Goal: Task Accomplishment & Management: Use online tool/utility

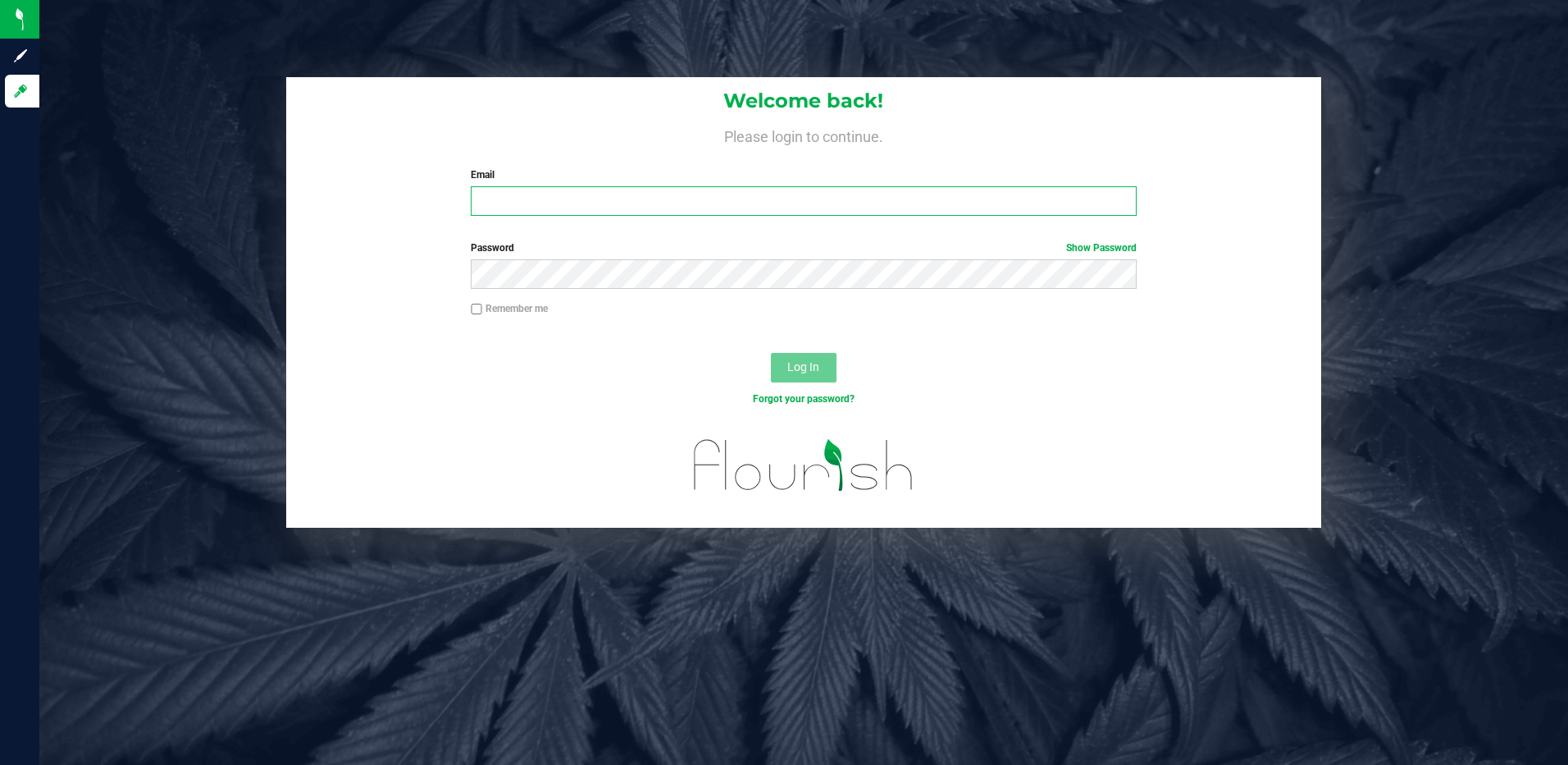
click at [680, 200] on input "Email" at bounding box center [803, 201] width 666 height 30
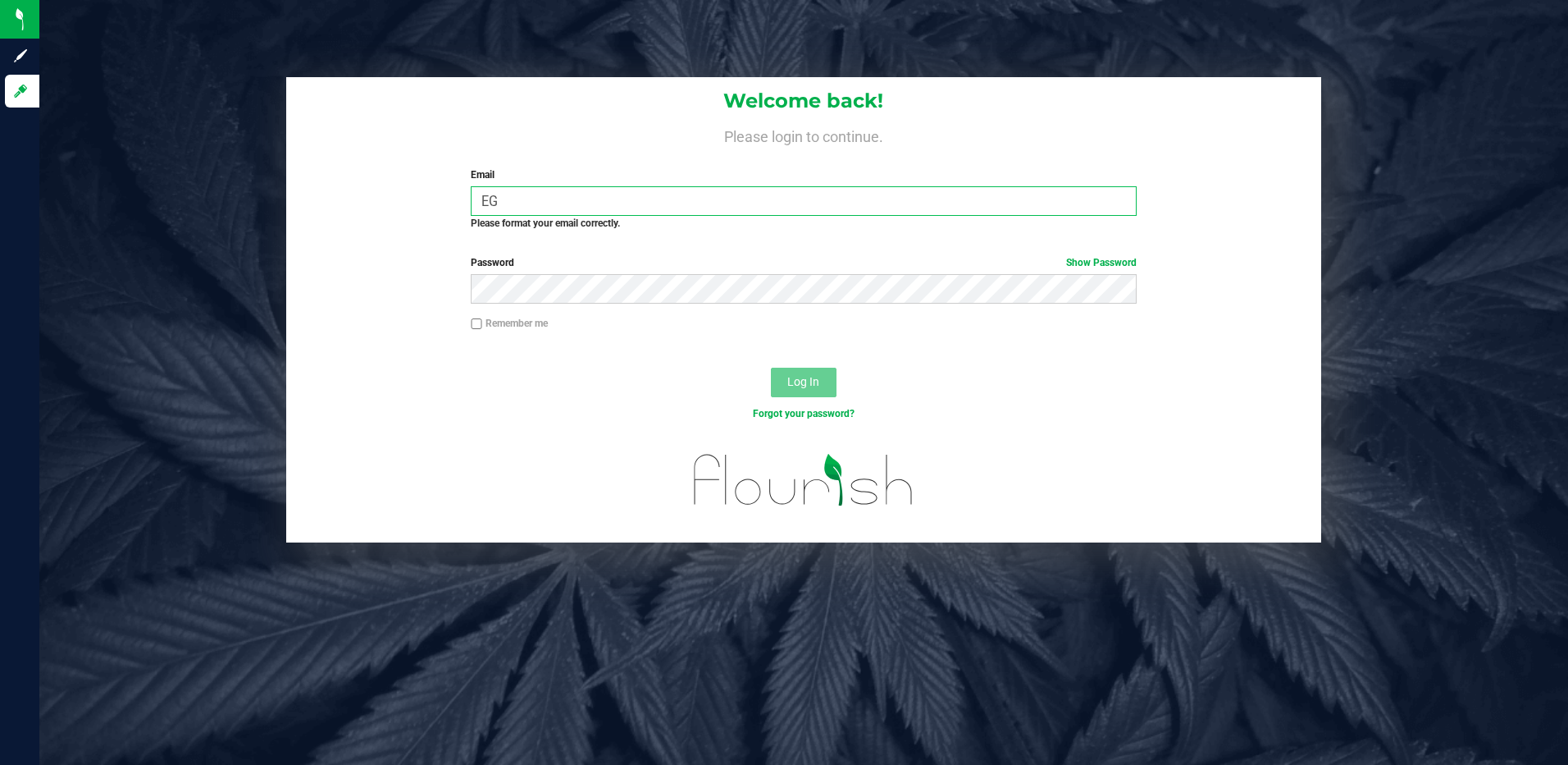
type input "E"
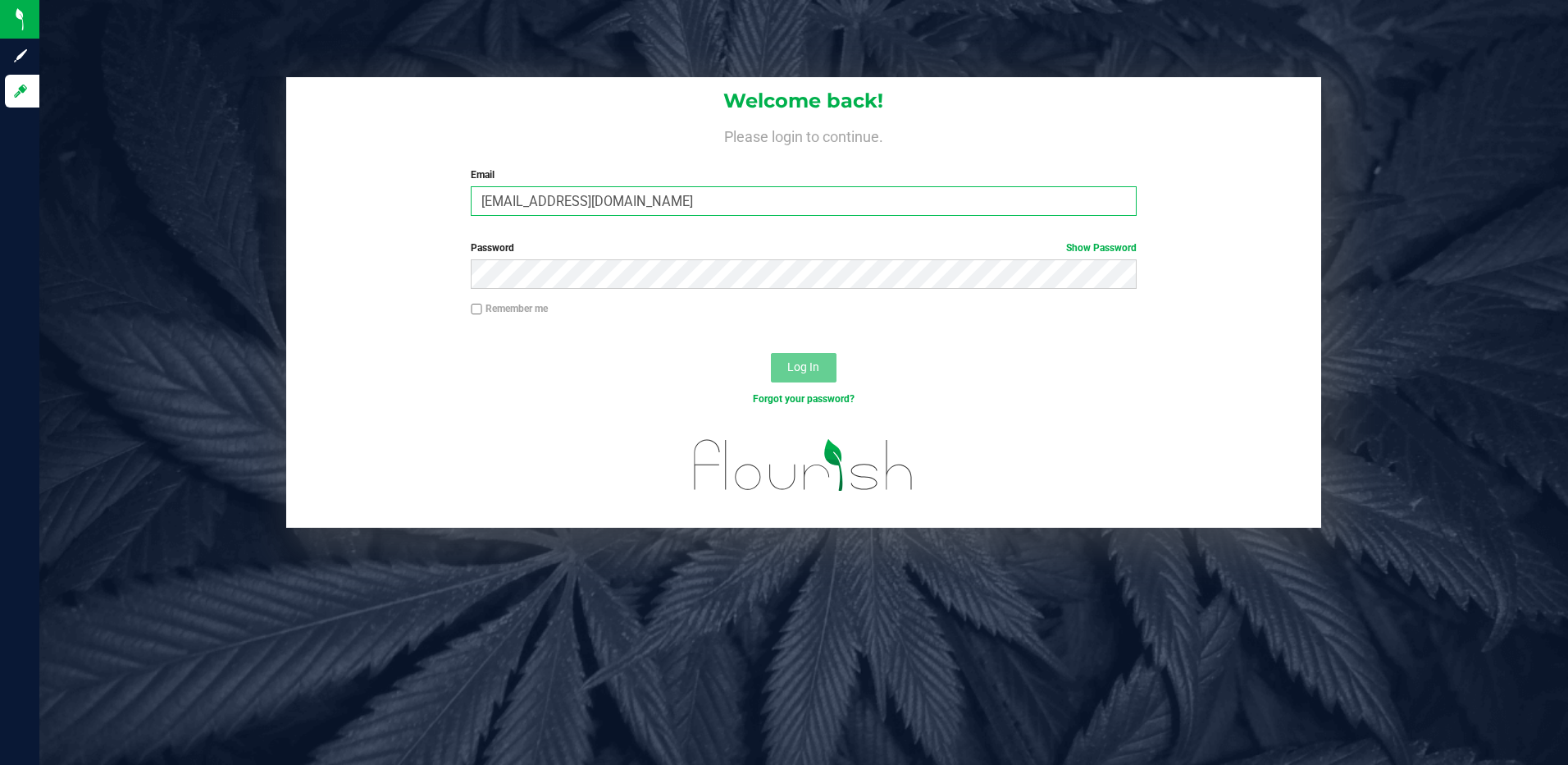
type input "[EMAIL_ADDRESS][DOMAIN_NAME]"
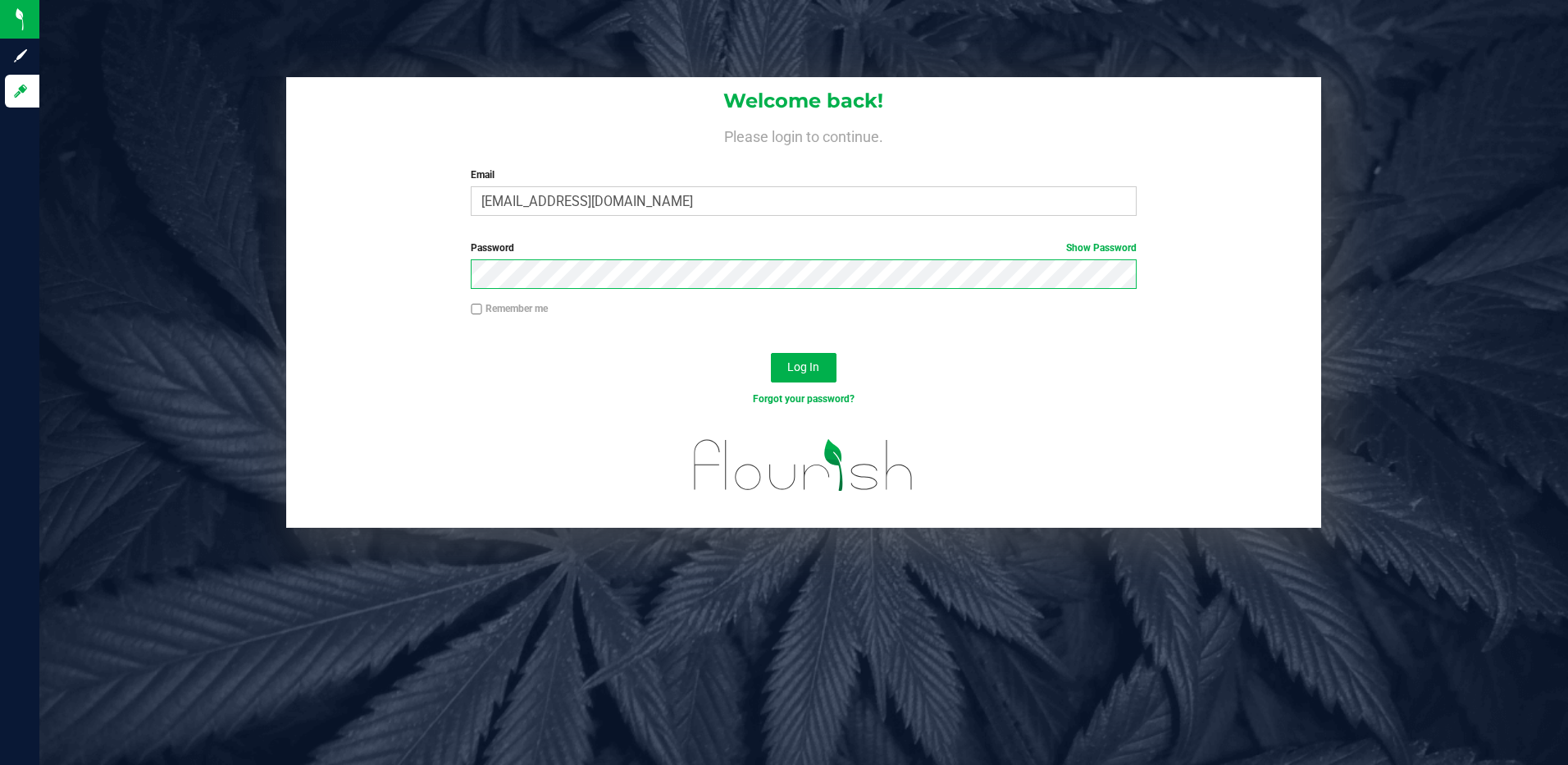
click at [771, 353] on button "Log In" at bounding box center [803, 368] width 65 height 30
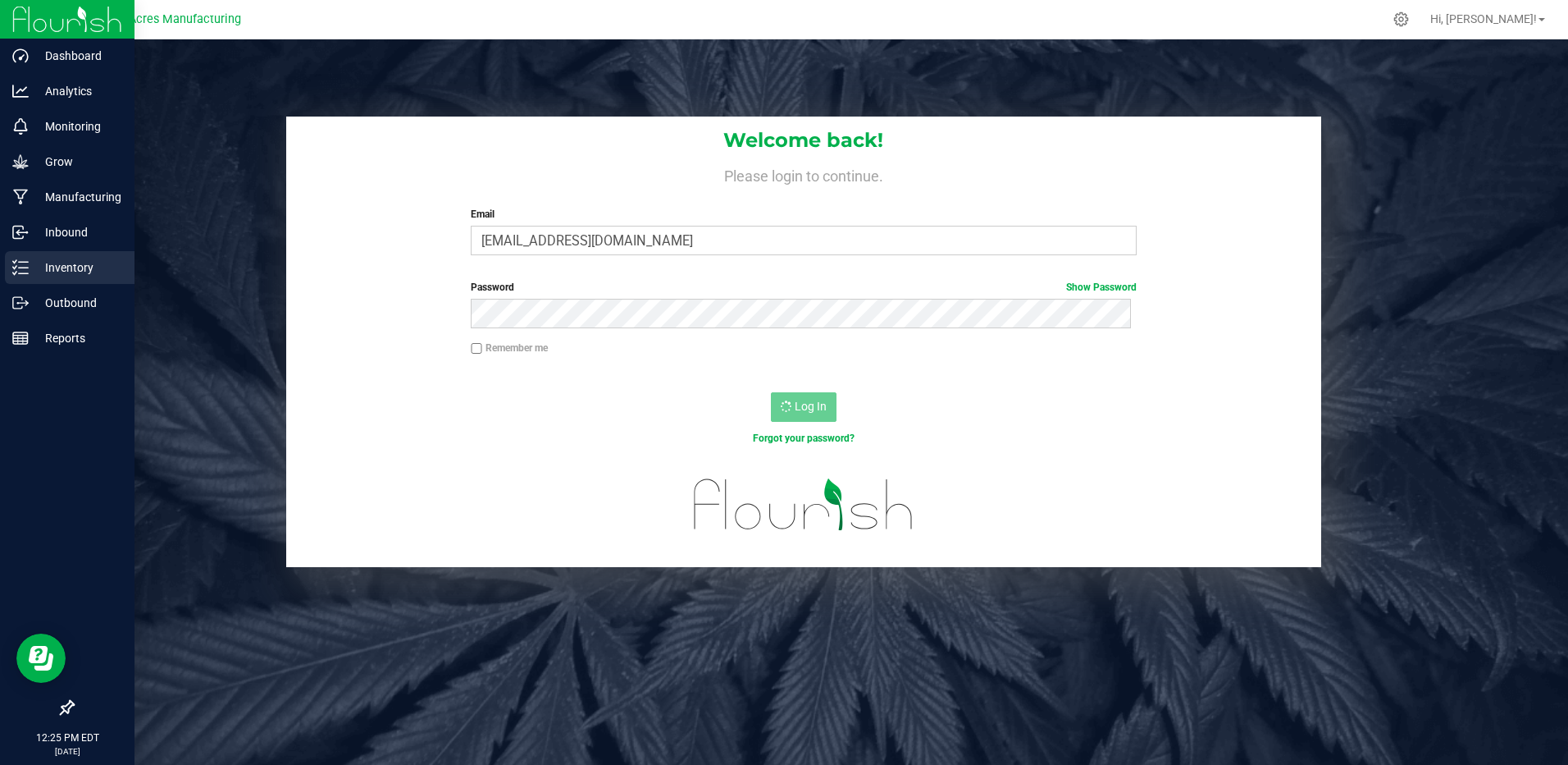
click at [60, 265] on p "Inventory" at bounding box center [78, 268] width 99 height 20
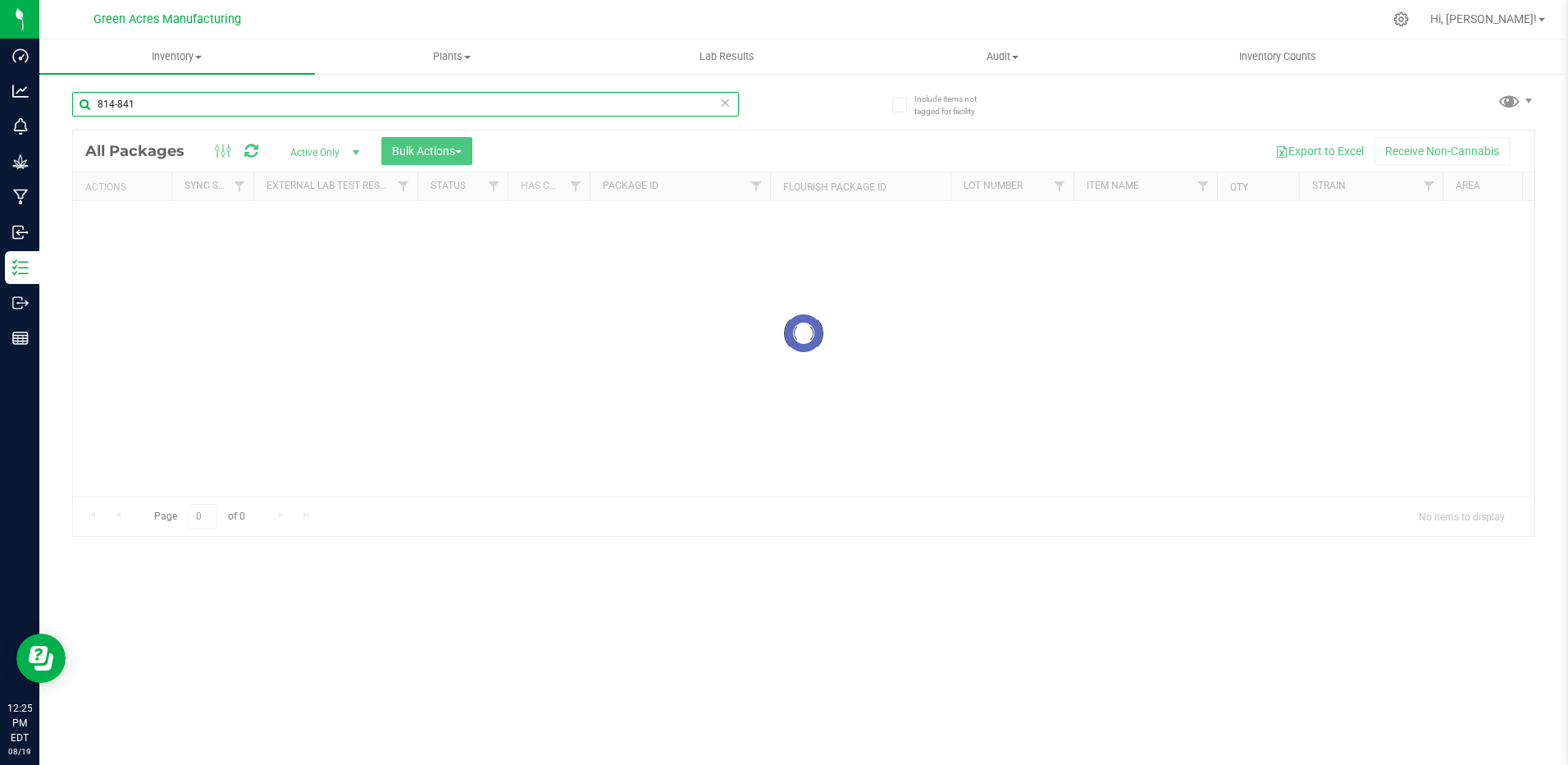
click at [204, 102] on input "814-841" at bounding box center [405, 103] width 667 height 24
click at [205, 101] on input "814-841" at bounding box center [405, 103] width 667 height 24
type input "819-012"
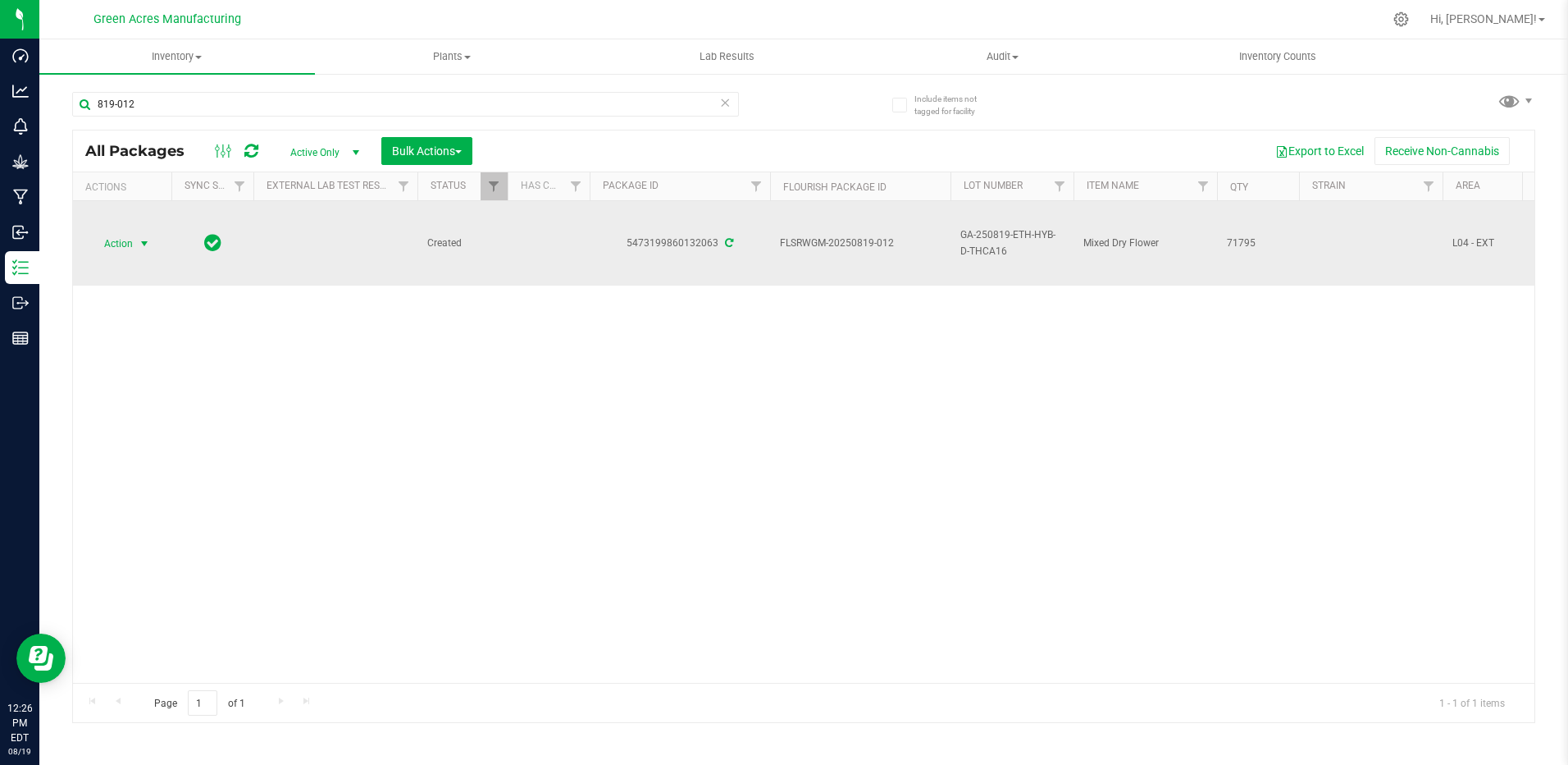
click at [117, 248] on span "Action" at bounding box center [111, 243] width 44 height 23
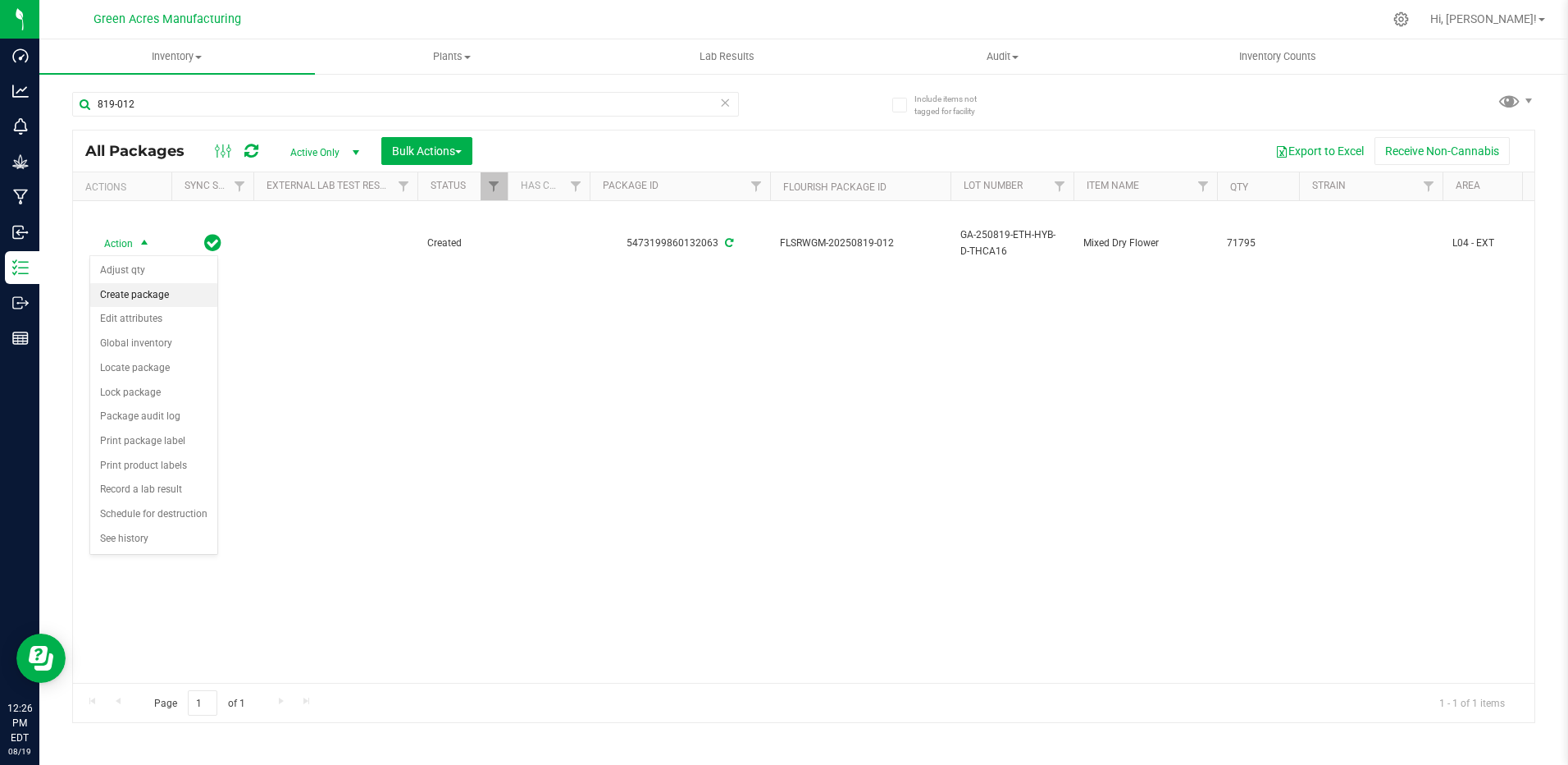
click at [144, 293] on li "Create package" at bounding box center [154, 295] width 127 height 24
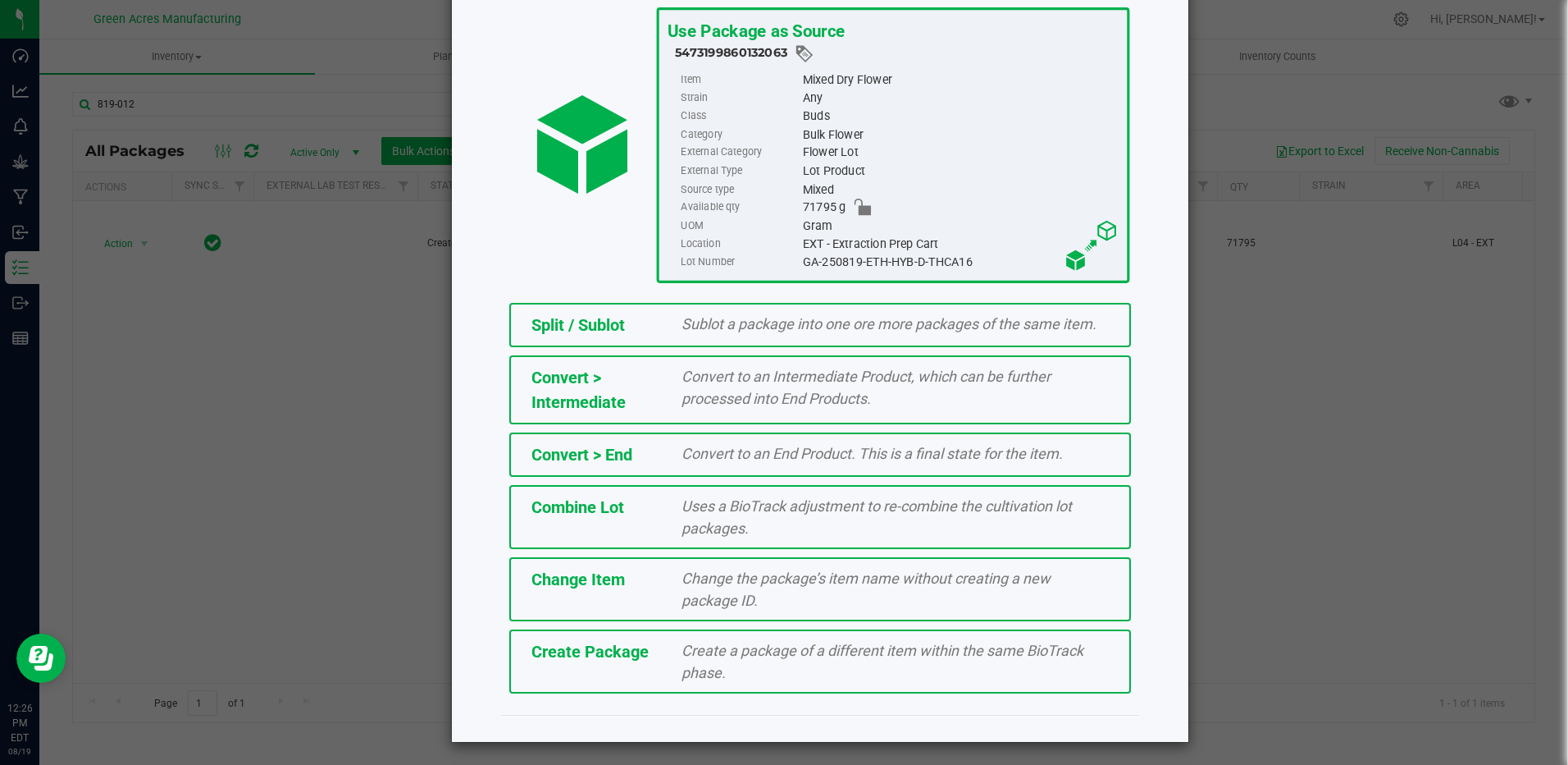
scroll to position [108, 0]
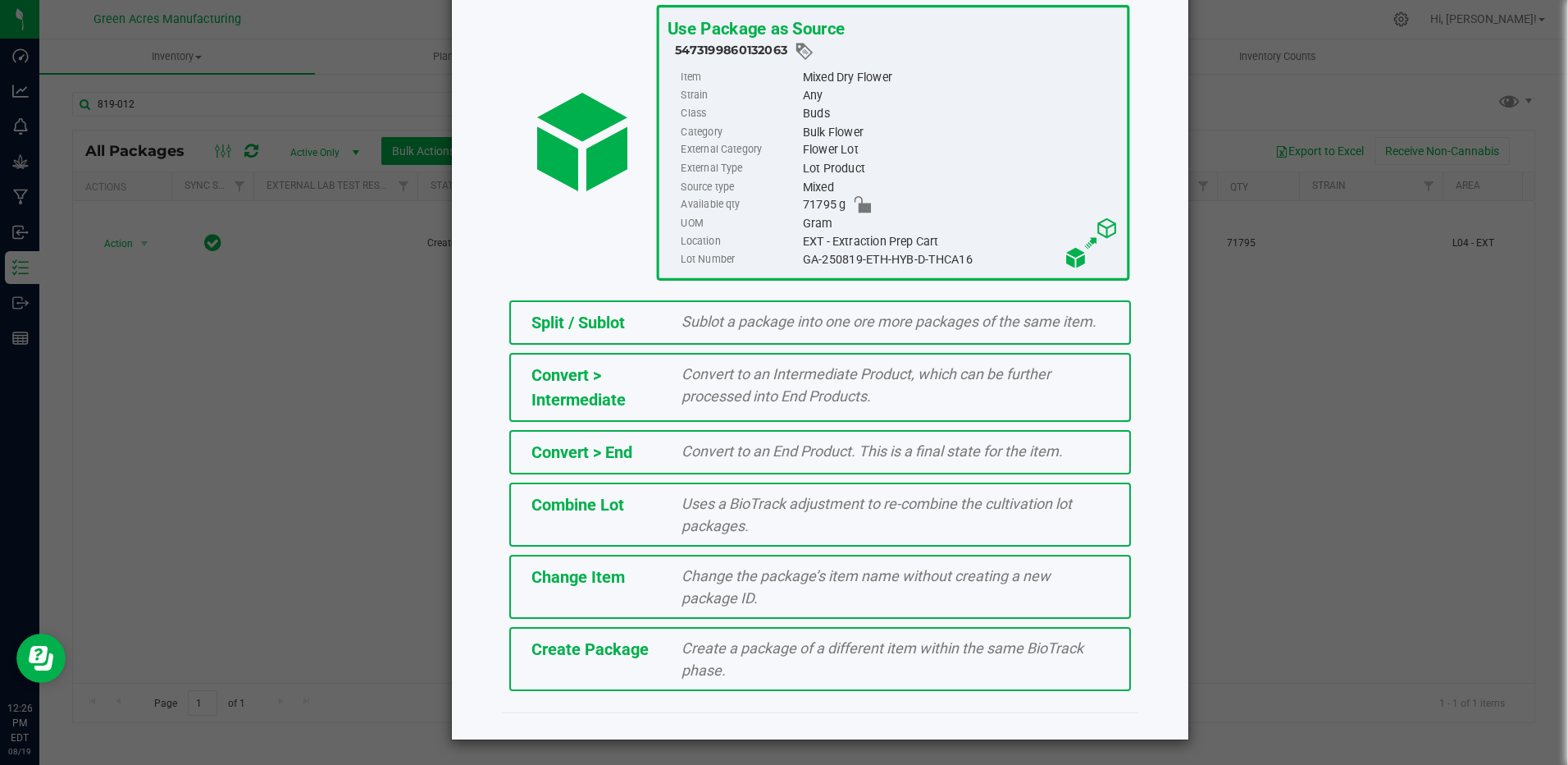
click at [643, 634] on div "Create Package Create a package of a different item within the same BioTrack ph…" at bounding box center [820, 658] width 622 height 64
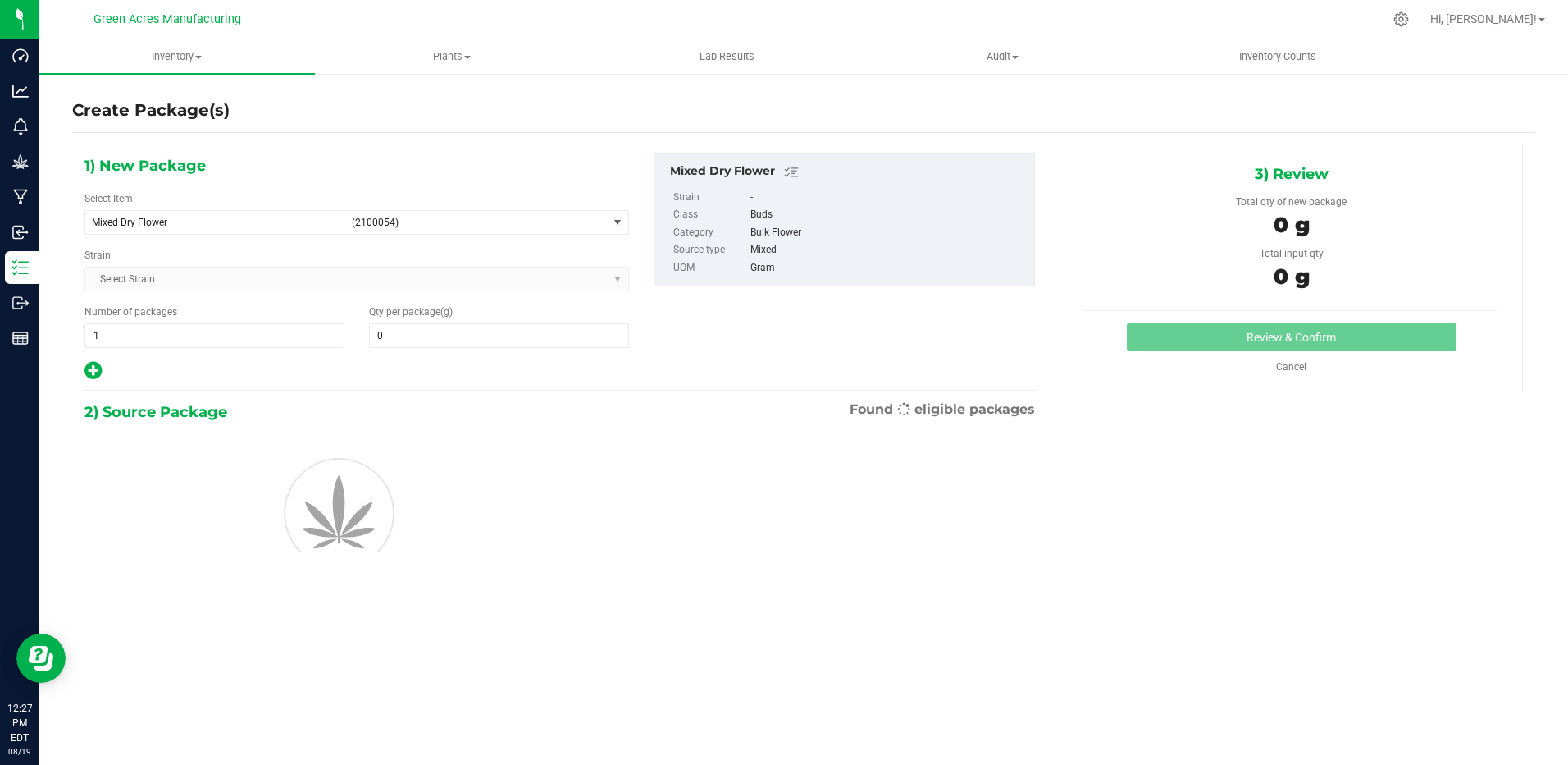
type input "0.0000"
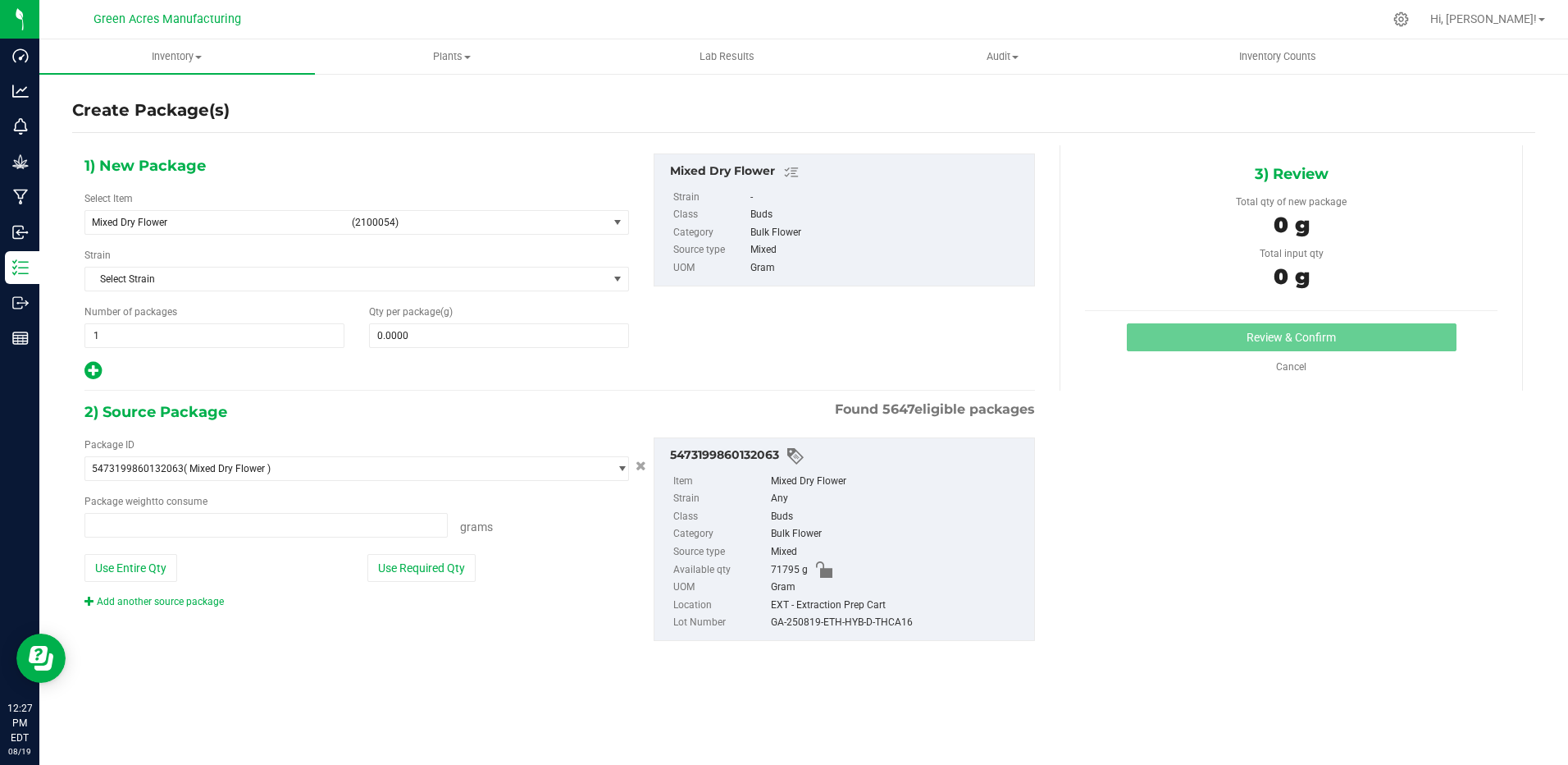
type input "0.0000 g"
click at [330, 220] on span "Mixed Dry Flower" at bounding box center [215, 222] width 249 height 12
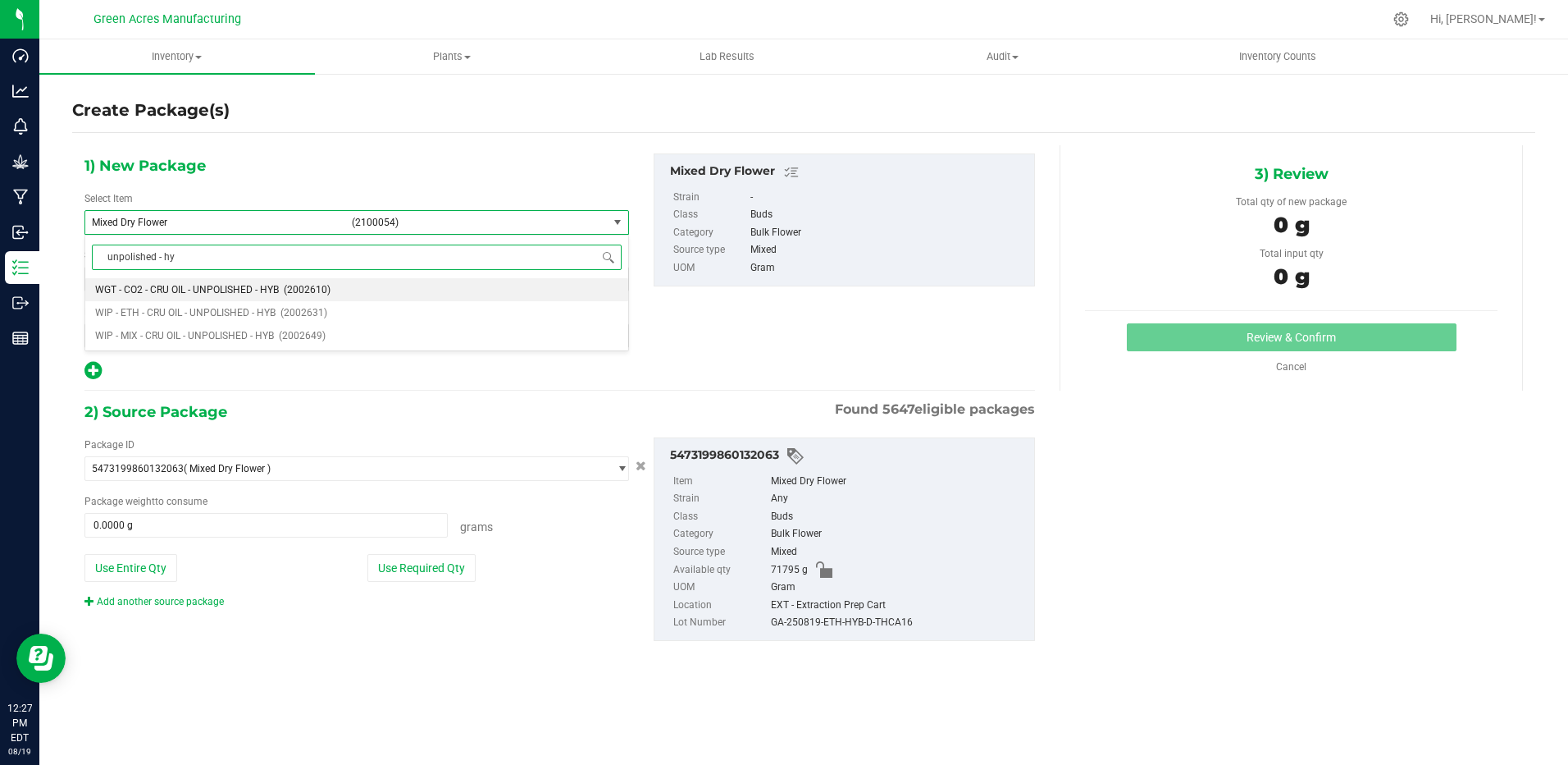
type input "unpolished - hyb"
click at [247, 313] on span "WIP - ETH - CRU OIL - UNPOLISHED - HYB" at bounding box center [185, 312] width 180 height 12
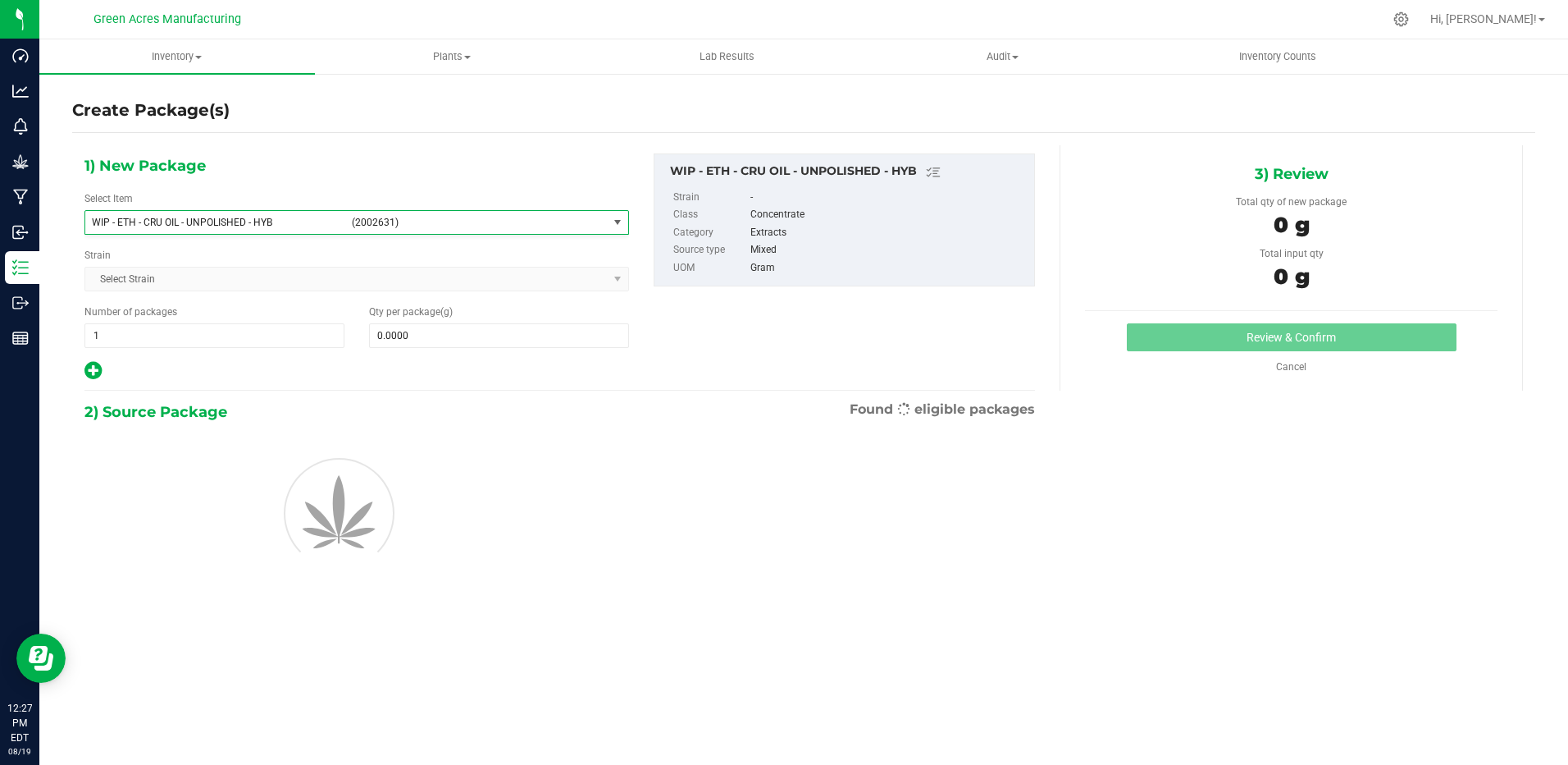
type input "0.0000"
click at [412, 335] on span at bounding box center [499, 335] width 260 height 24
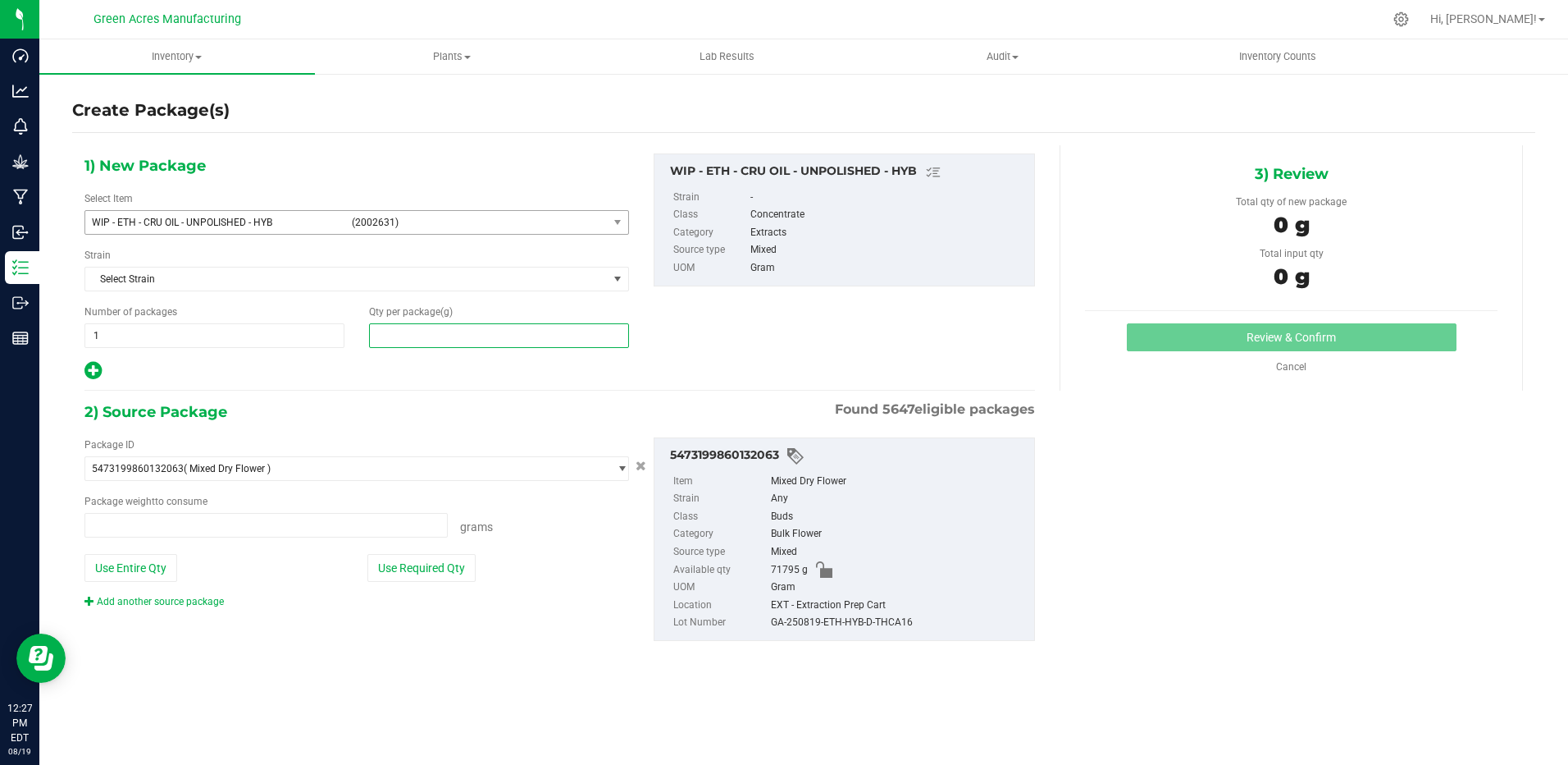
type input "0.0000 g"
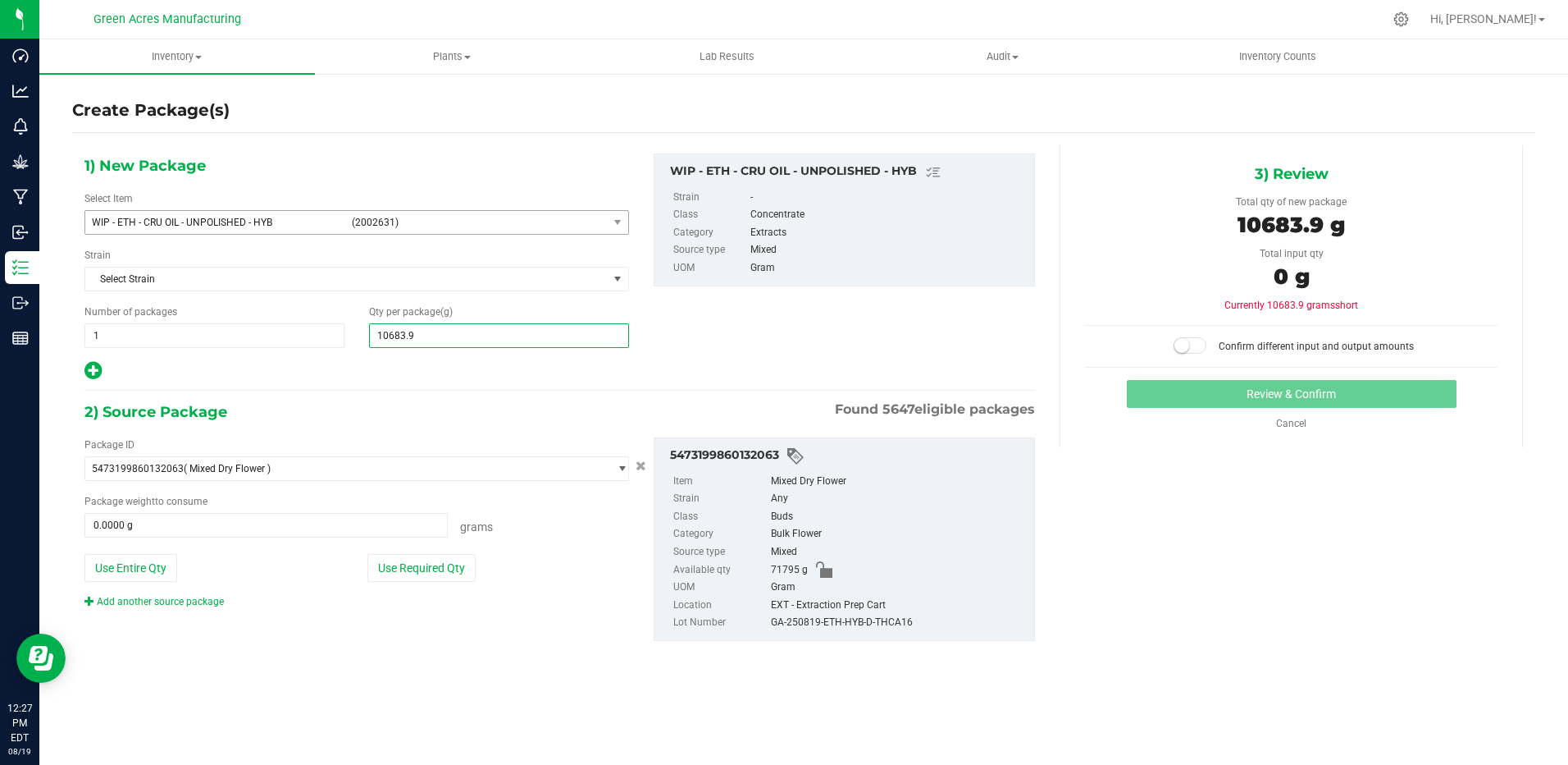
type input "10683.94"
type input "10,683.9400"
drag, startPoint x: 101, startPoint y: 555, endPoint x: 114, endPoint y: 559, distance: 13.6
click at [105, 558] on button "Use Entire Qty" at bounding box center [130, 568] width 92 height 28
type input "71795.0000 g"
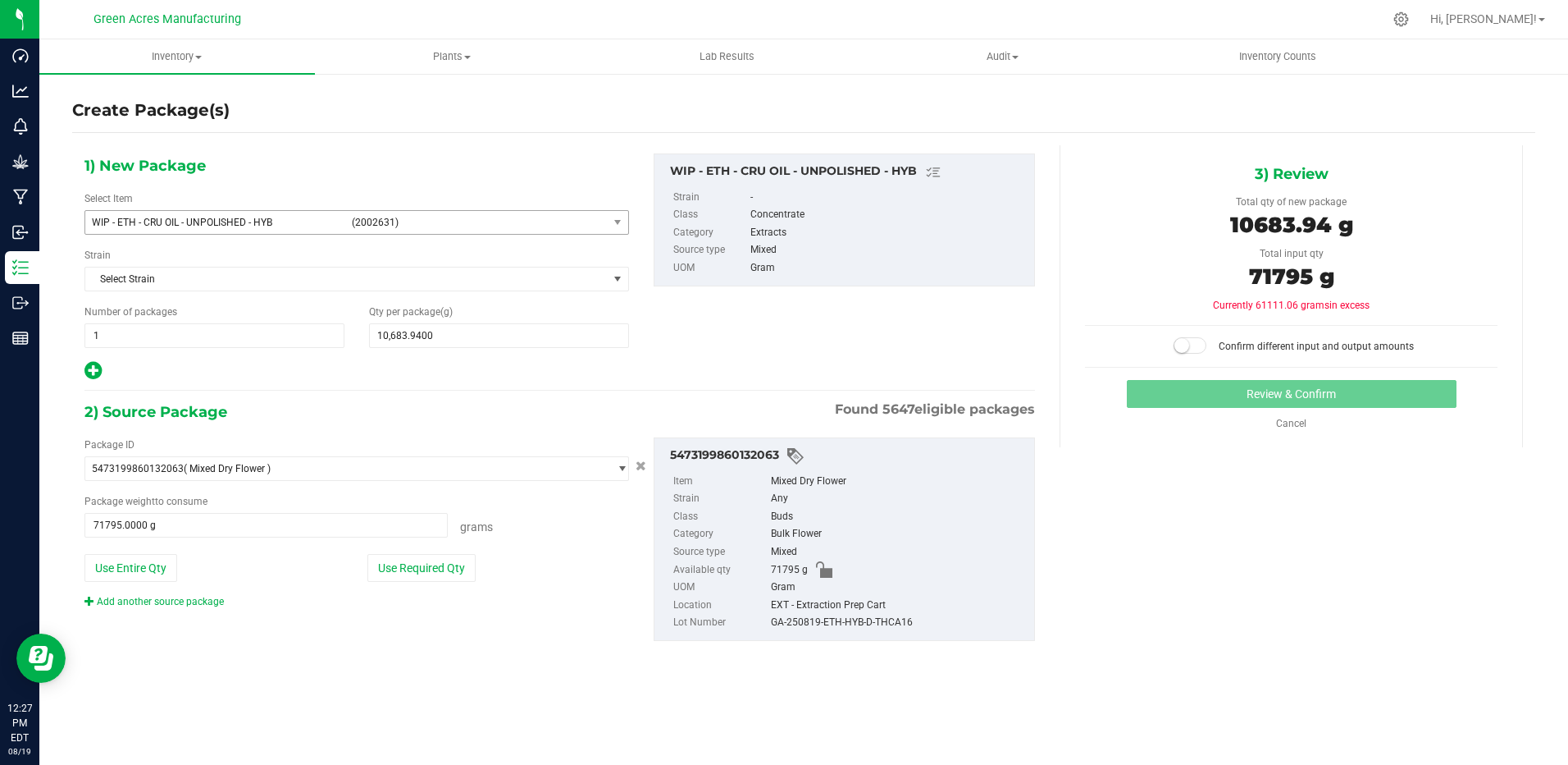
click at [1193, 344] on span at bounding box center [1190, 345] width 33 height 16
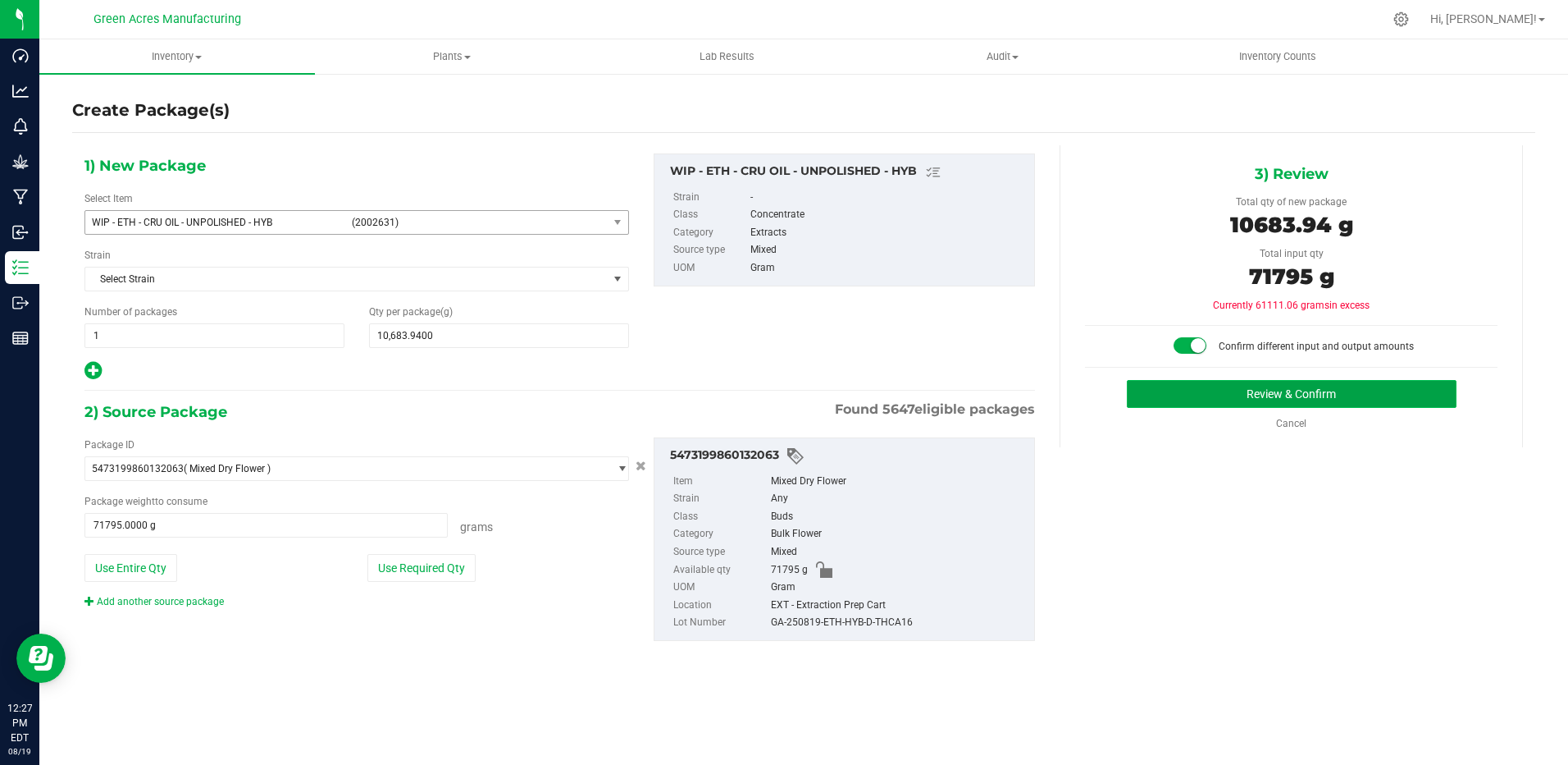
click at [1248, 388] on button "Review & Confirm" at bounding box center [1291, 394] width 329 height 28
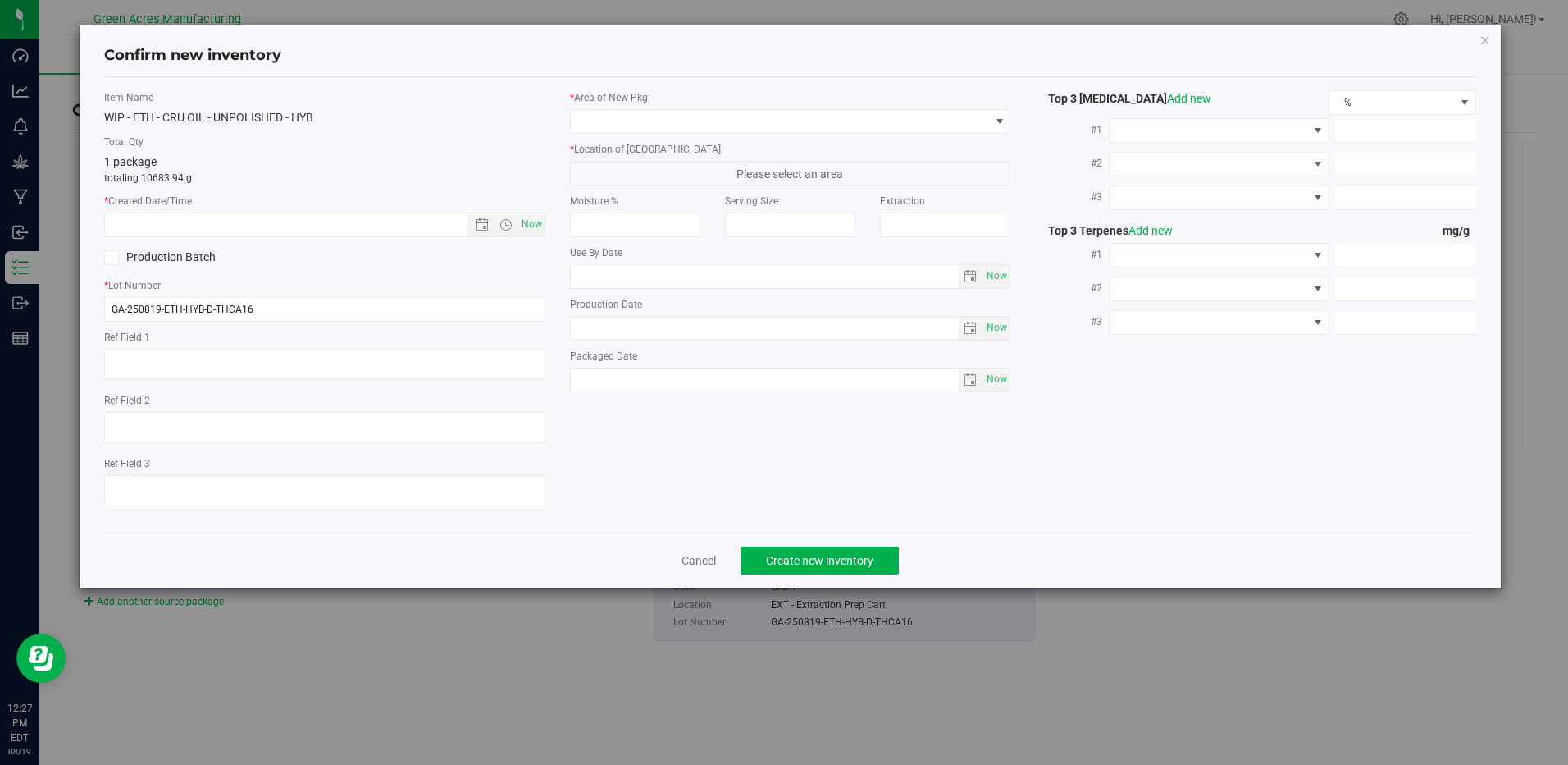
type textarea "EXT"
type textarea "."
click at [530, 225] on span "Now" at bounding box center [531, 225] width 28 height 24
type input "[DATE] 12:27 PM"
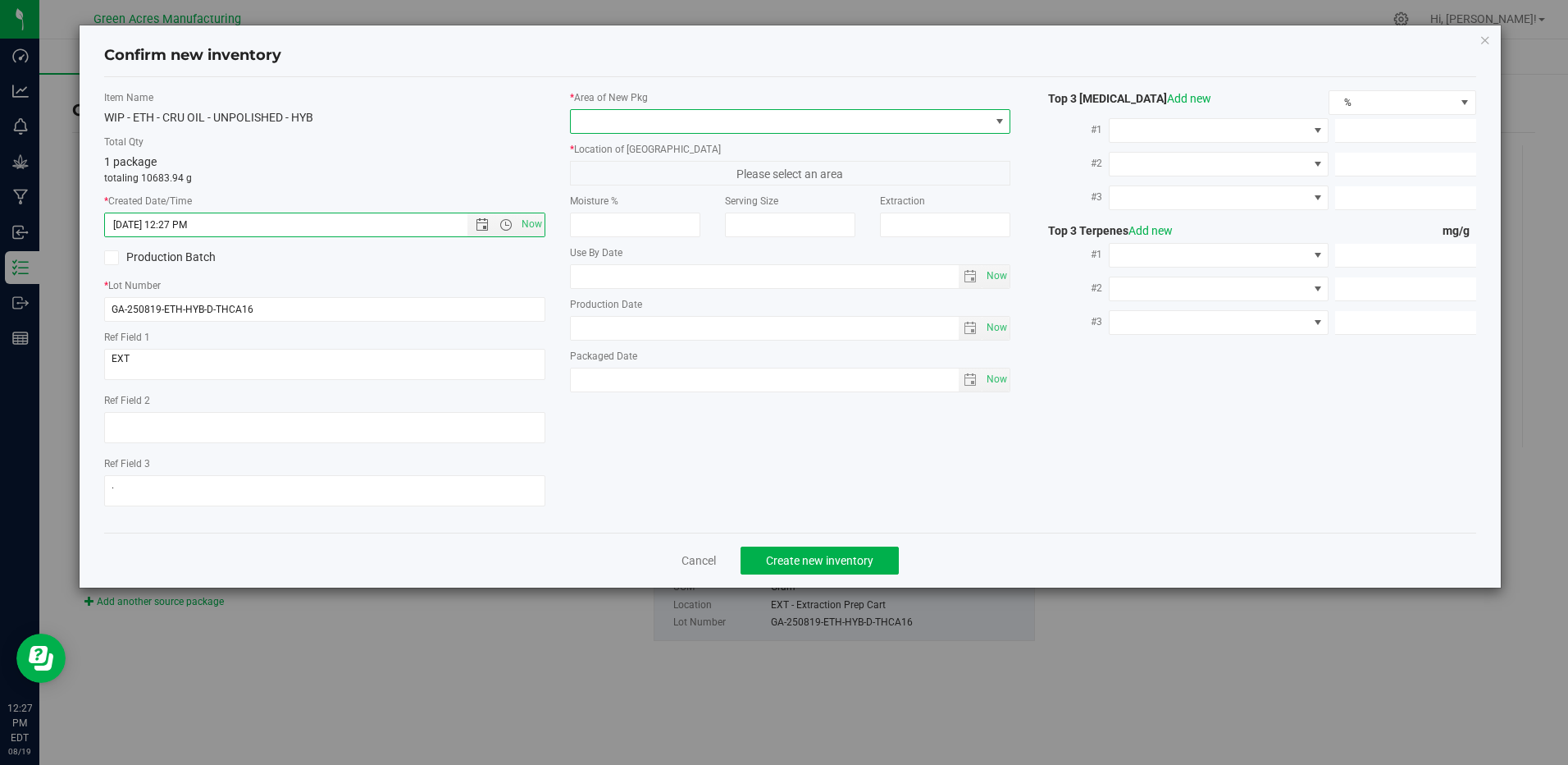
click at [1003, 120] on span at bounding box center [999, 121] width 13 height 13
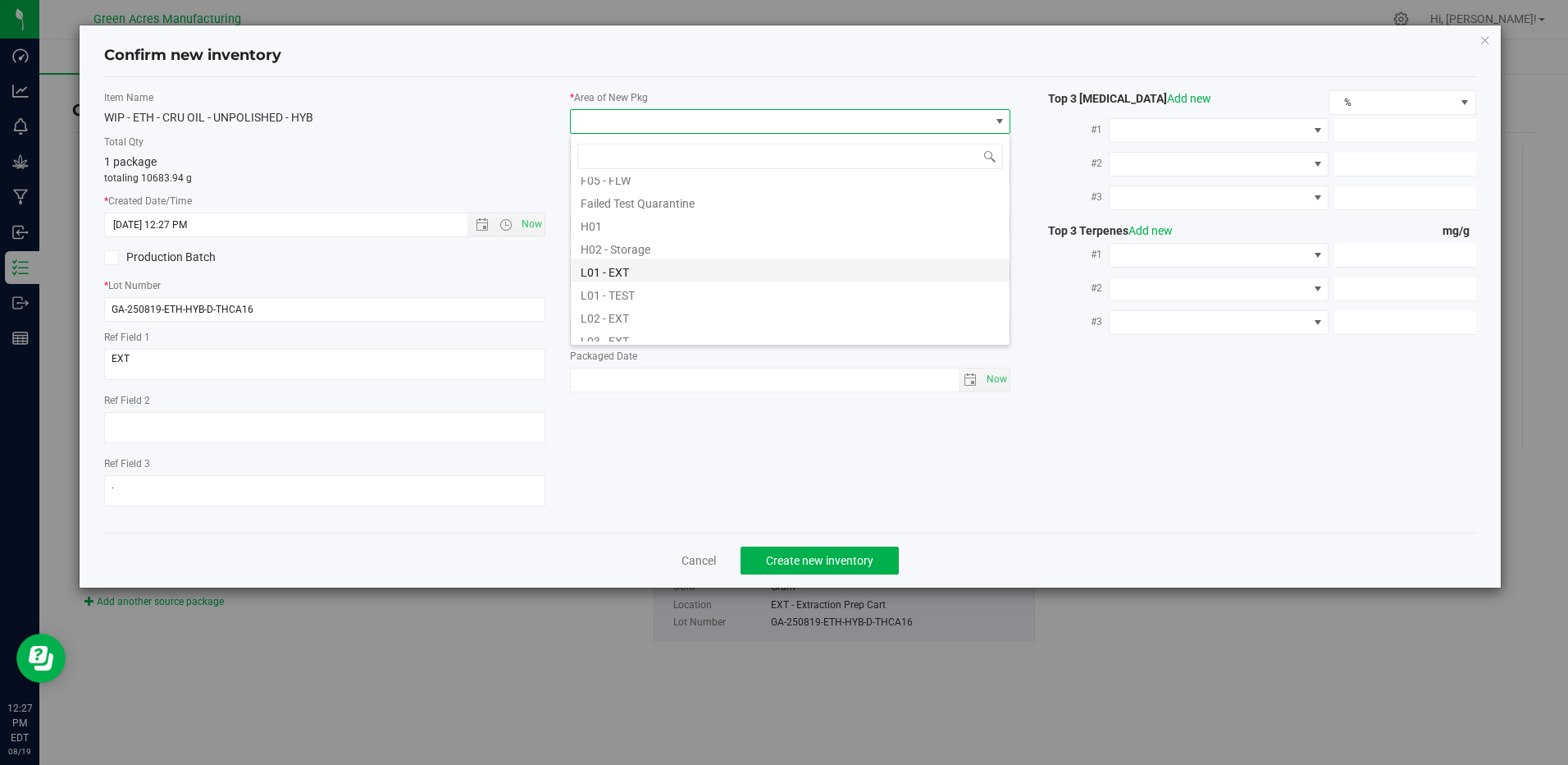
scroll to position [246, 0]
click at [642, 328] on li "L04 - EXT" at bounding box center [790, 332] width 439 height 23
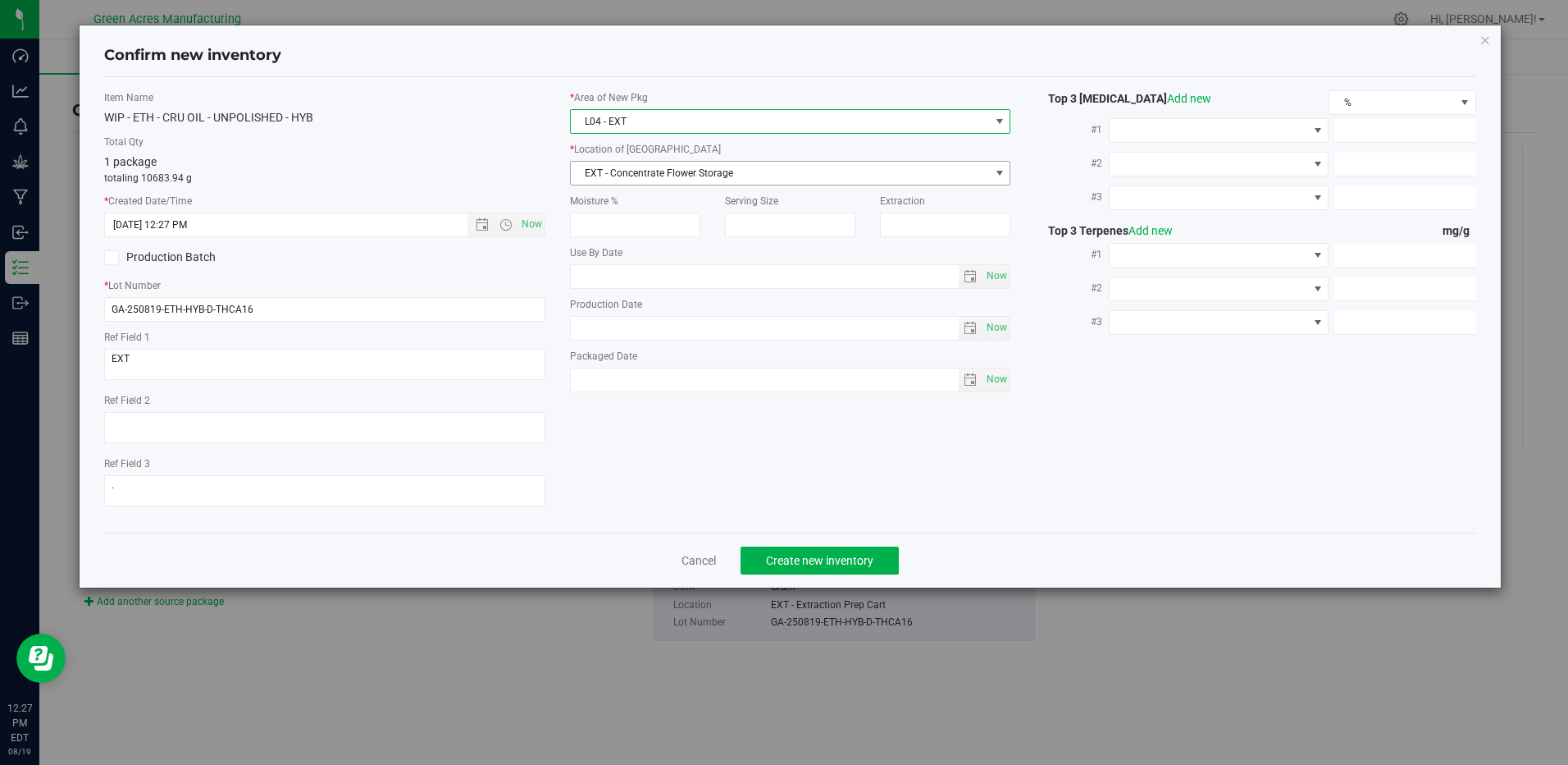
click at [709, 162] on span "EXT - Concentrate Flower Storage" at bounding box center [780, 173] width 418 height 23
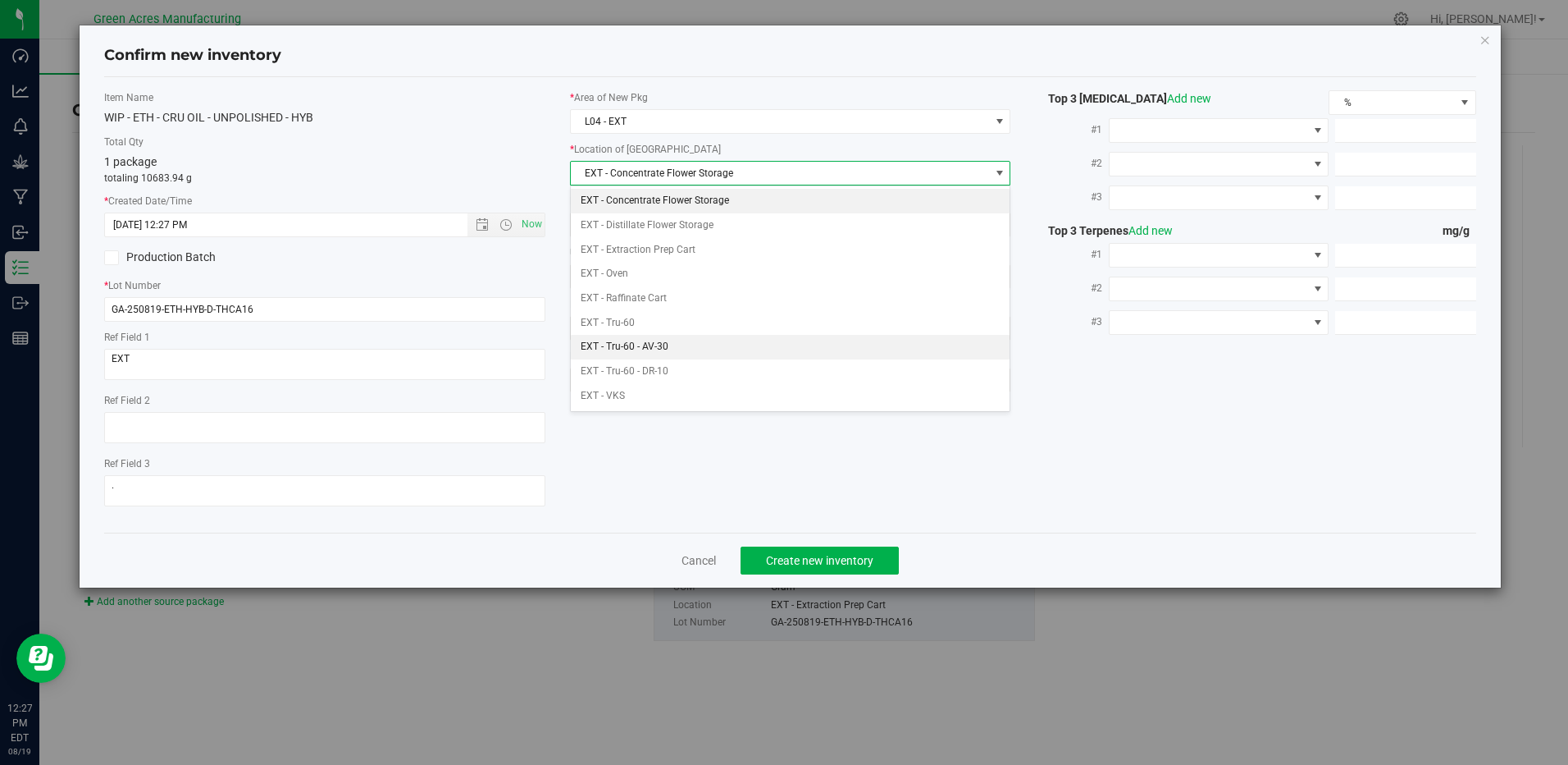
click at [649, 337] on li "EXT - Tru-60 - AV-30" at bounding box center [790, 347] width 439 height 24
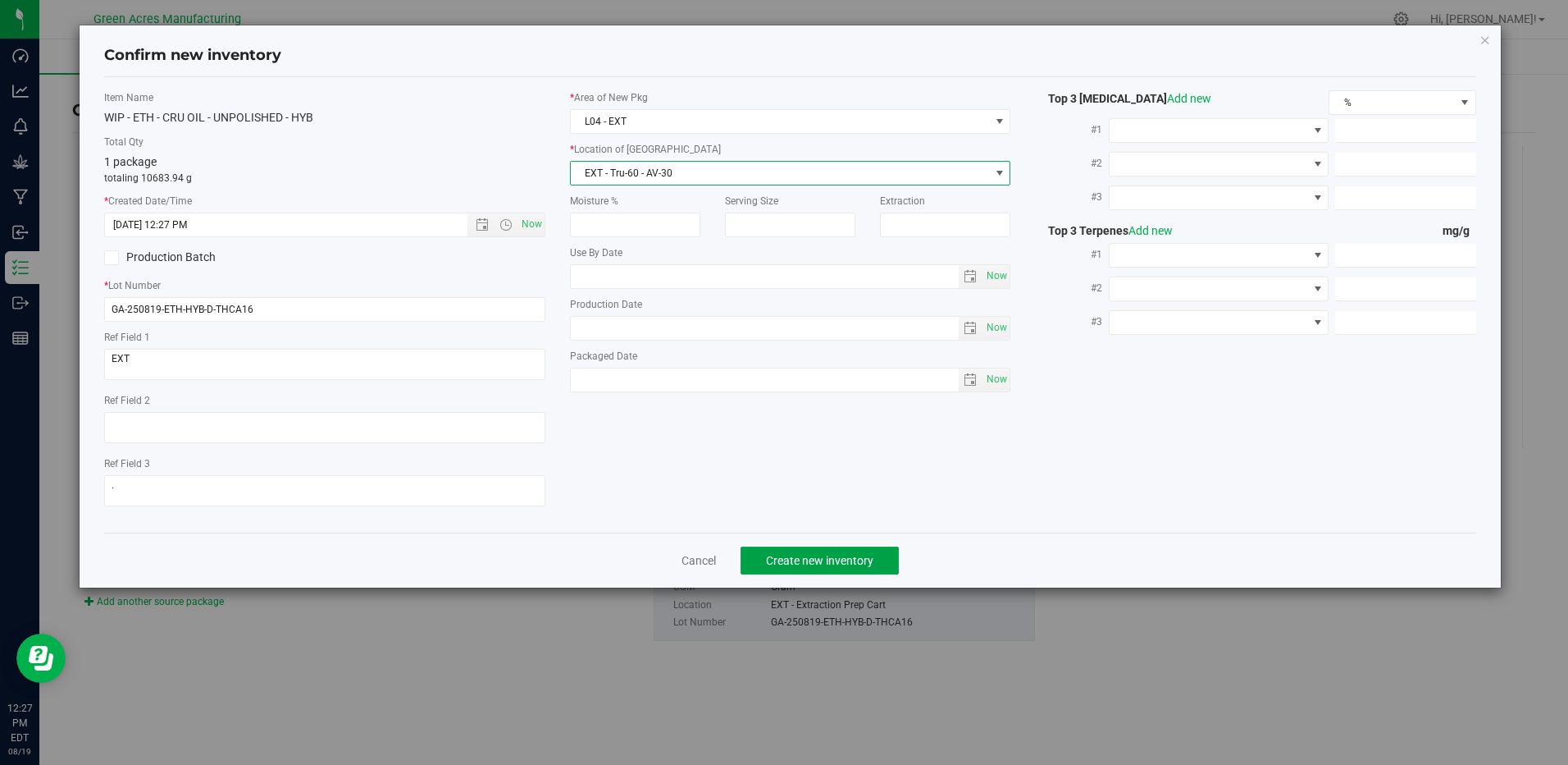
drag, startPoint x: 840, startPoint y: 564, endPoint x: 906, endPoint y: 551, distance: 67.3
click at [842, 564] on span "Create new inventory" at bounding box center [819, 560] width 108 height 13
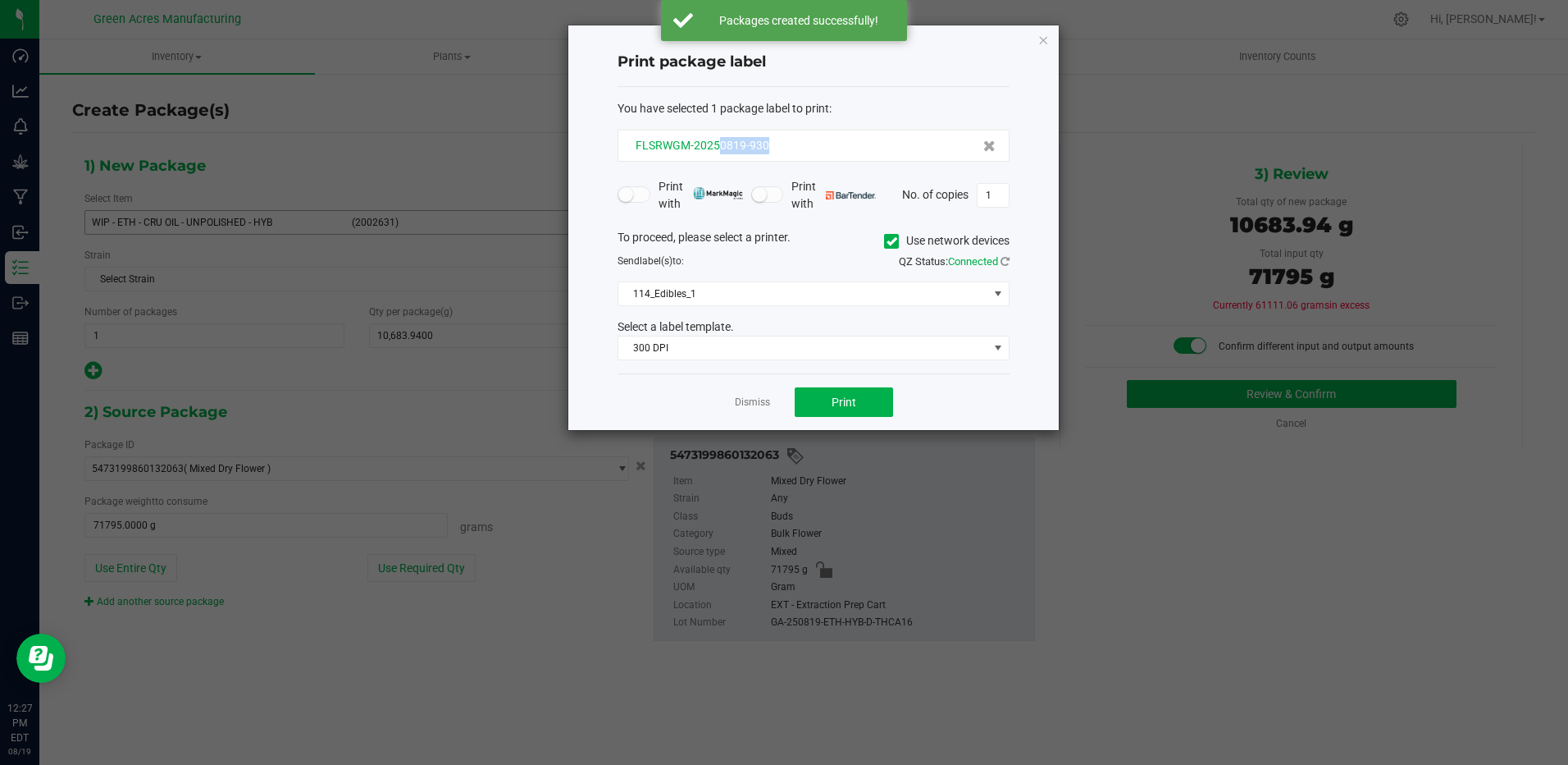
drag, startPoint x: 721, startPoint y: 147, endPoint x: 778, endPoint y: 153, distance: 57.3
click at [778, 153] on div "FLSRWGM-20250819-930" at bounding box center [813, 145] width 364 height 17
drag, startPoint x: 778, startPoint y: 153, endPoint x: 747, endPoint y: 145, distance: 32.0
copy span "0819-930"
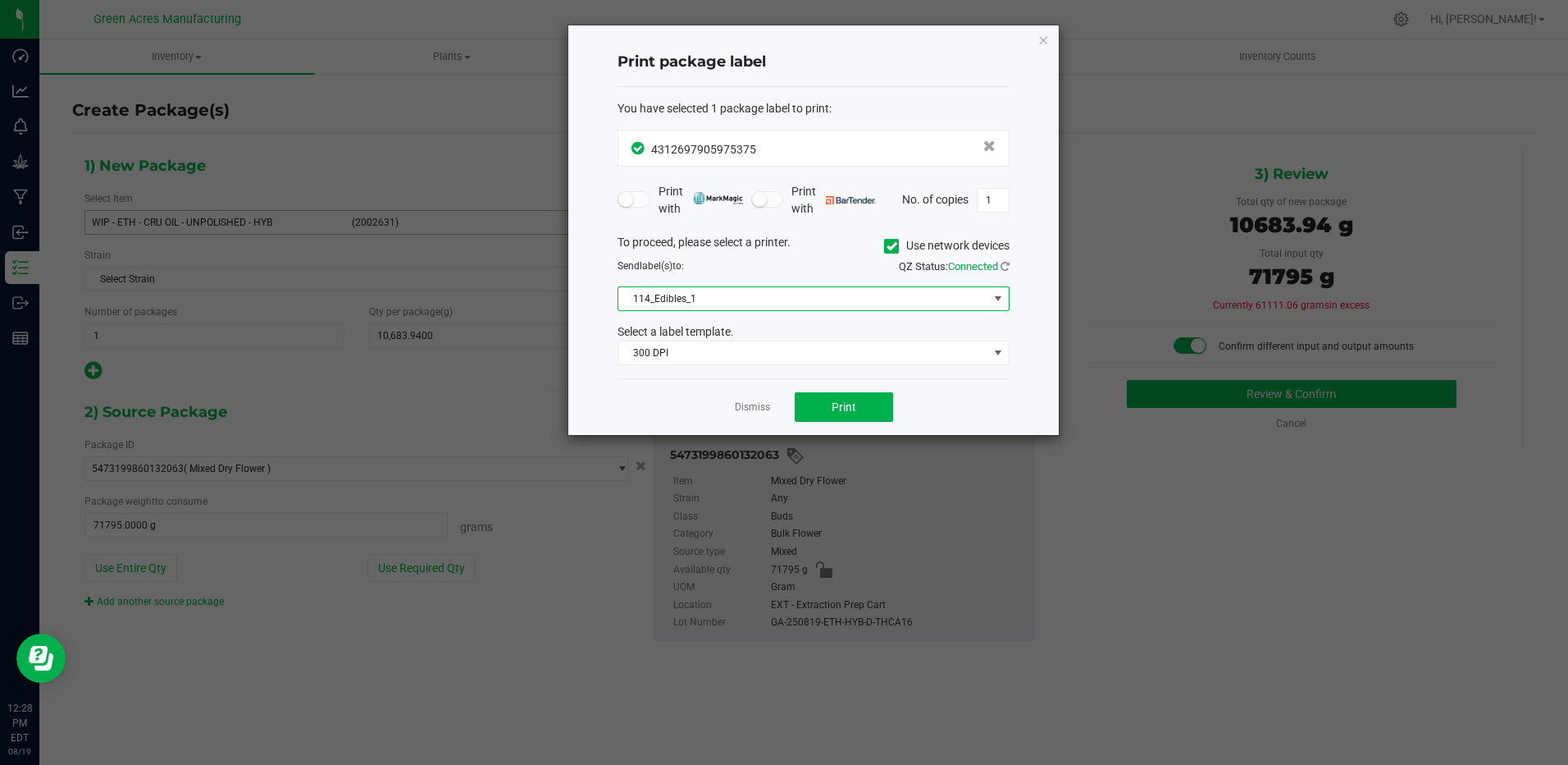
click at [804, 294] on span "114_Edibles_1" at bounding box center [803, 298] width 370 height 23
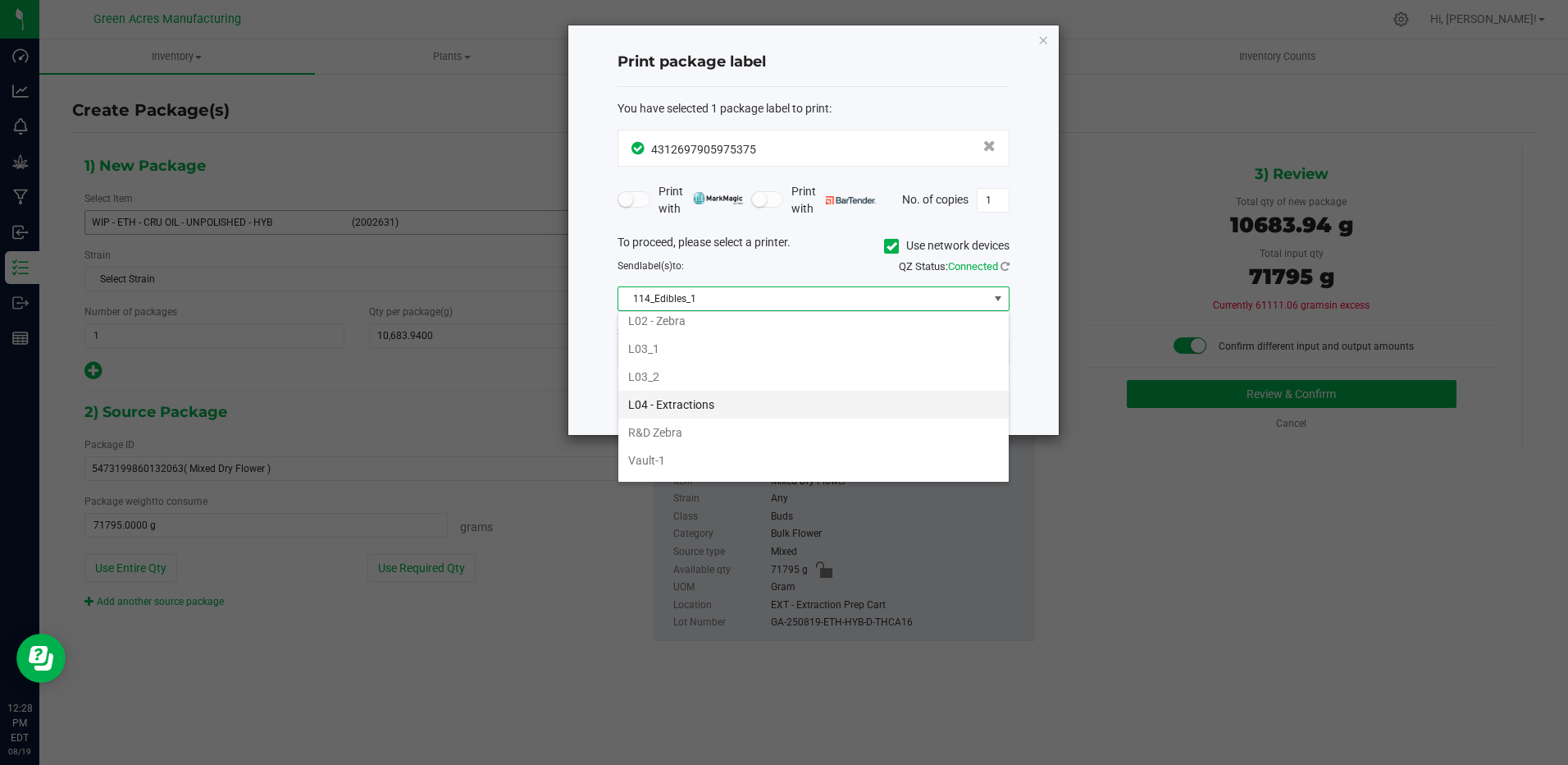
scroll to position [574, 0]
click at [675, 369] on li "L03_2" at bounding box center [813, 368] width 390 height 28
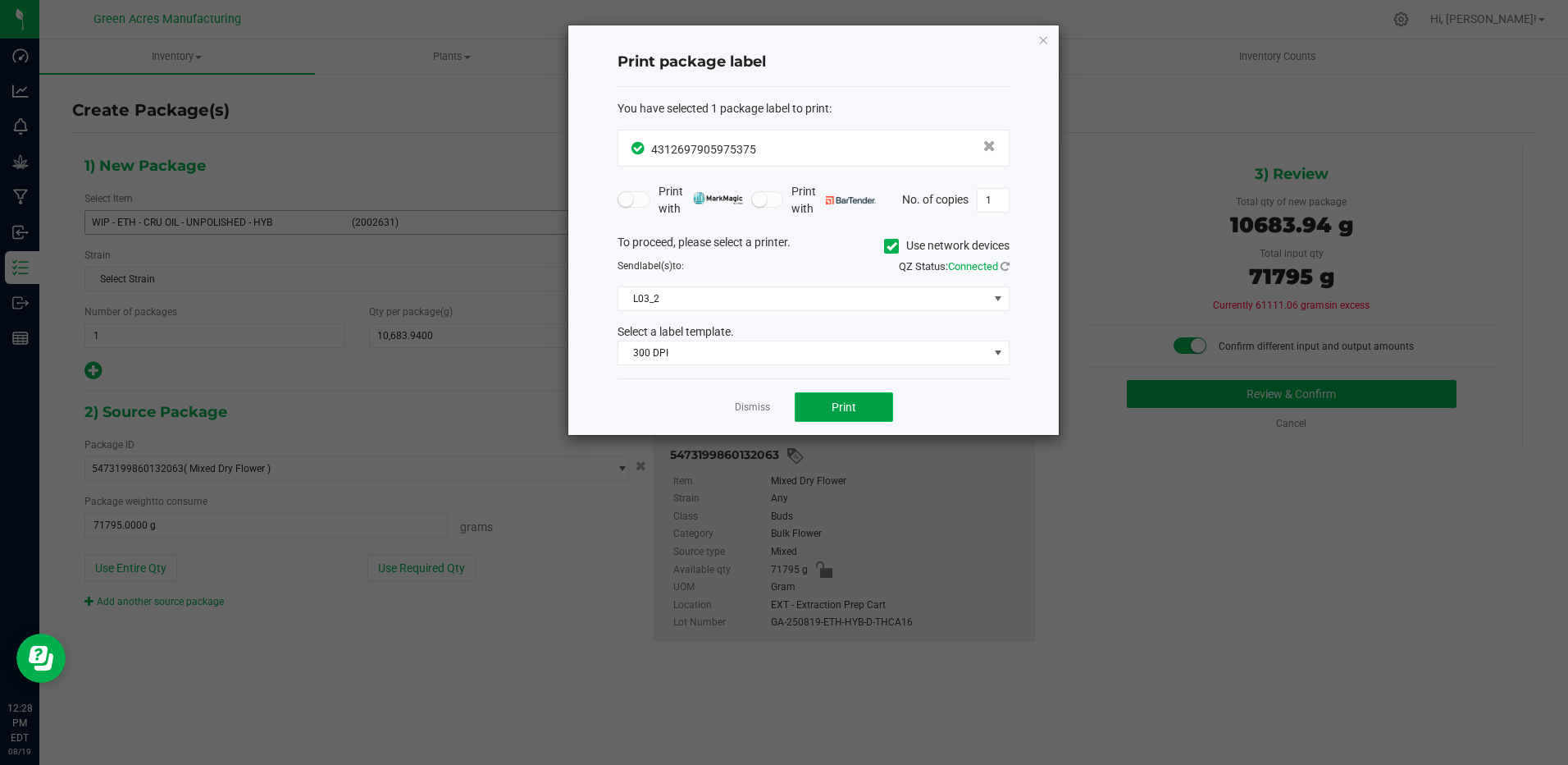
click at [832, 406] on span "Print" at bounding box center [843, 406] width 24 height 13
click at [755, 406] on link "Dismiss" at bounding box center [752, 406] width 35 height 14
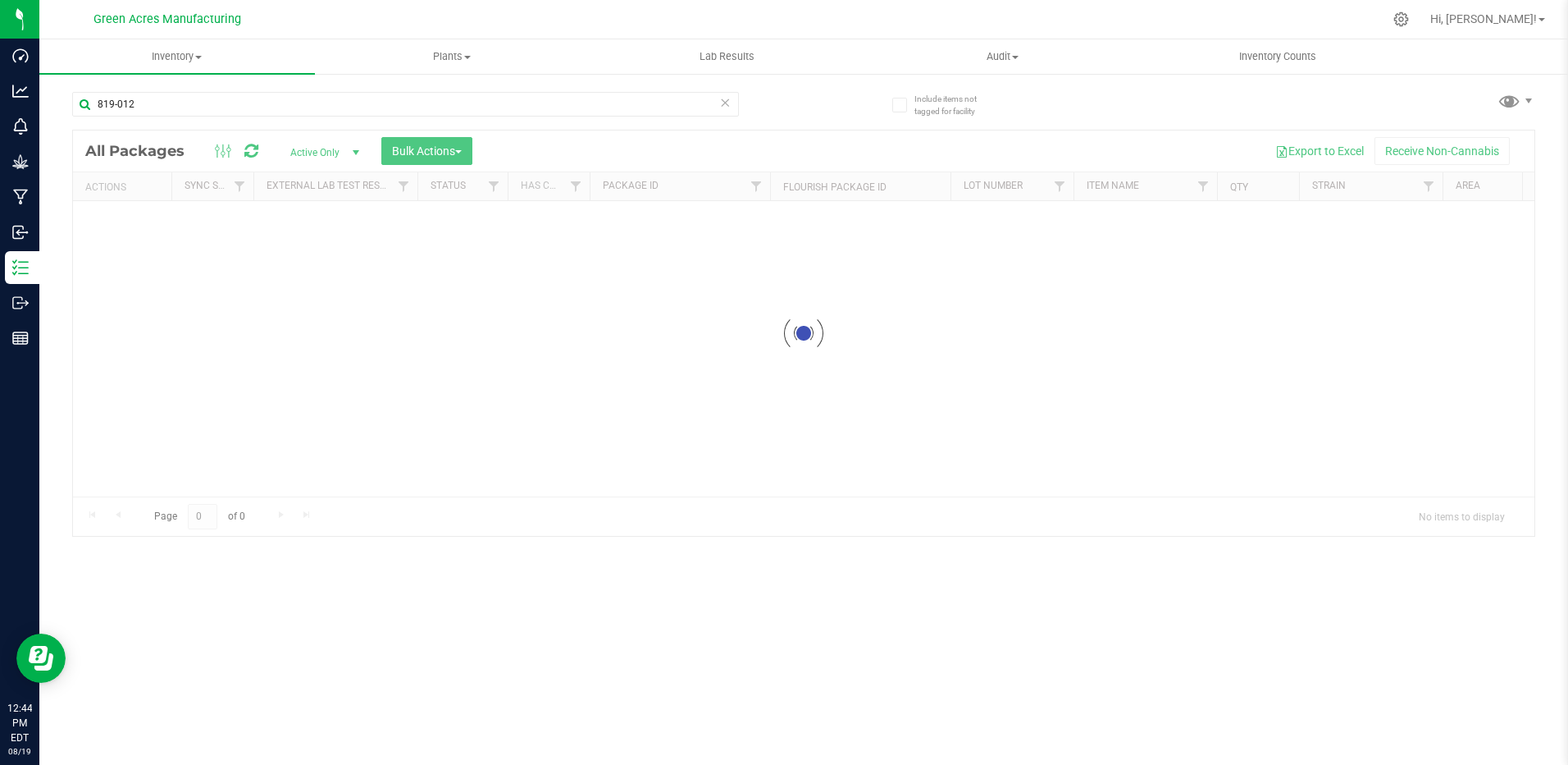
click at [227, 87] on div "819-012" at bounding box center [438, 103] width 731 height 53
click at [214, 100] on input "819-012" at bounding box center [405, 103] width 667 height 24
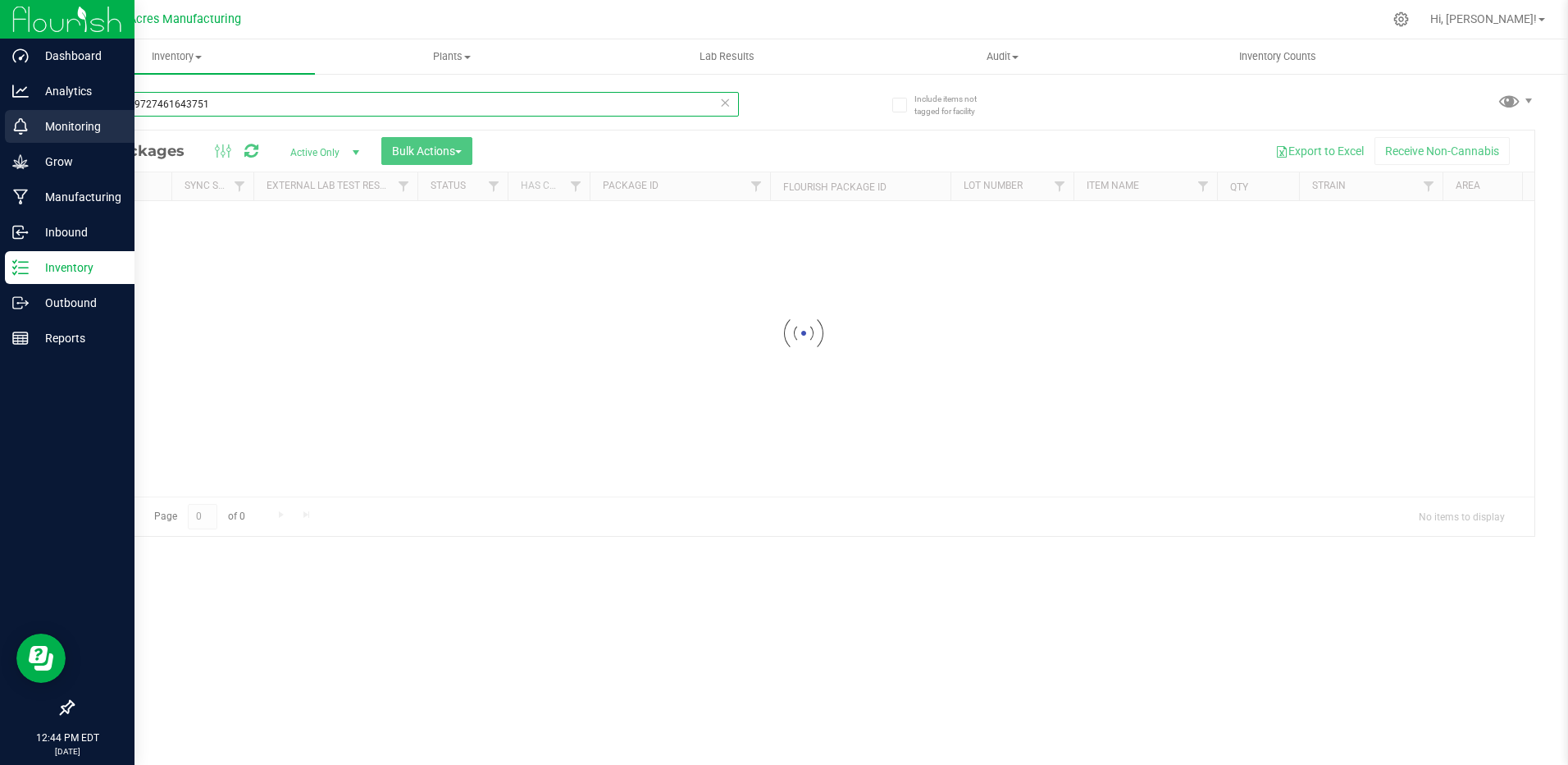
drag, startPoint x: 232, startPoint y: 104, endPoint x: 31, endPoint y: 129, distance: 202.5
click at [34, 127] on div "Dashboard Analytics Monitoring Grow Manufacturing Inbound Inventory Outbound Re…" at bounding box center [784, 382] width 1568 height 765
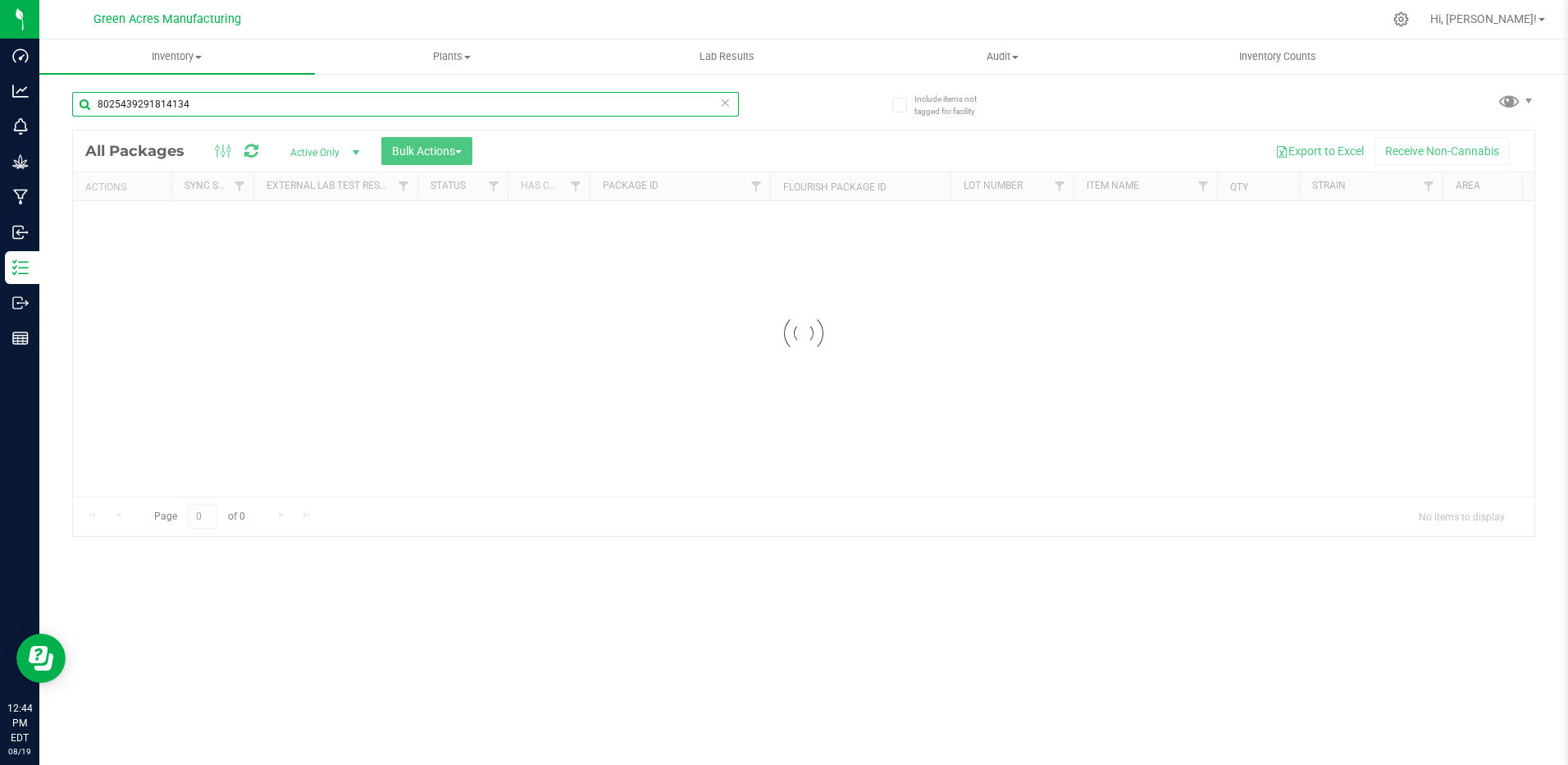
drag, startPoint x: 217, startPoint y: 100, endPoint x: 65, endPoint y: 103, distance: 152.0
click at [65, 103] on div "Include items not tagged for facility 8025439291814134 Loading... All Packages …" at bounding box center [803, 322] width 1528 height 501
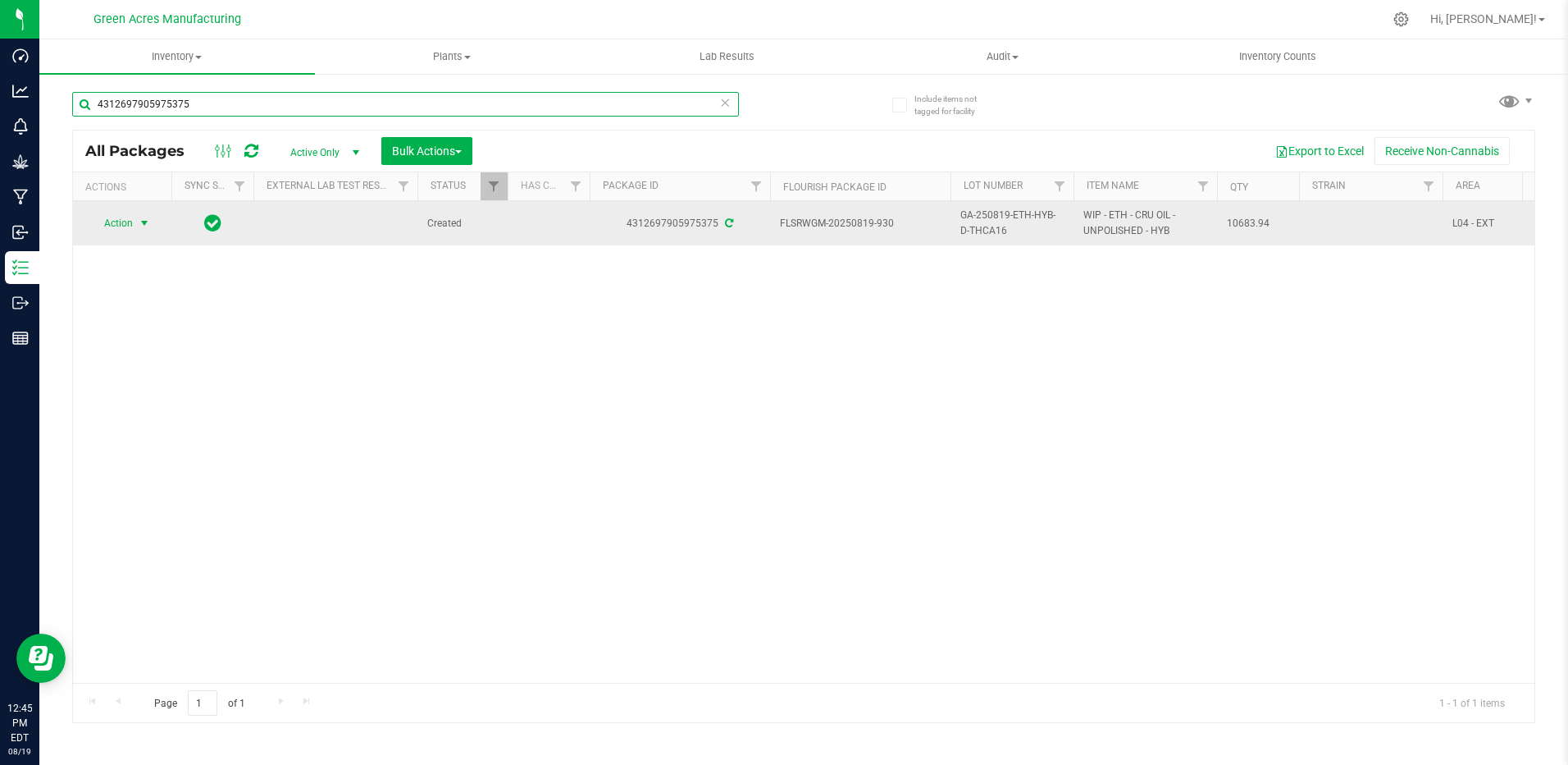
type input "4312697905975375"
click at [143, 225] on span "select" at bounding box center [144, 223] width 13 height 13
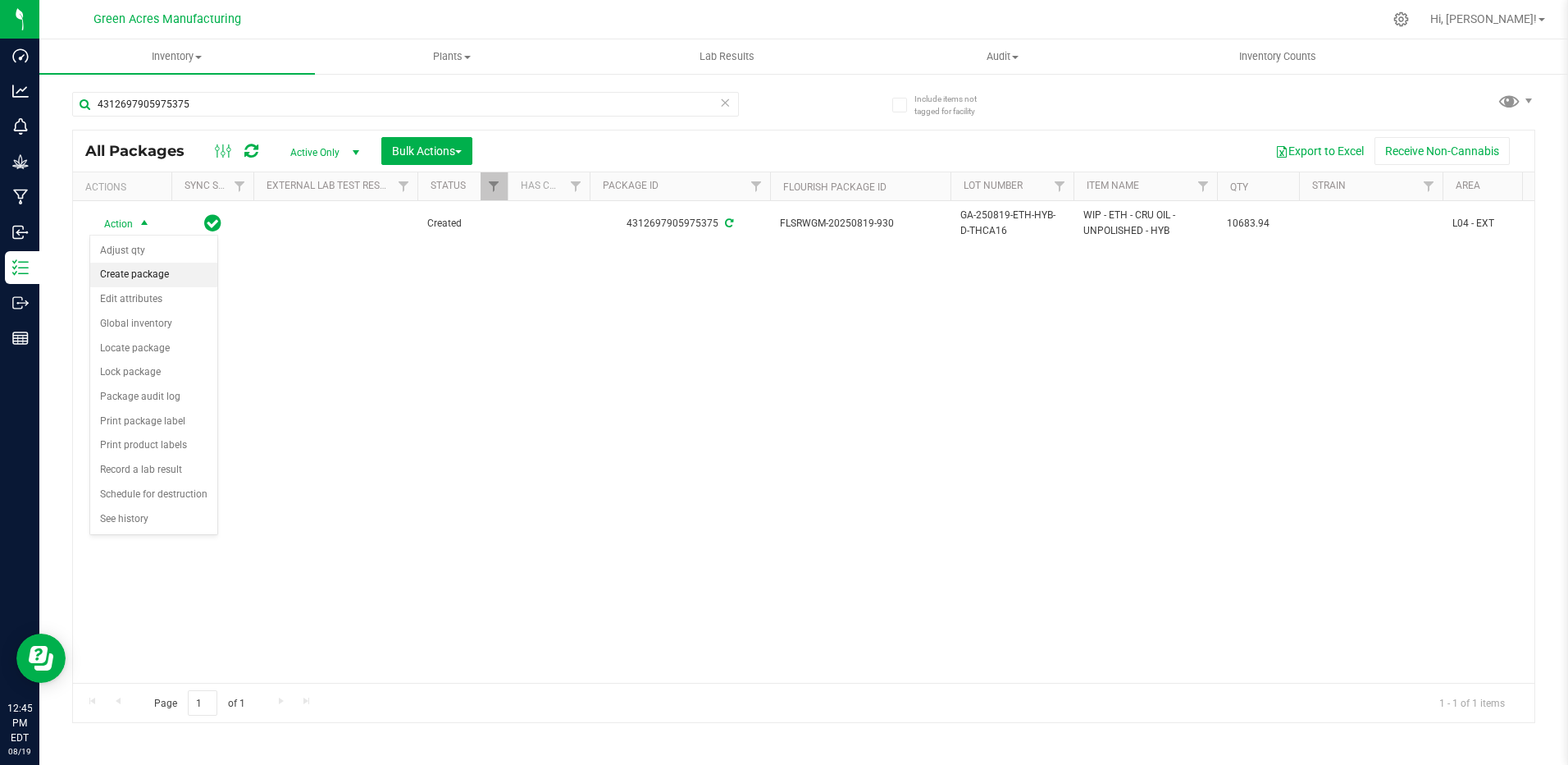
click at [150, 273] on li "Create package" at bounding box center [154, 274] width 127 height 24
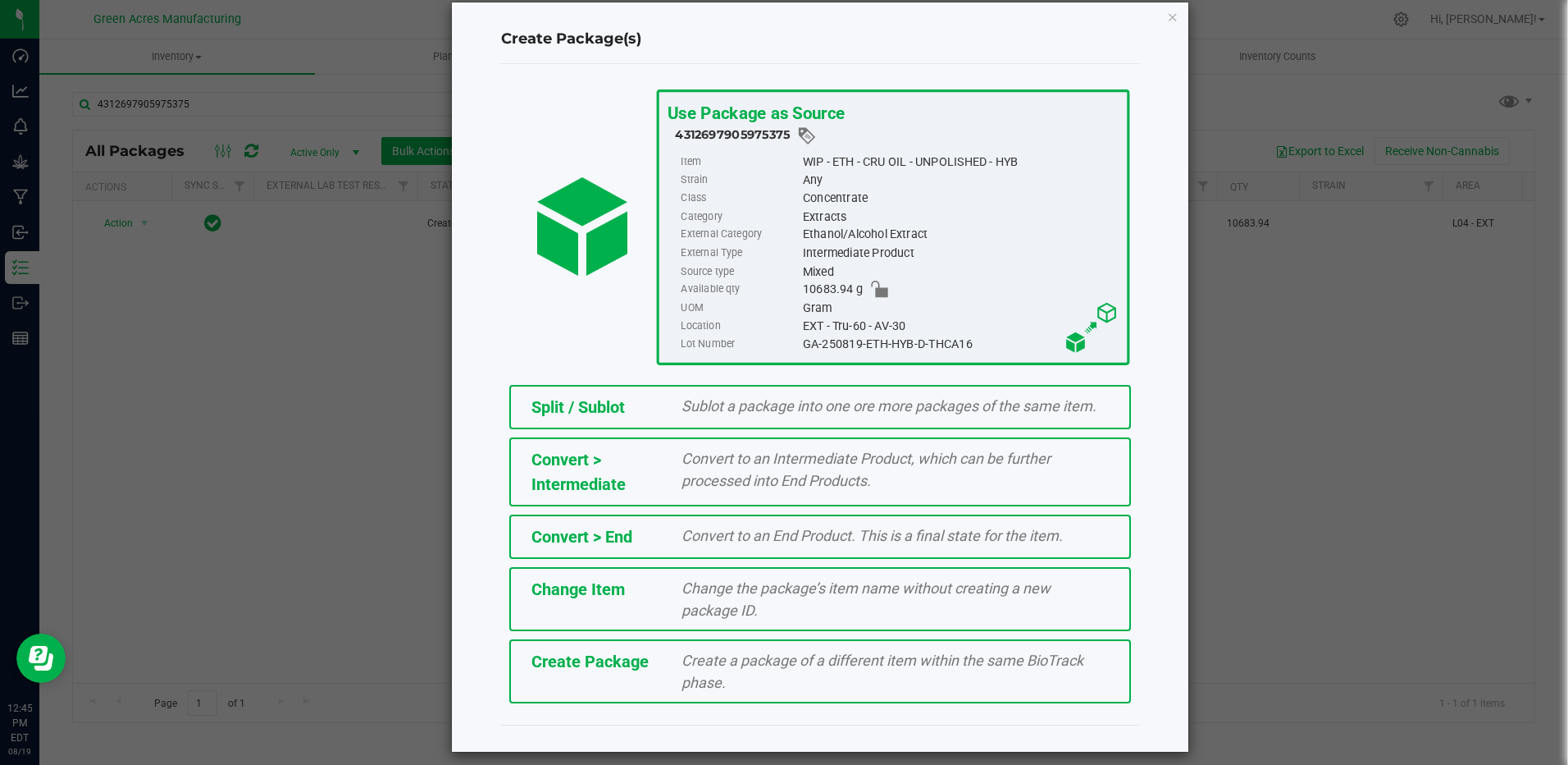
scroll to position [35, 0]
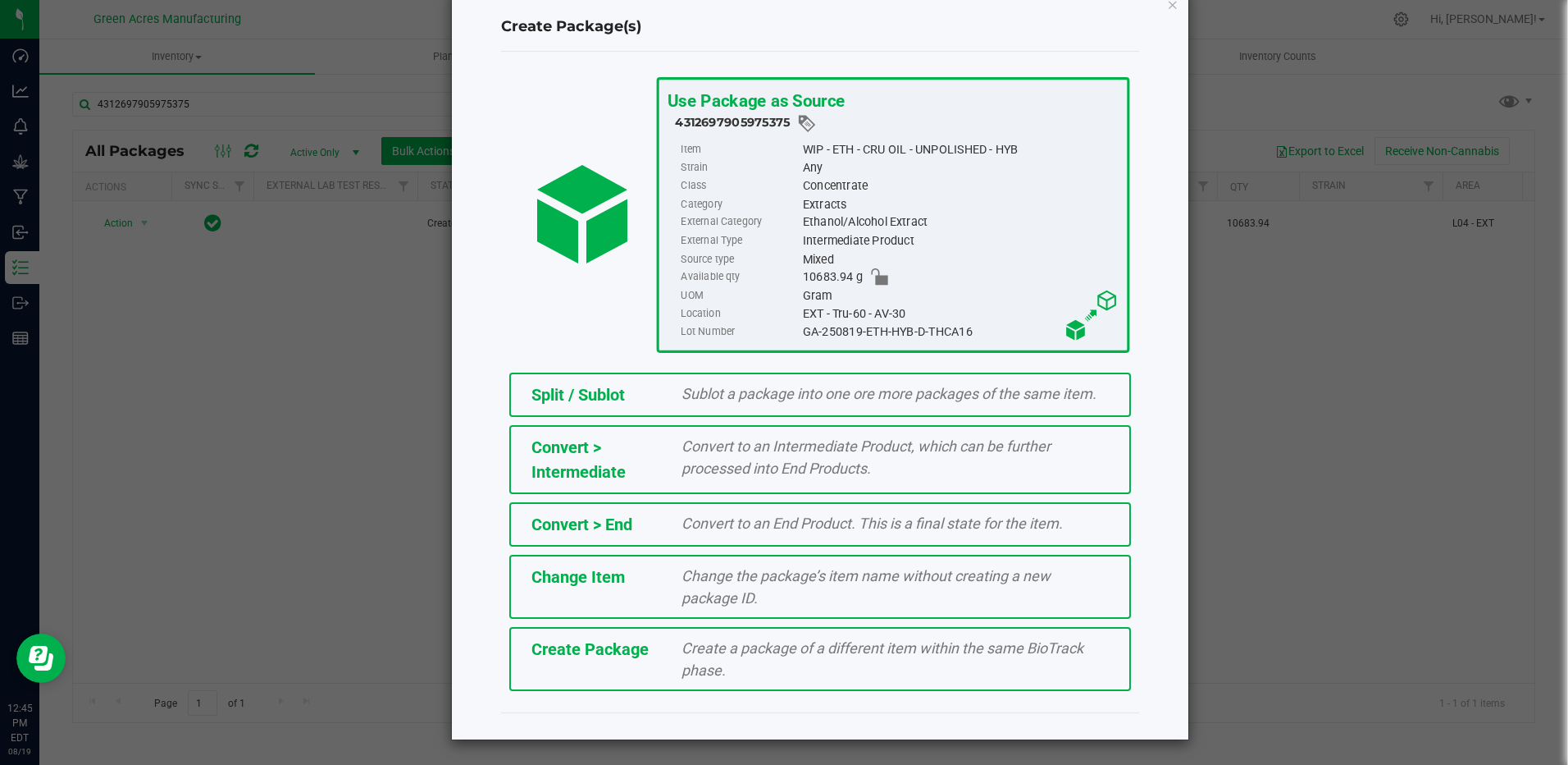
click at [619, 642] on span "Create Package" at bounding box center [590, 649] width 118 height 20
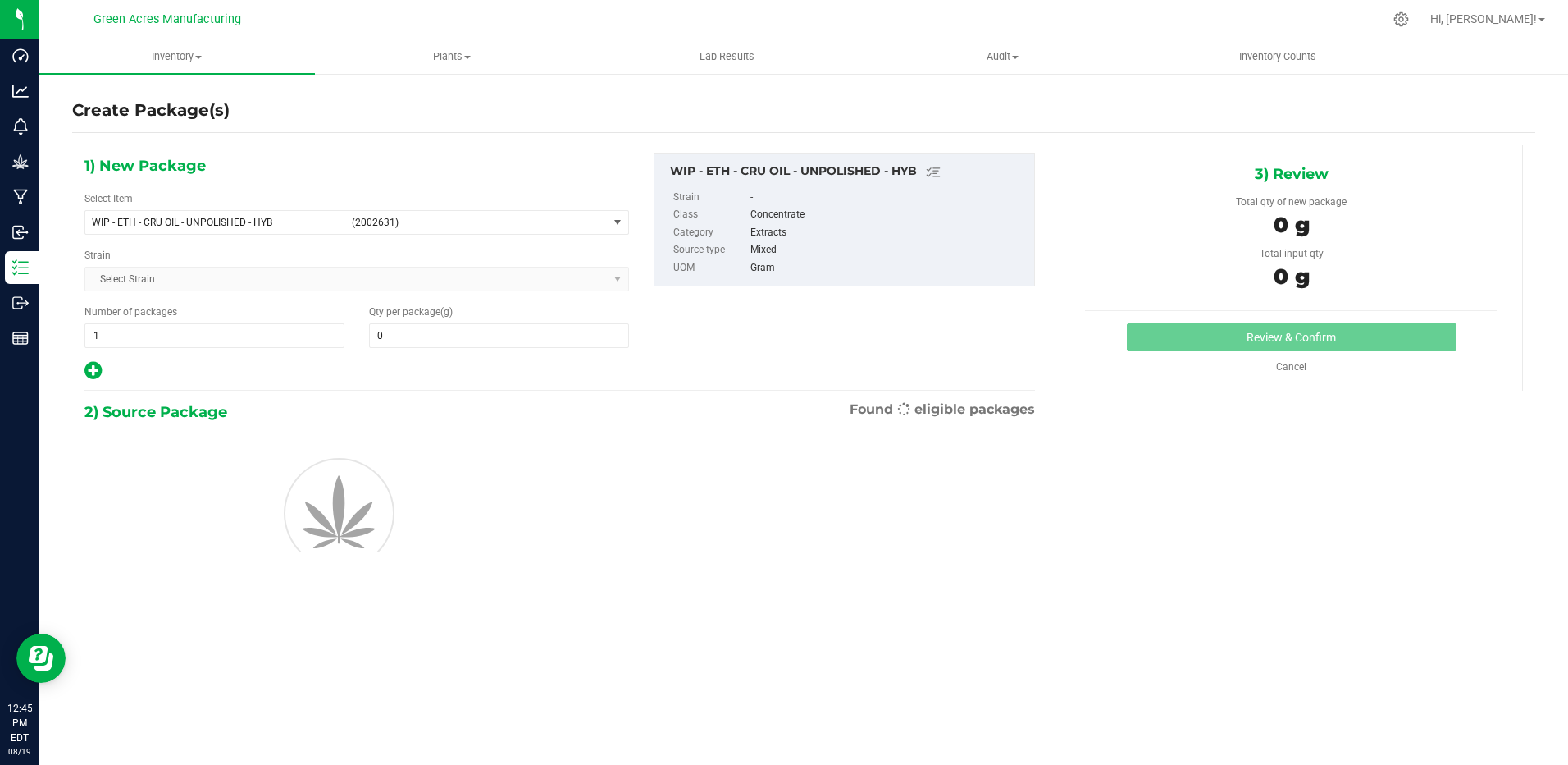
type input "0.0000"
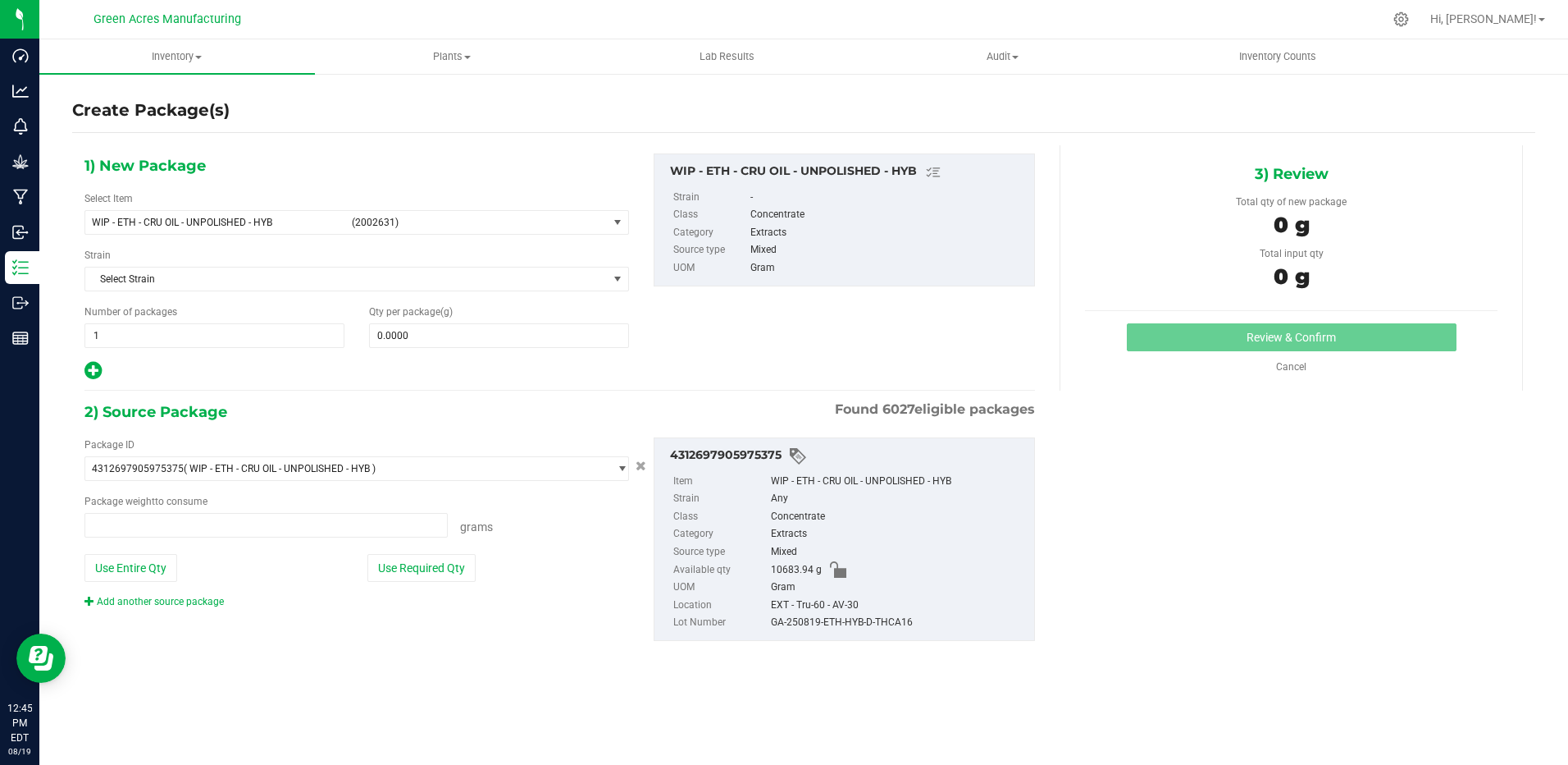
type input "0.0000 g"
click at [314, 230] on span "WIP - ETH - CRU OIL - UNPOLISHED - HYB (2002631)" at bounding box center [346, 222] width 522 height 23
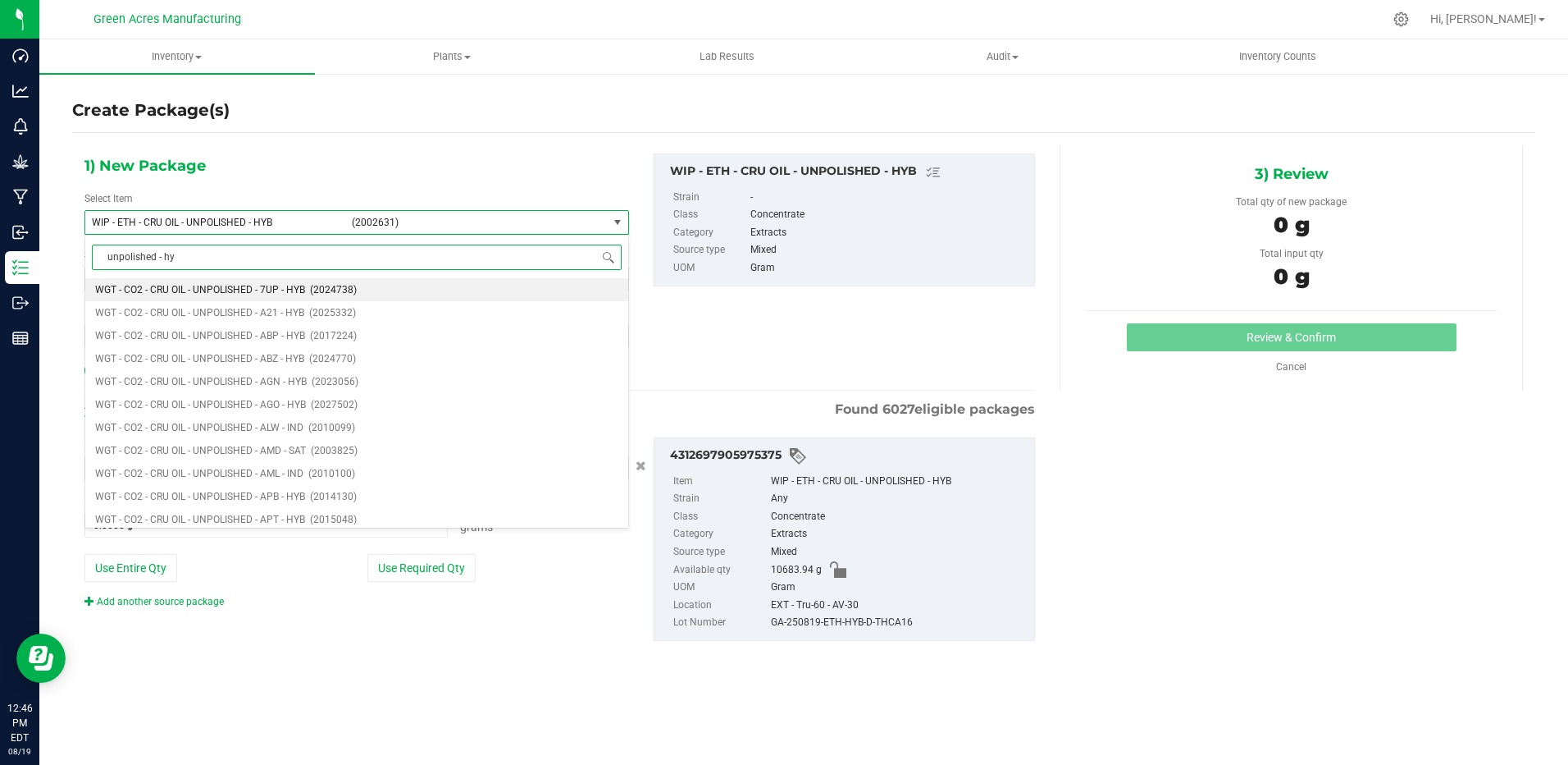
type input "unpolished - hyb"
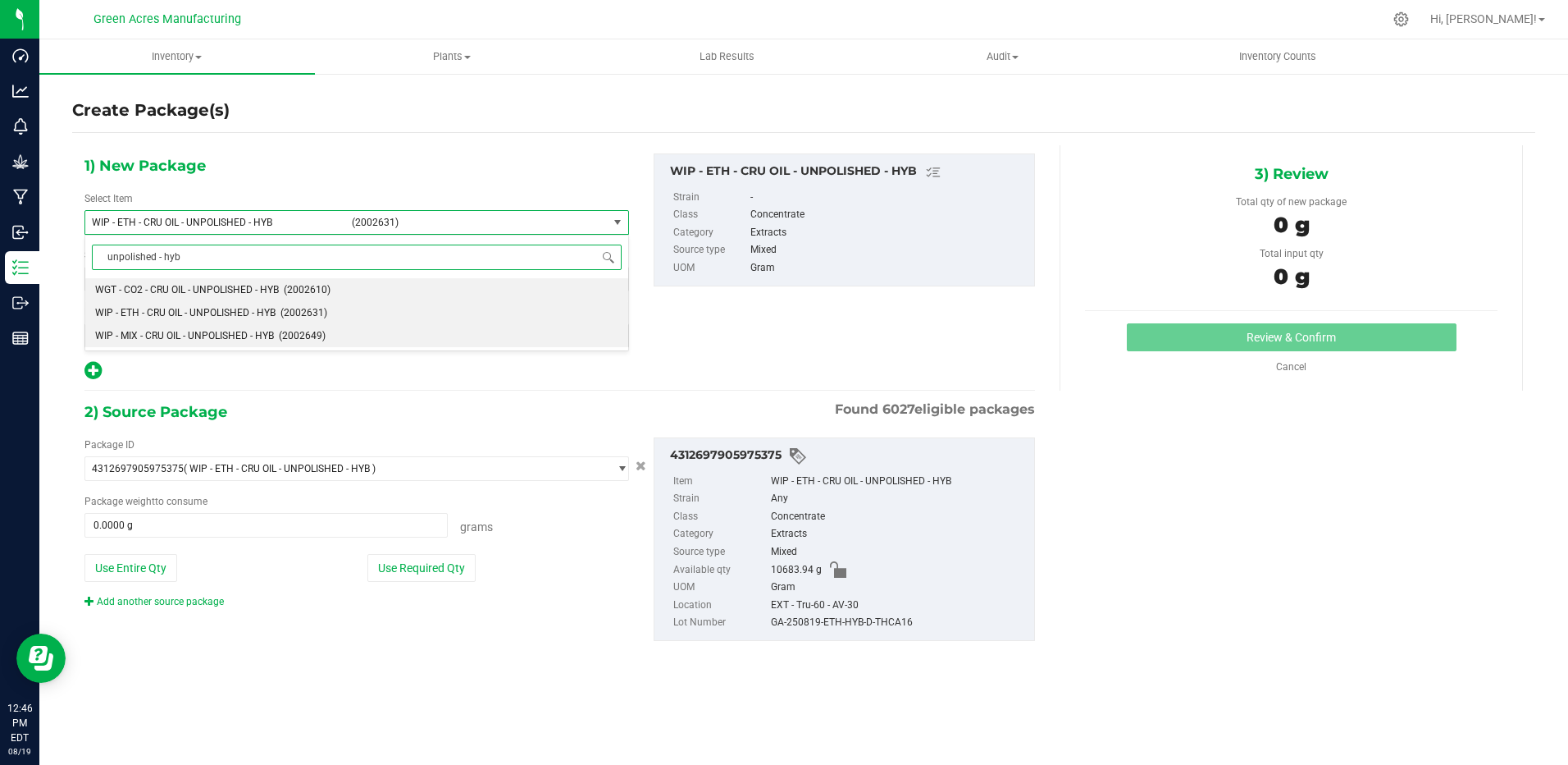
click at [209, 340] on span "WIP - MIX - CRU OIL - UNPOLISHED - HYB" at bounding box center [185, 335] width 179 height 12
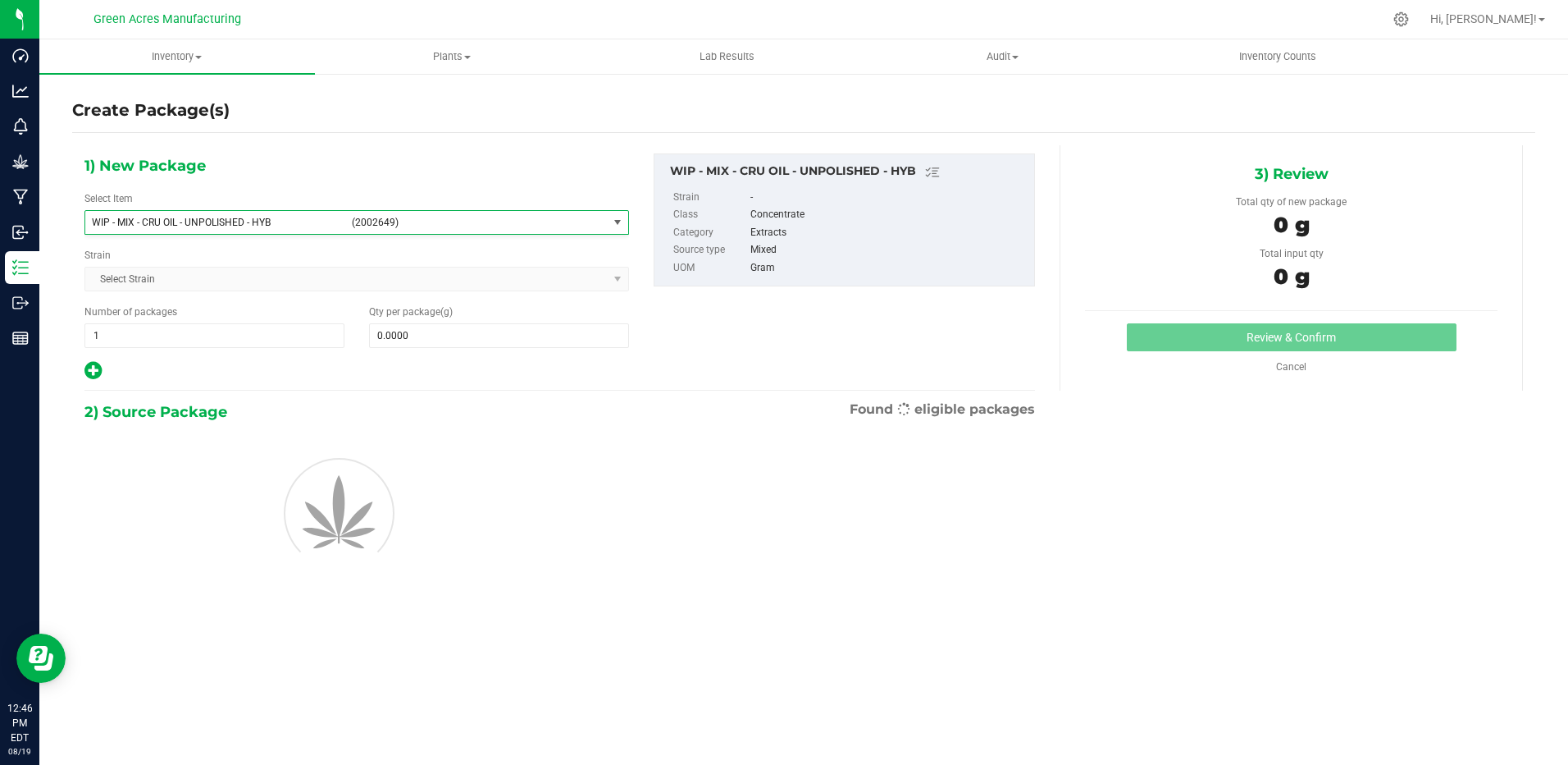
type input "0.0000"
click at [423, 339] on span at bounding box center [499, 335] width 260 height 24
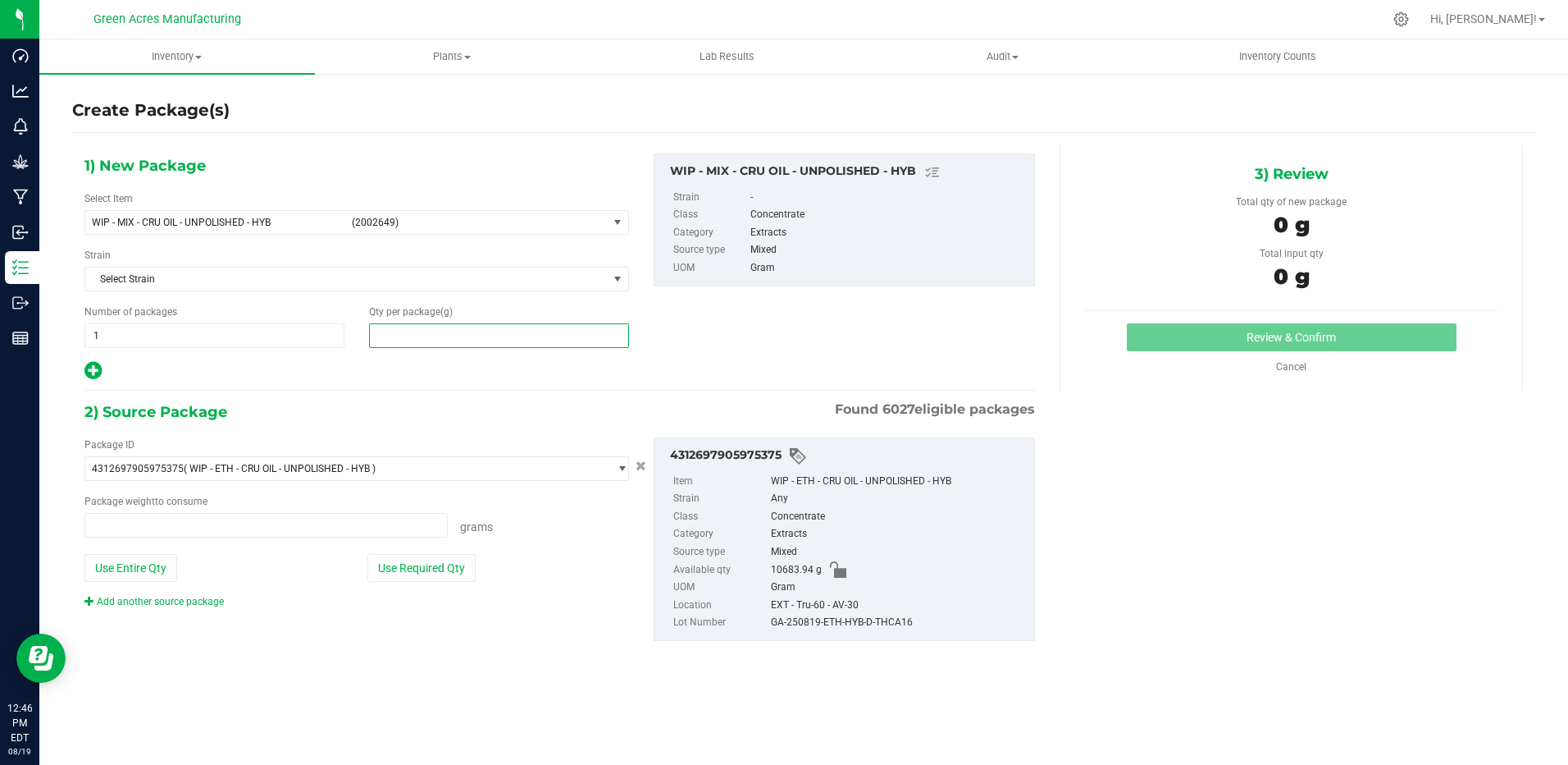
type input "0.0000 g"
type input "0.0000"
drag, startPoint x: 158, startPoint y: 583, endPoint x: 160, endPoint y: 573, distance: 10.2
click at [158, 574] on div "Package ID 4312697905975375 ( WIP - ETH - CRU OIL - UNPOLISHED - HYB ) 00005188…" at bounding box center [356, 522] width 569 height 171
click at [167, 570] on button "Use Entire Qty" at bounding box center [130, 568] width 92 height 28
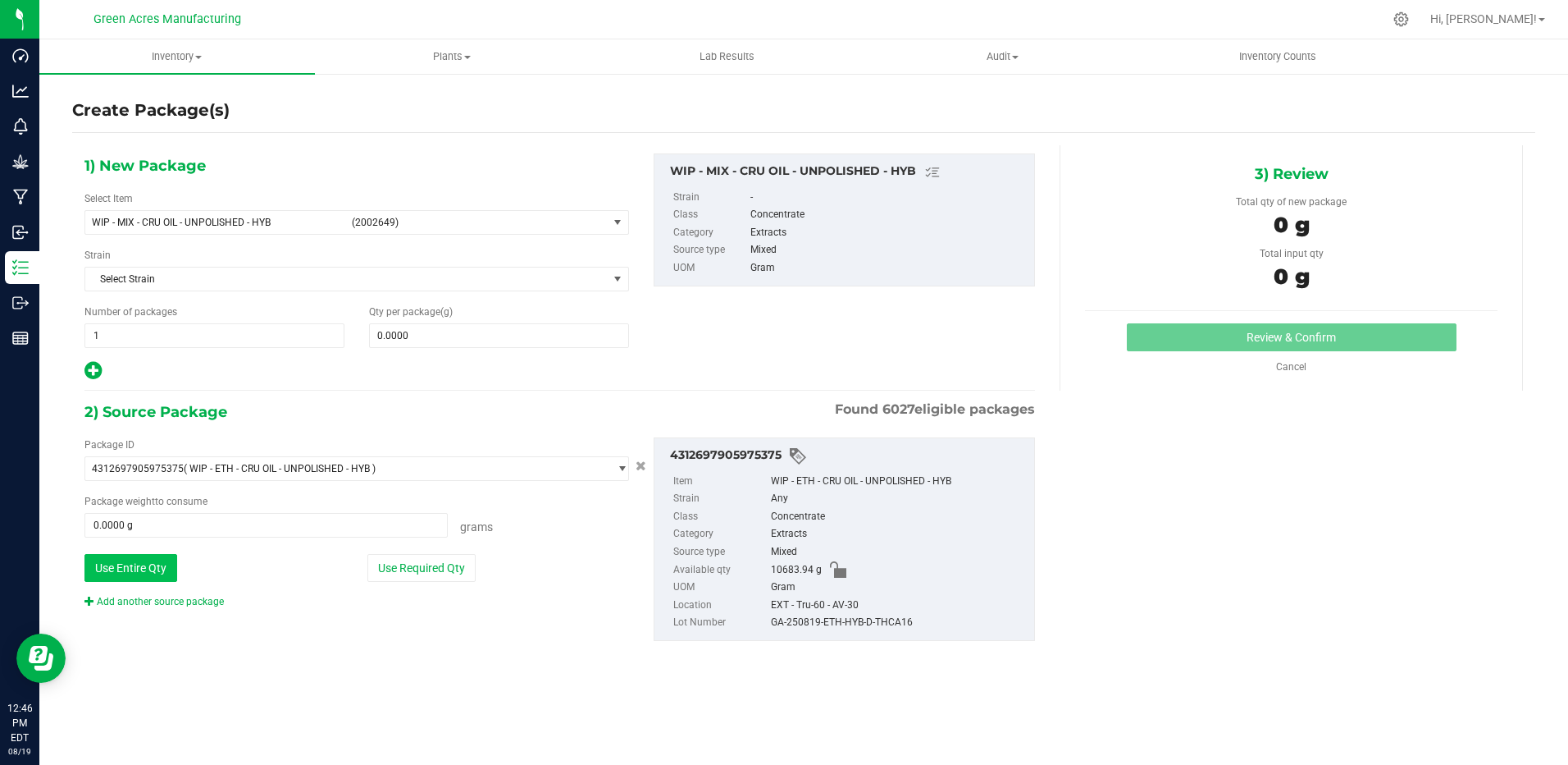
type input "10683.9400 g"
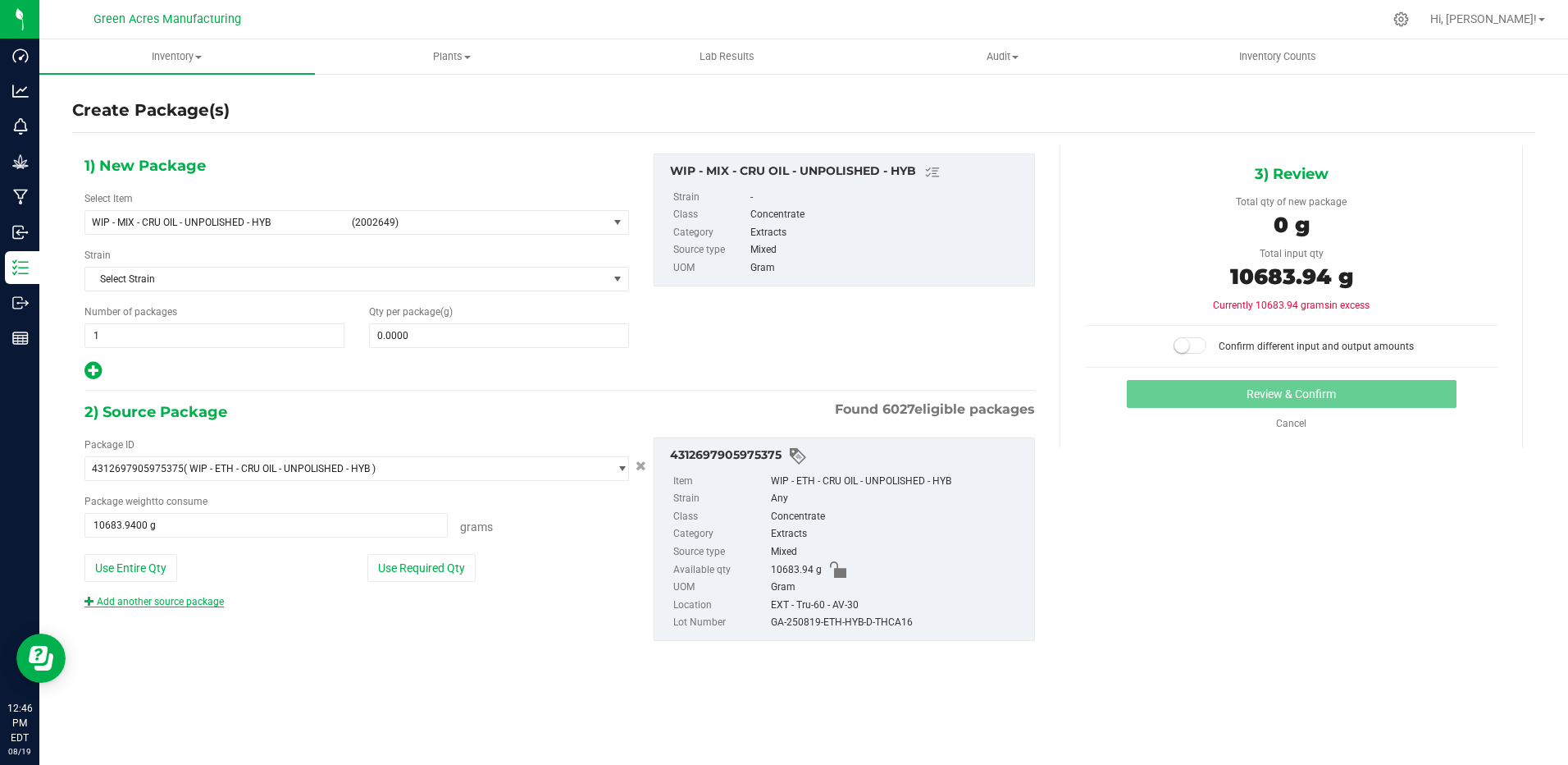
click at [172, 601] on link "Add another source package" at bounding box center [154, 601] width 139 height 12
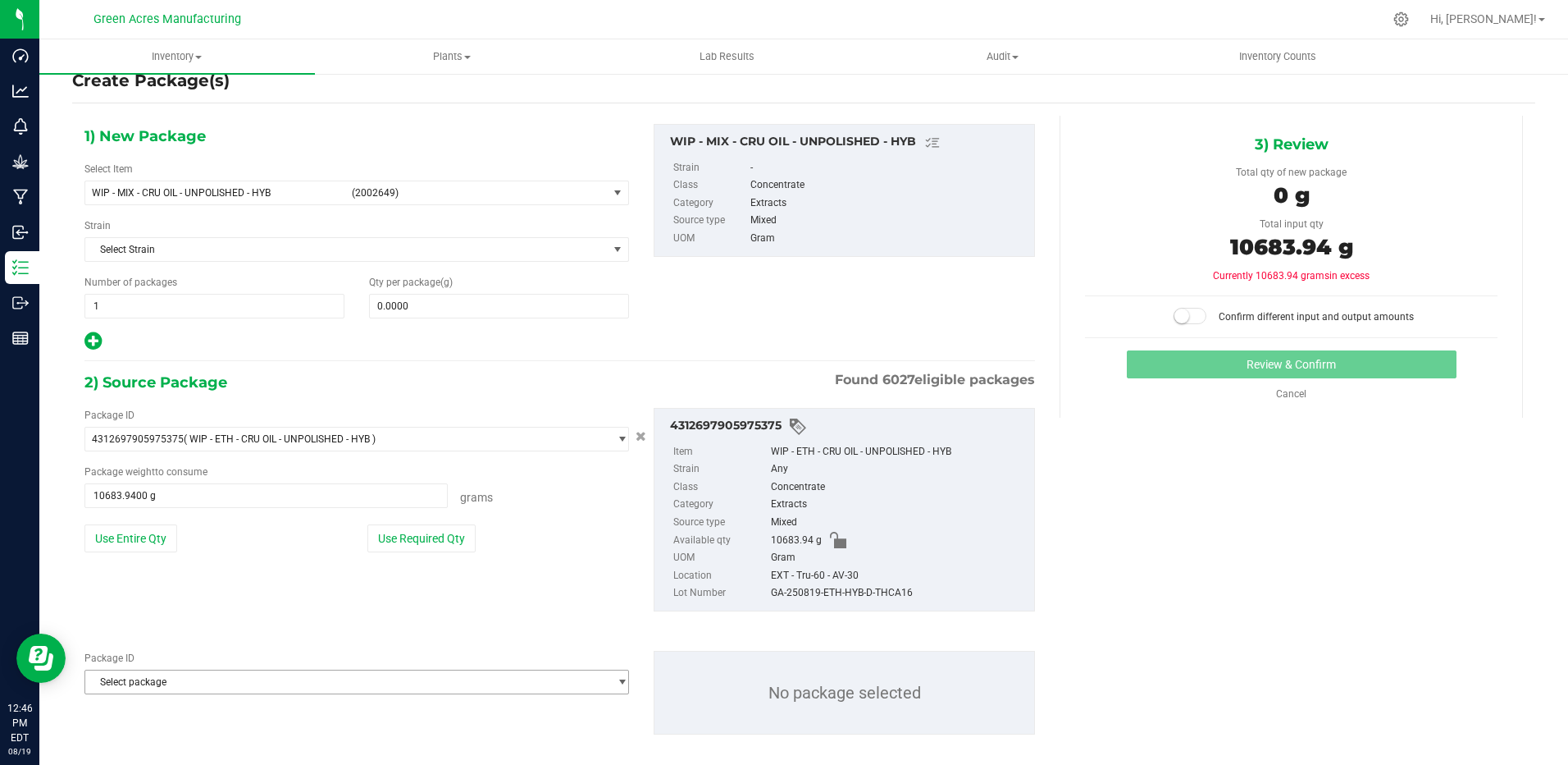
scroll to position [46, 0]
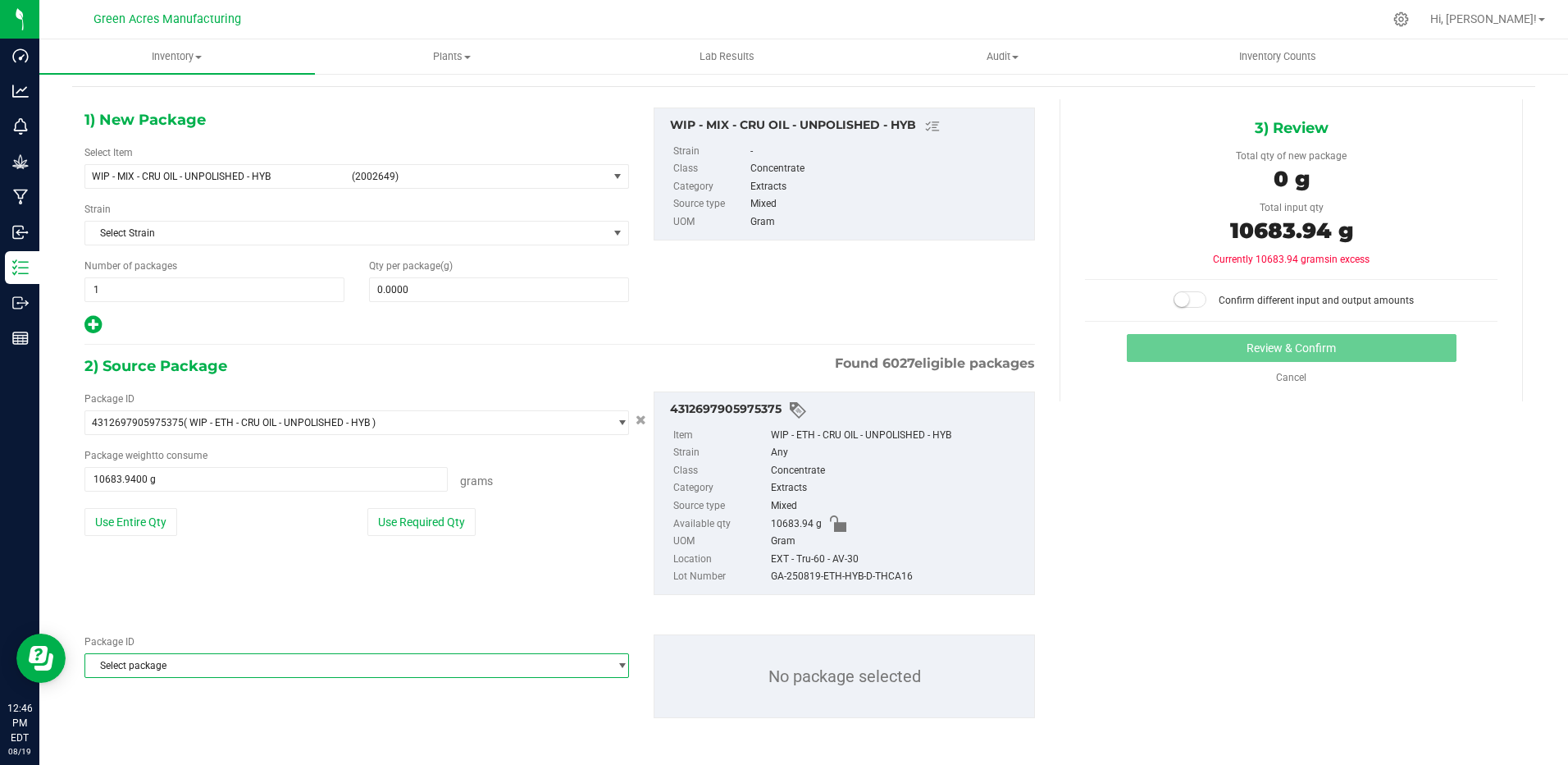
click at [179, 671] on span "Select package" at bounding box center [346, 665] width 522 height 23
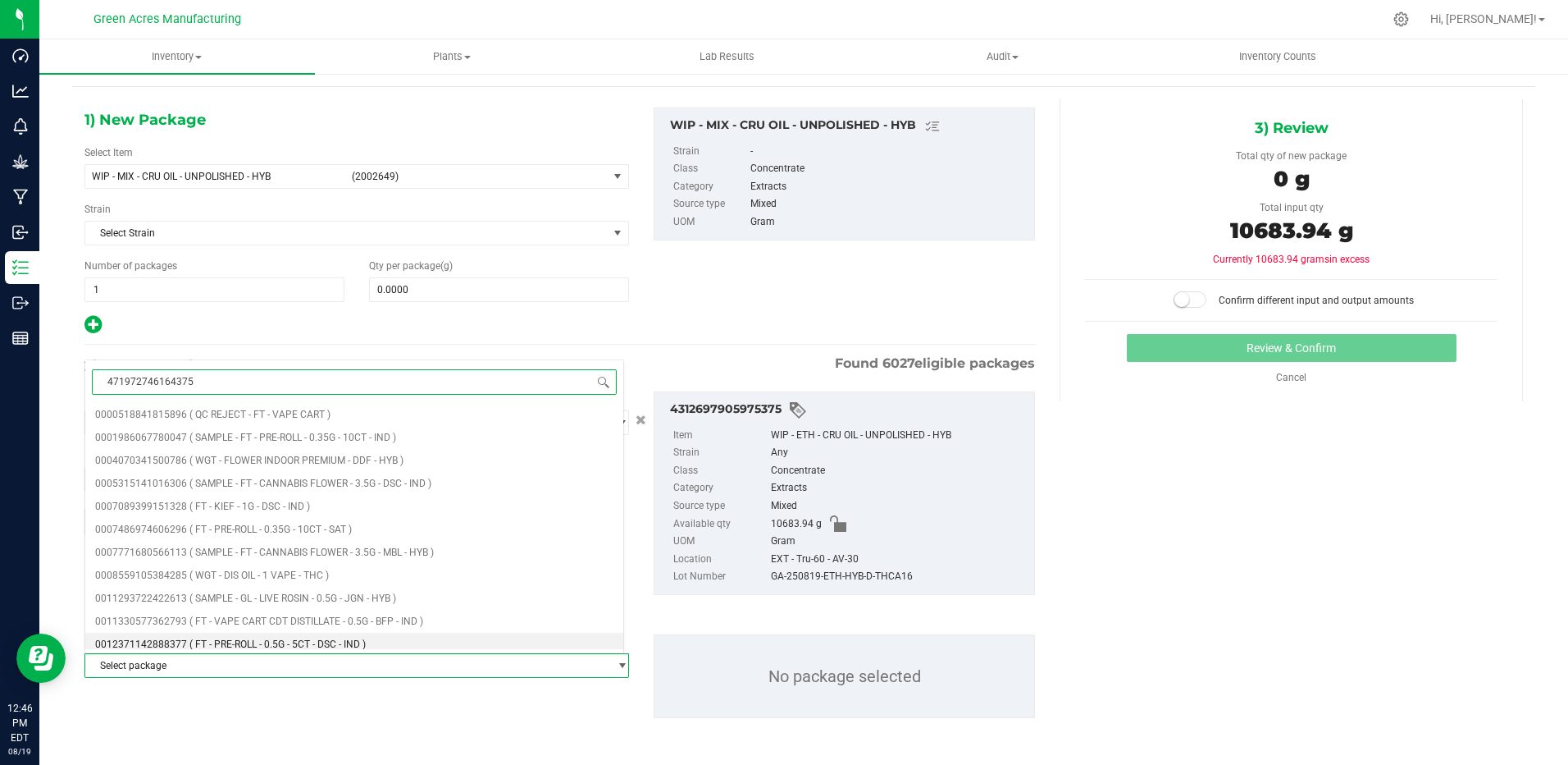
type input "4719727461643751"
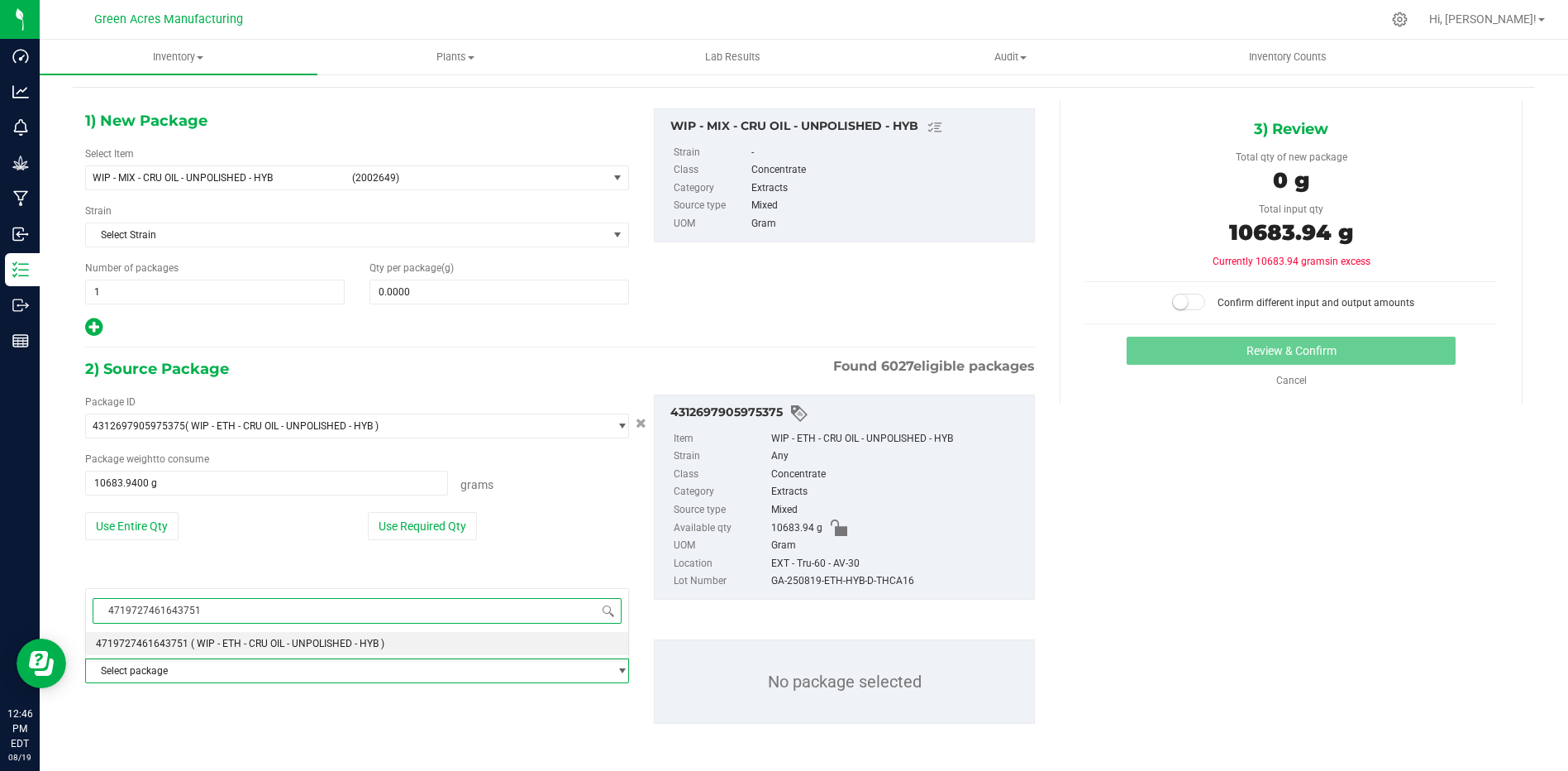
click at [198, 642] on span "( WIP - ETH - CRU OIL - UNPOLISHED - HYB )" at bounding box center [287, 643] width 193 height 12
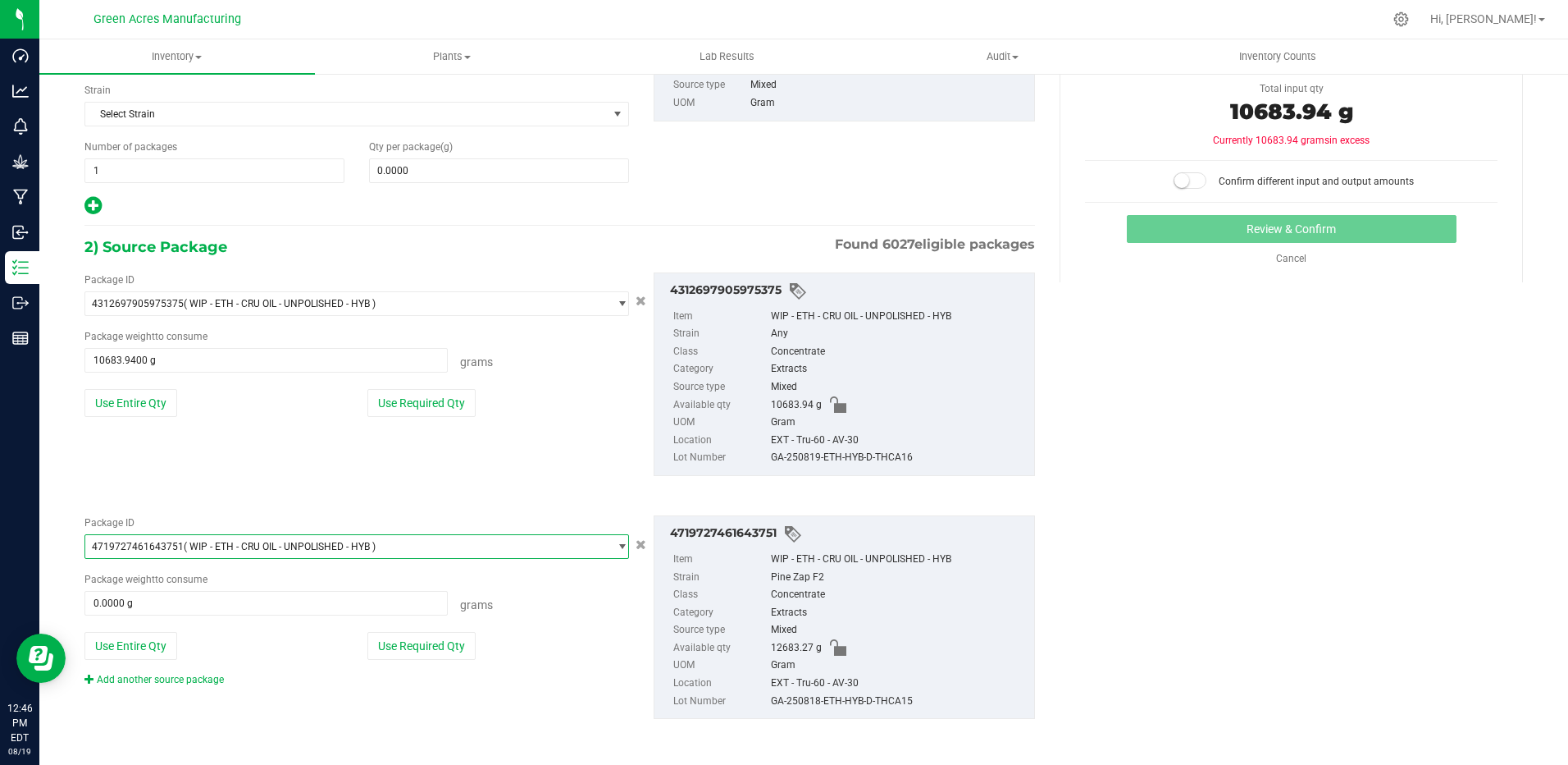
scroll to position [166, 0]
click at [132, 652] on button "Use Entire Qty" at bounding box center [130, 645] width 92 height 28
type input "12683.2700 g"
click at [176, 678] on link "Add another source package" at bounding box center [154, 678] width 139 height 12
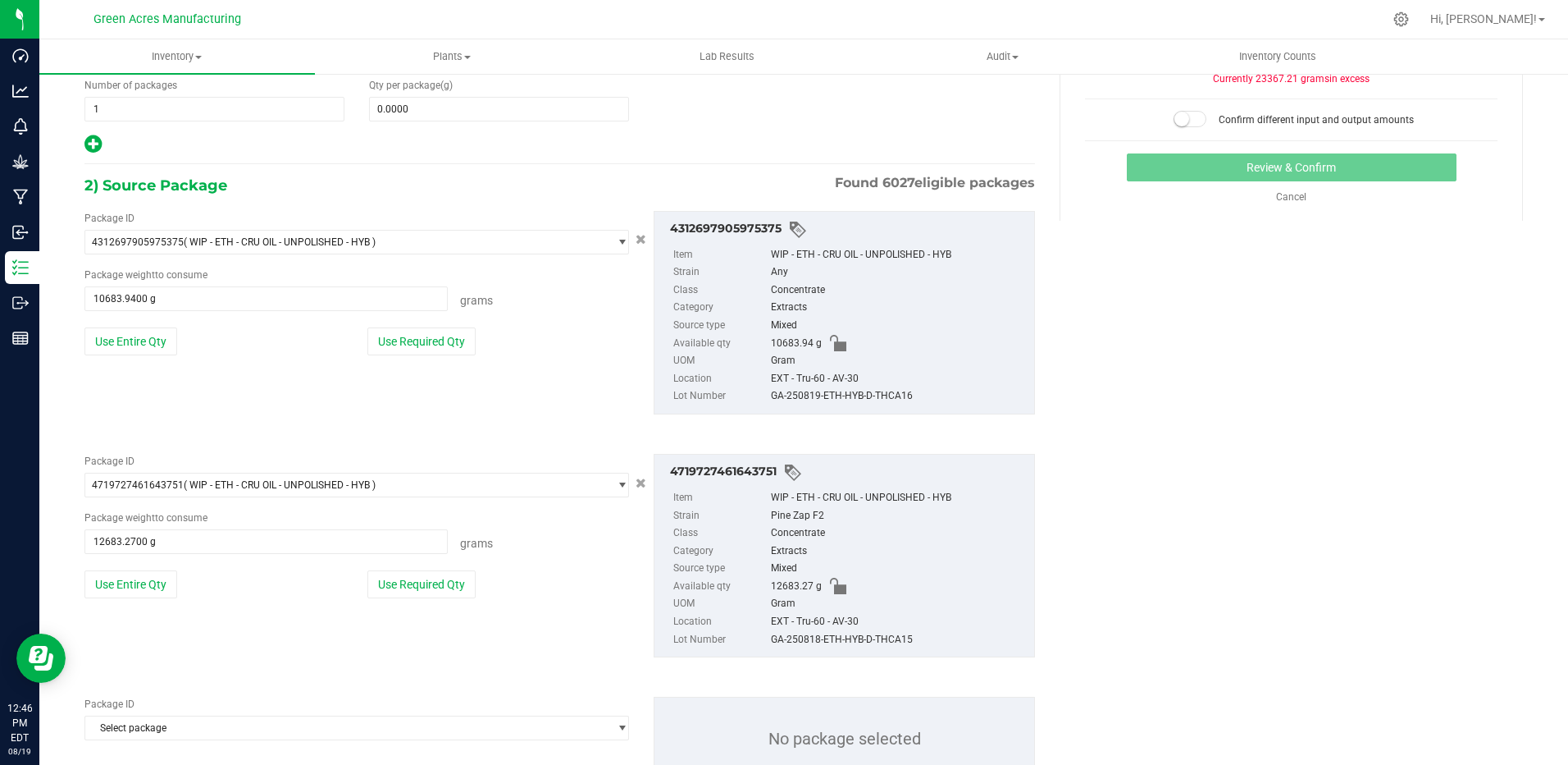
scroll to position [289, 0]
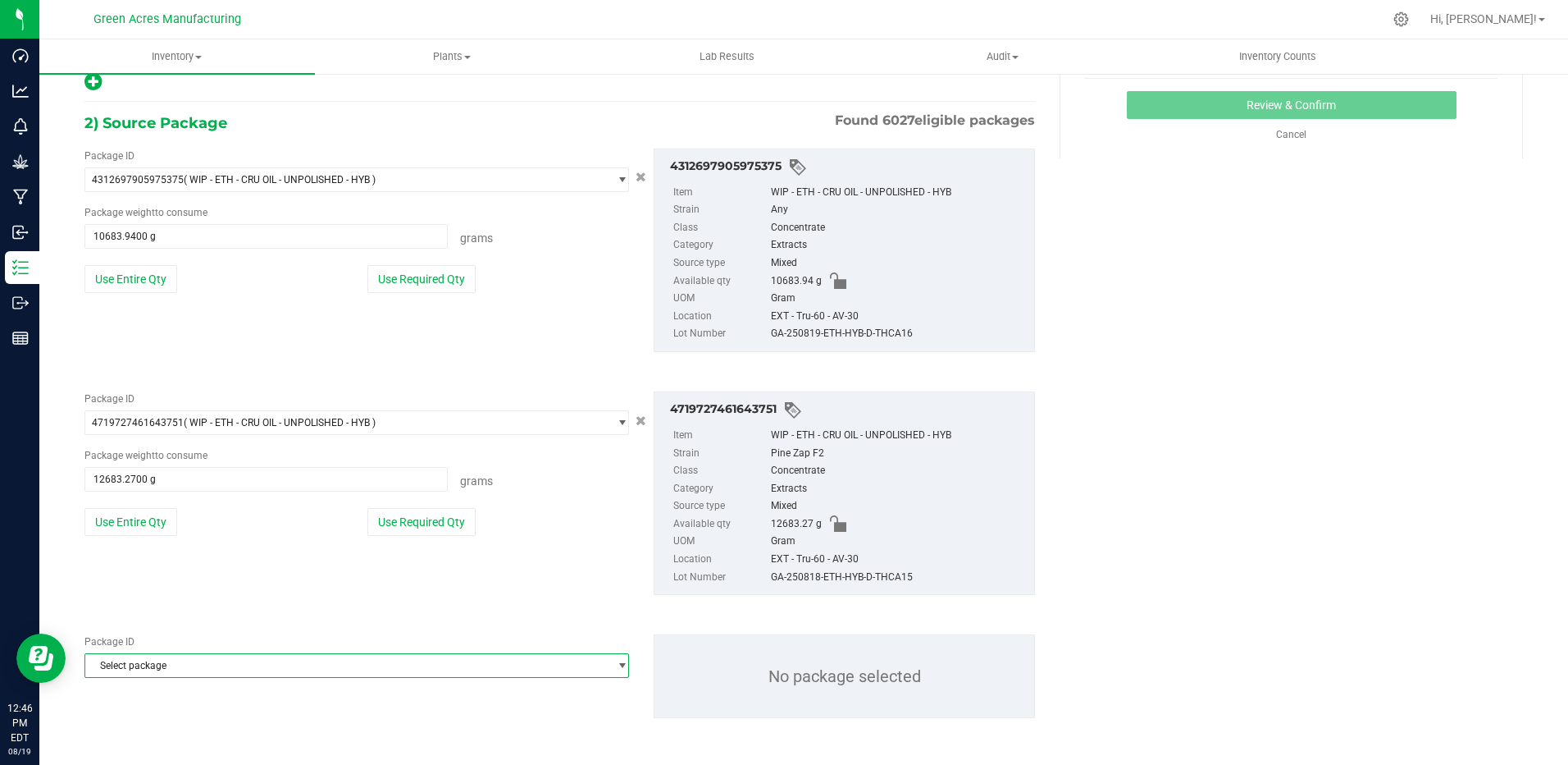
click at [221, 666] on span "Select package" at bounding box center [346, 665] width 522 height 23
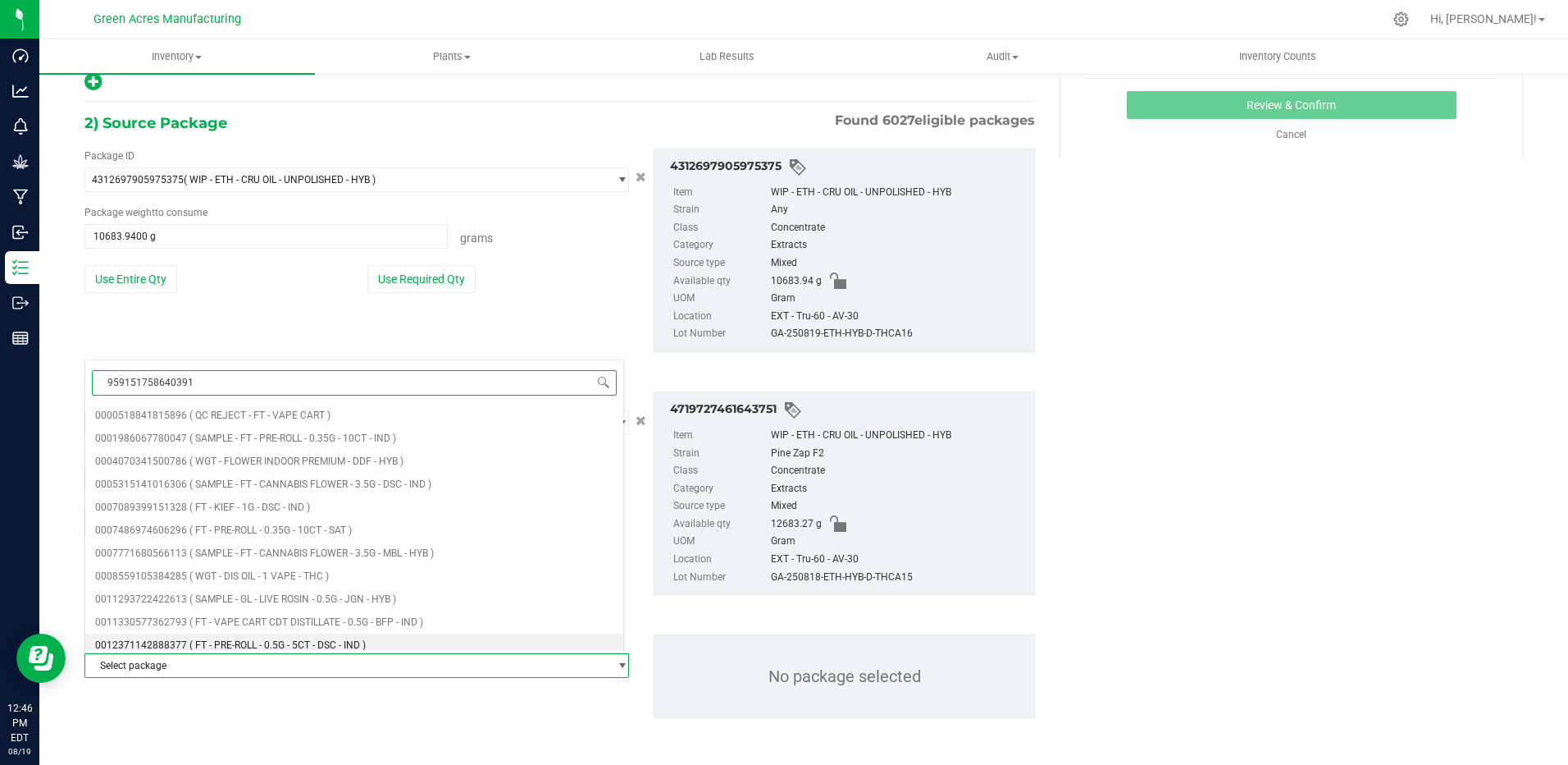
type input "9591517586403913"
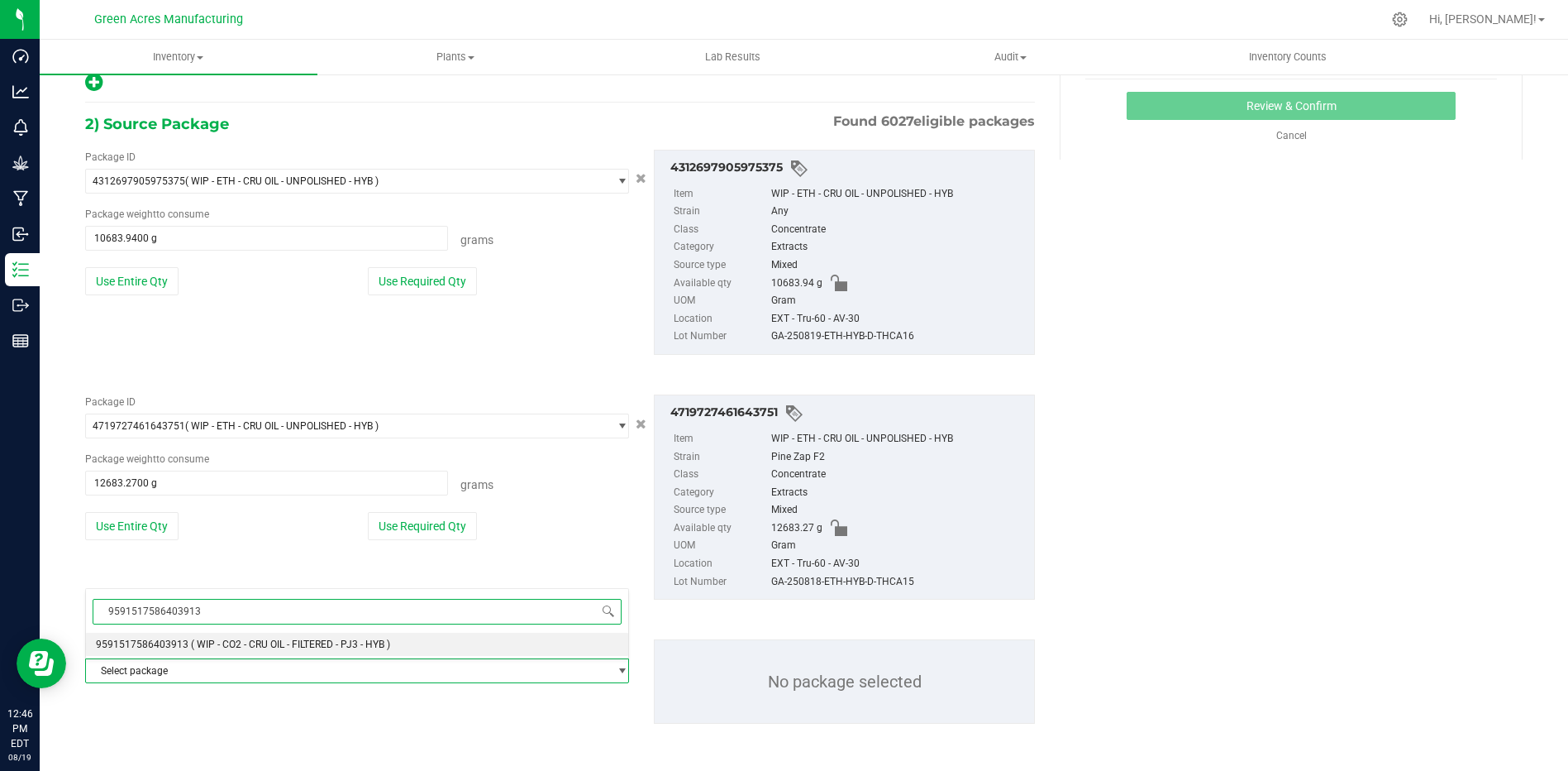
click at [251, 644] on span "( WIP - CO2 - CRU OIL - FILTERED - PJ3 - HYB )" at bounding box center [290, 644] width 199 height 12
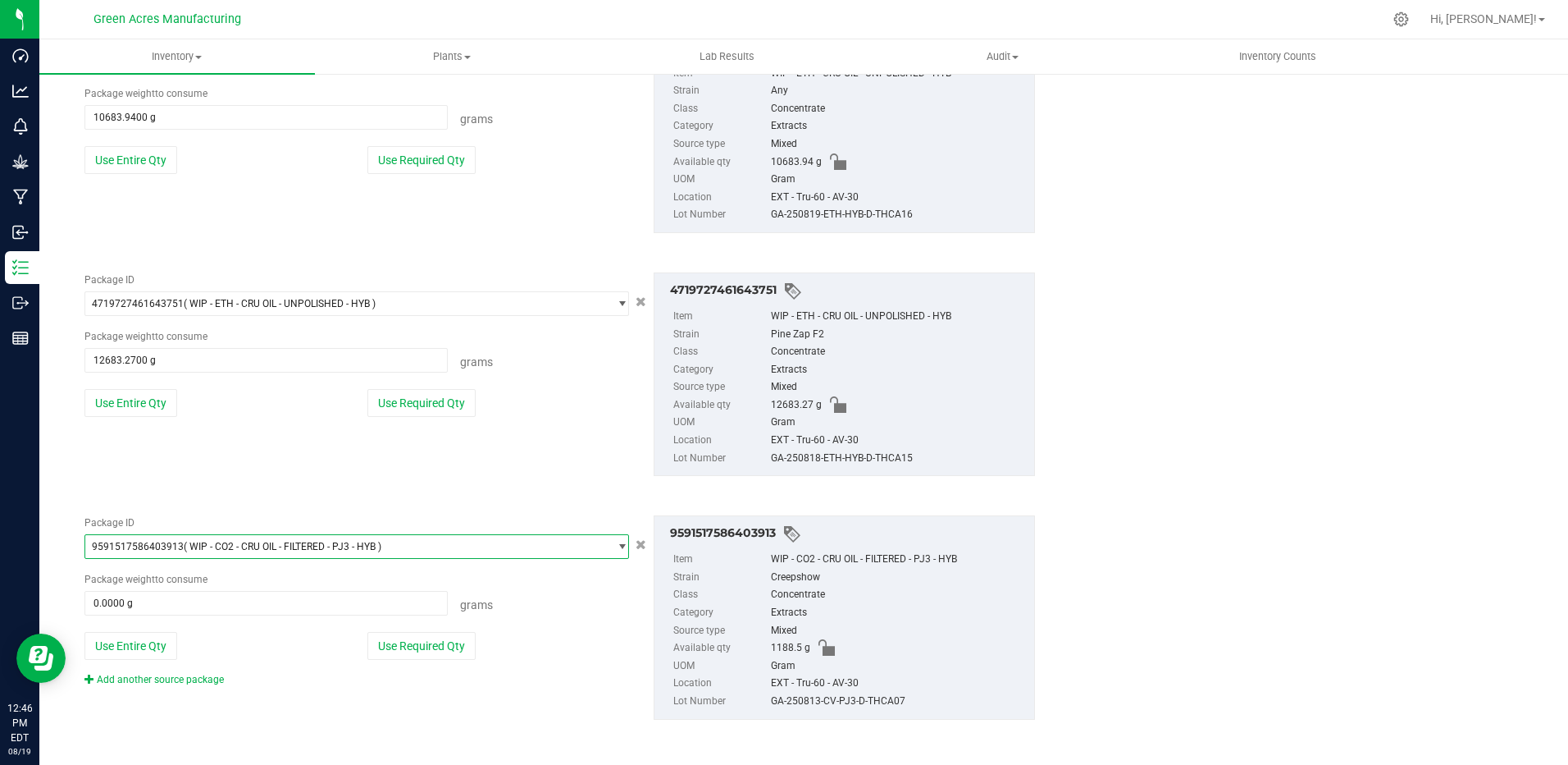
scroll to position [409, 0]
click at [137, 647] on button "Use Entire Qty" at bounding box center [130, 644] width 92 height 28
type input "1188.5000 g"
click at [149, 674] on link "Add another source package" at bounding box center [154, 677] width 139 height 12
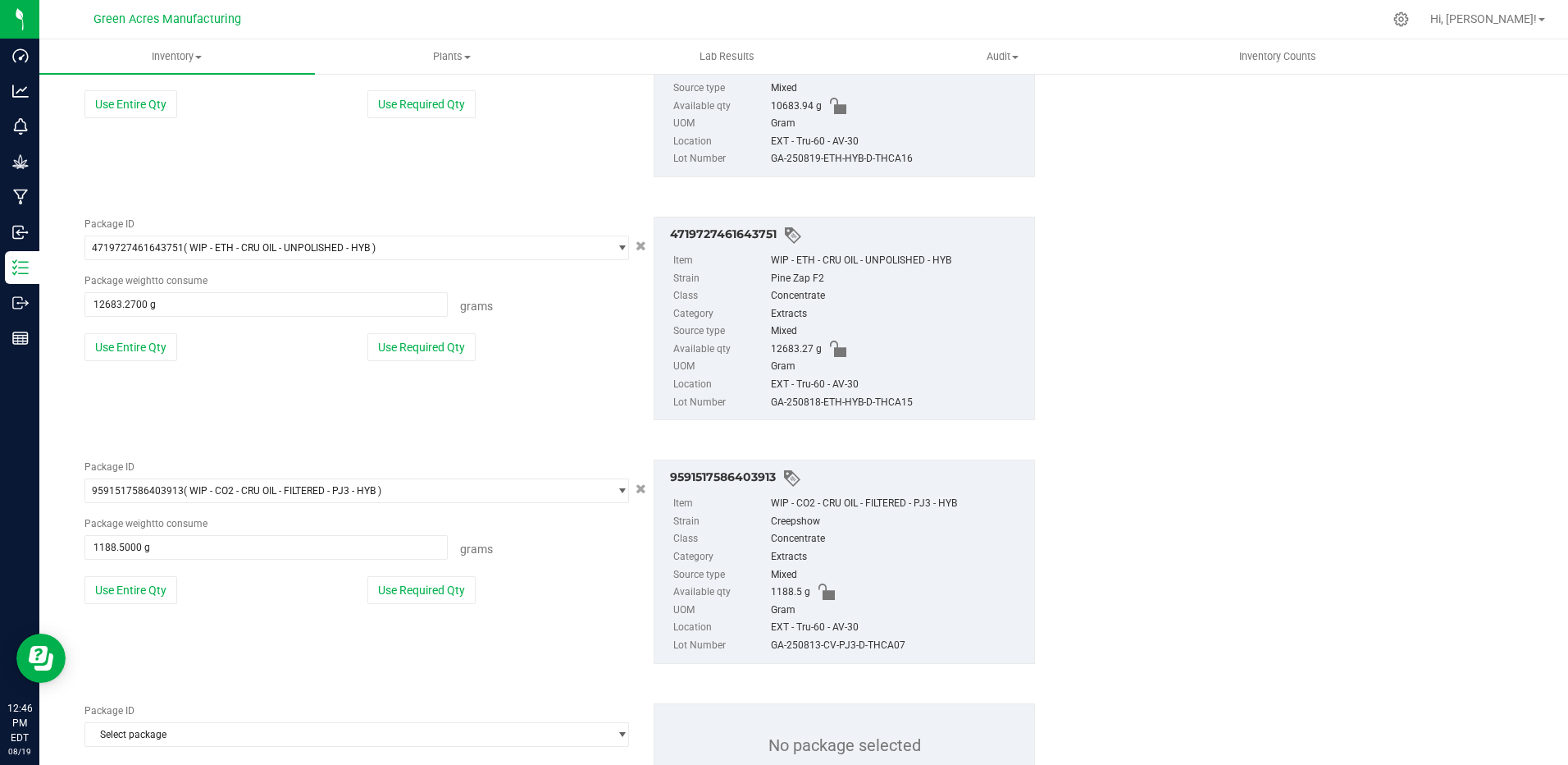
scroll to position [532, 0]
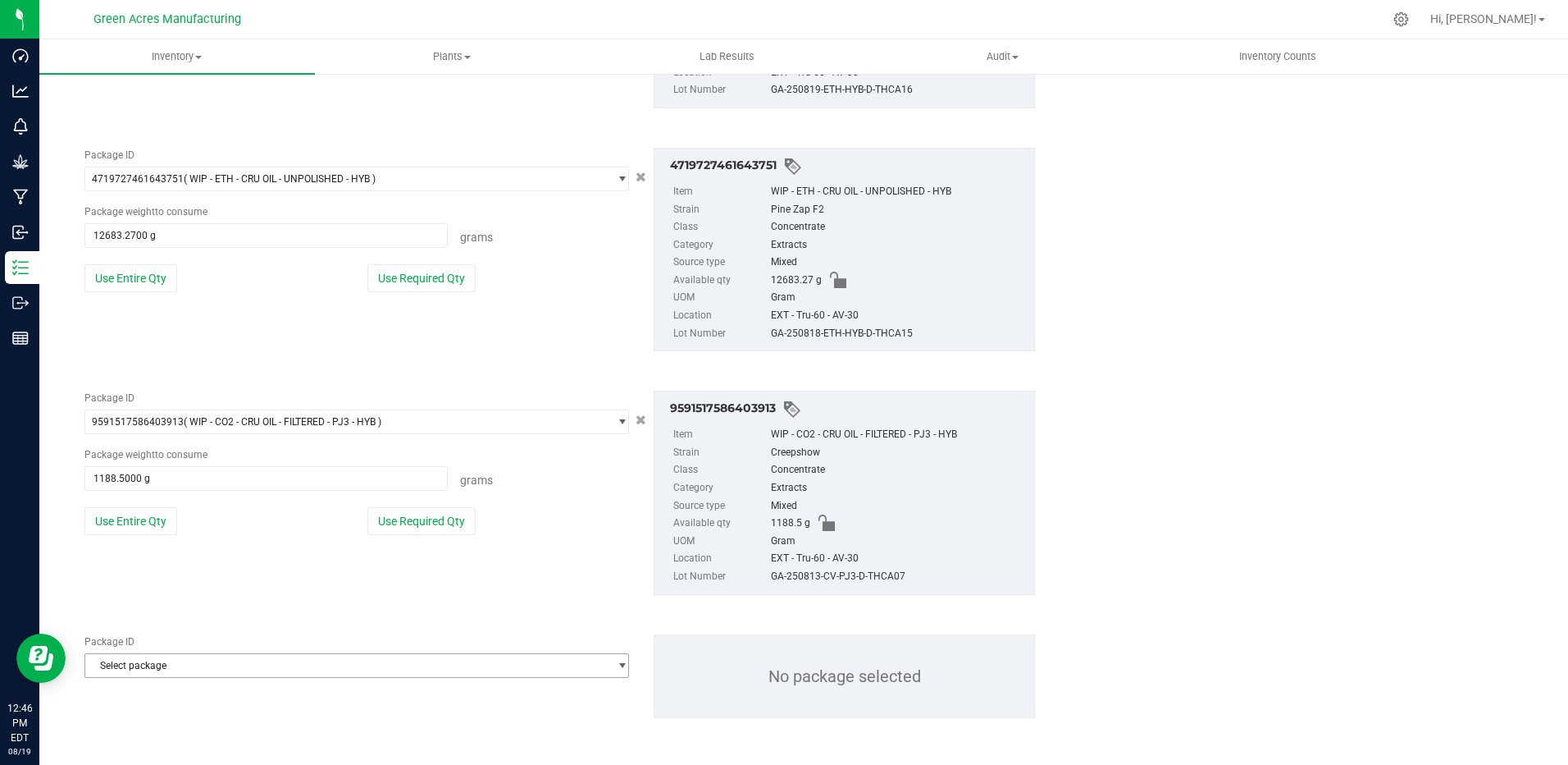
click at [169, 670] on span "Select package" at bounding box center [346, 665] width 522 height 23
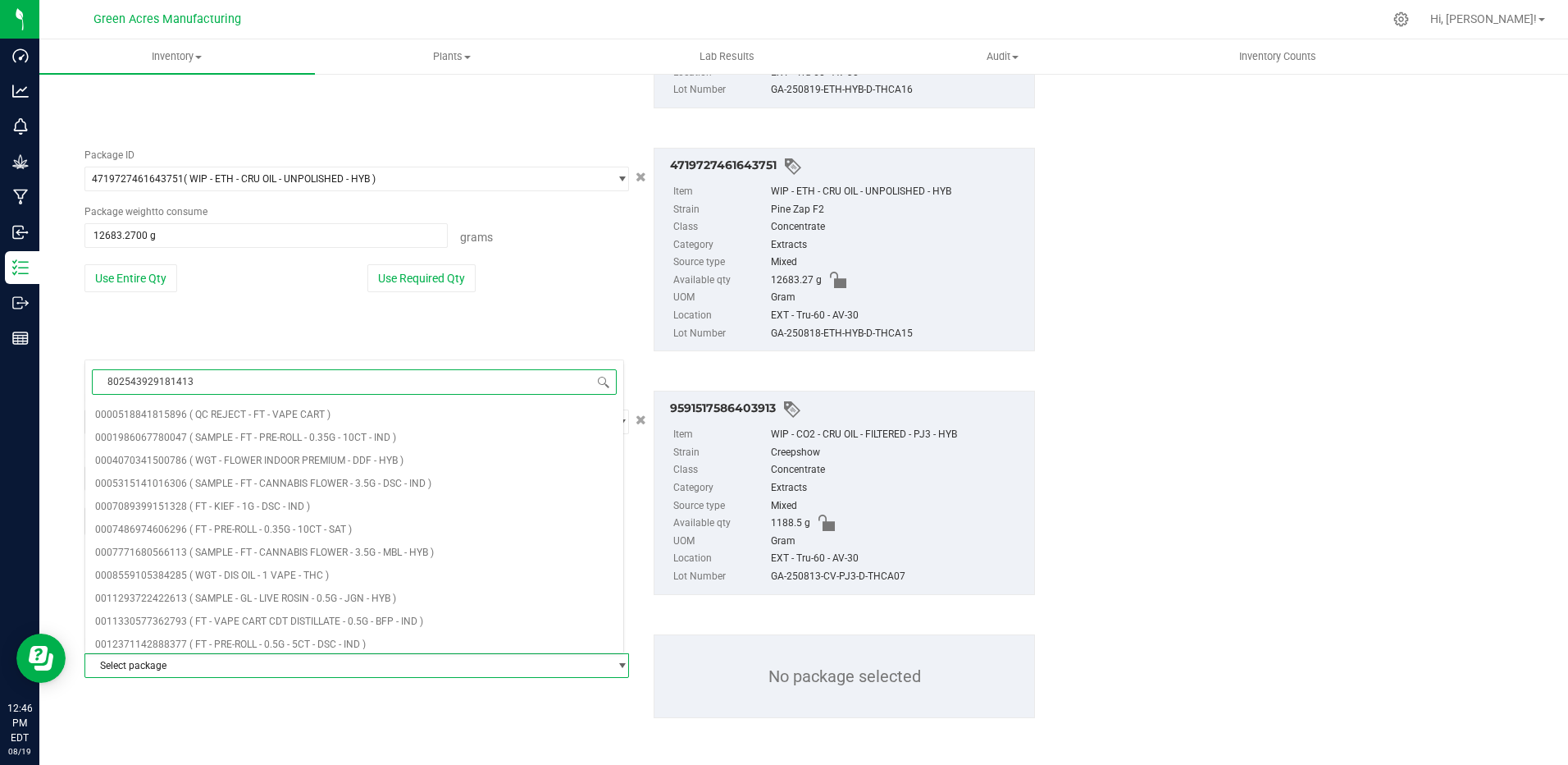
type input "8025439291814134"
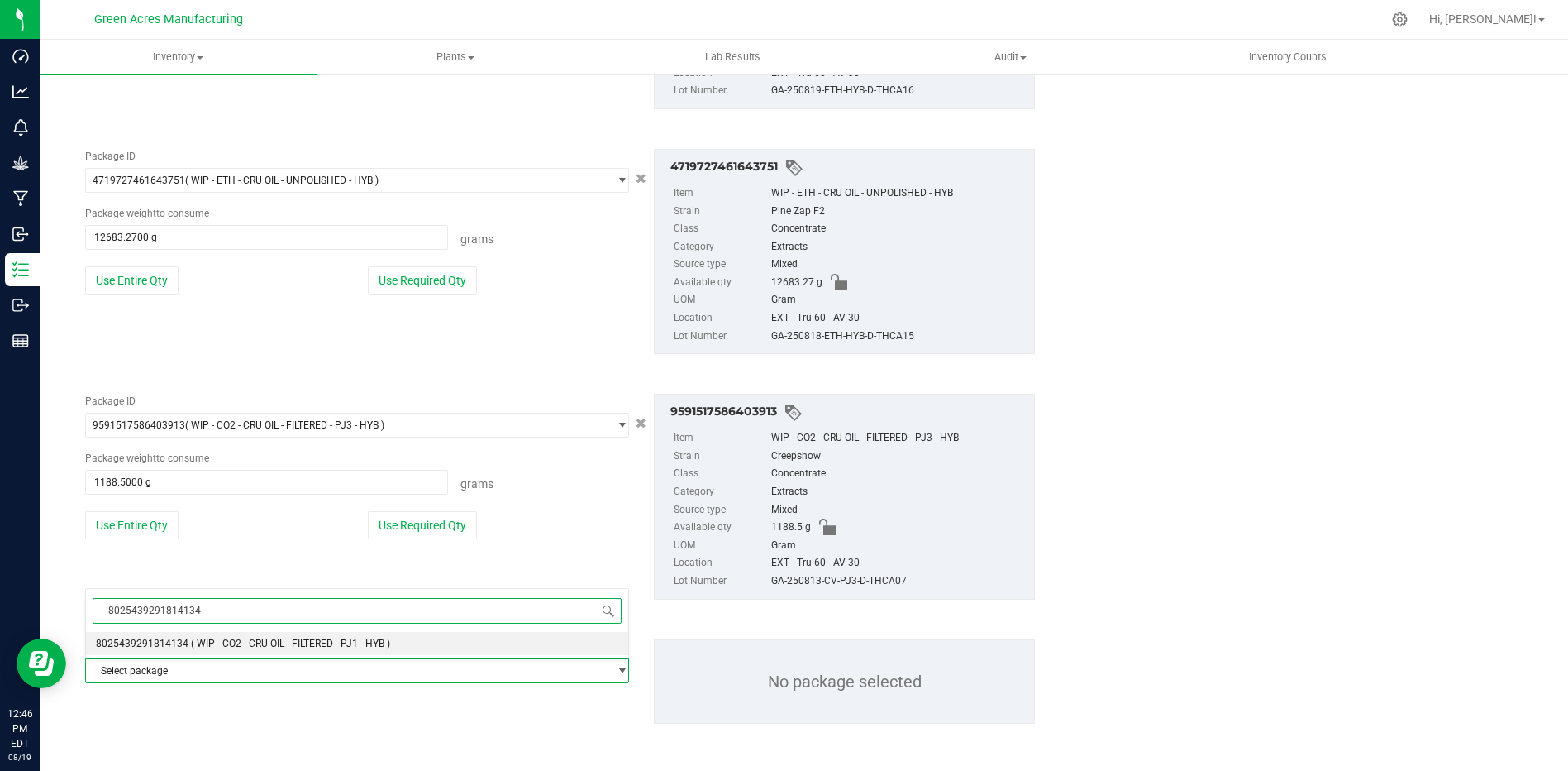
click at [171, 648] on span "8025439291814134" at bounding box center [141, 643] width 92 height 12
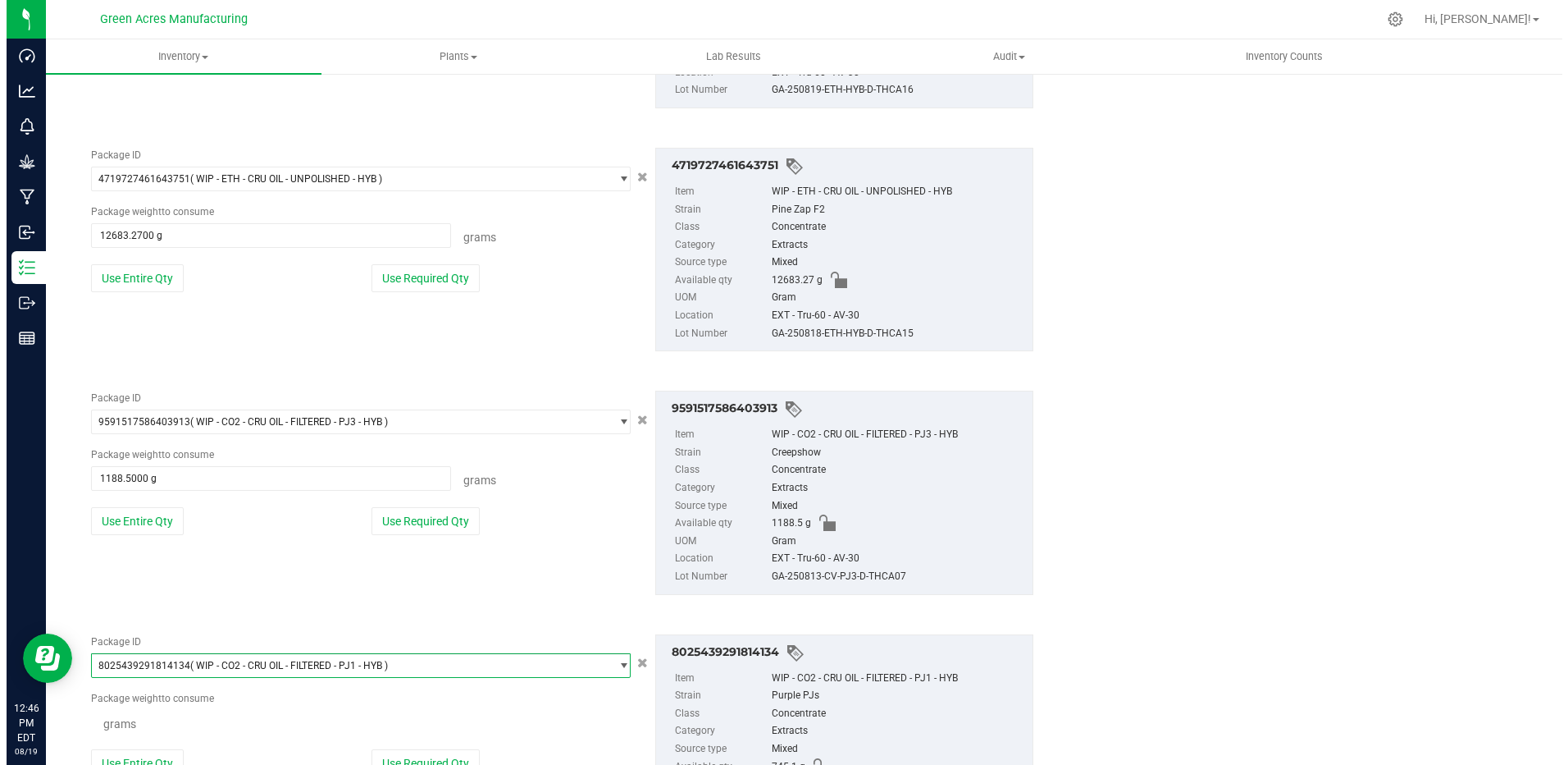
scroll to position [112261, 0]
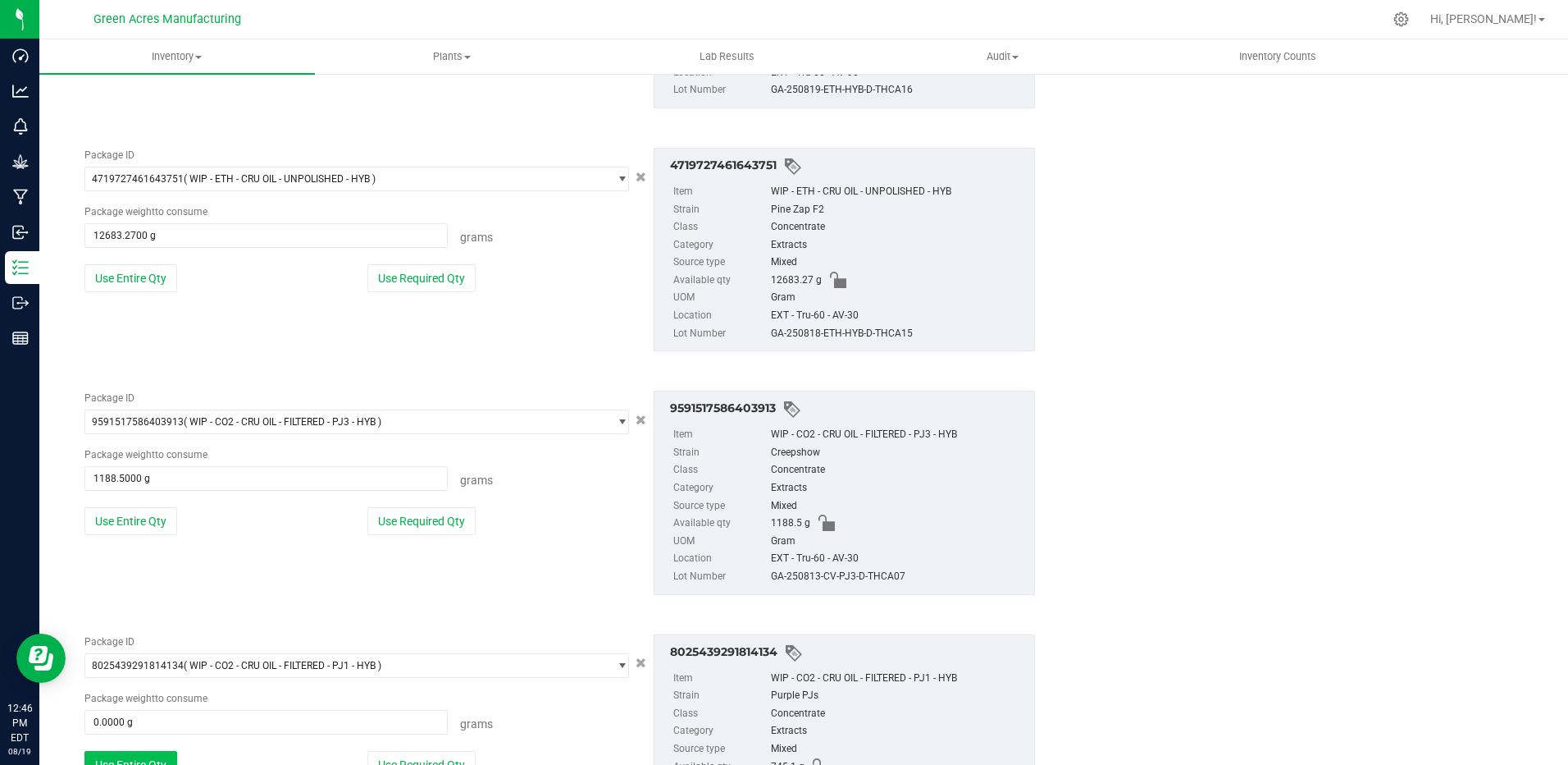
click at [133, 757] on button "Use Entire Qty" at bounding box center [130, 764] width 92 height 28
type input "745.1000 g"
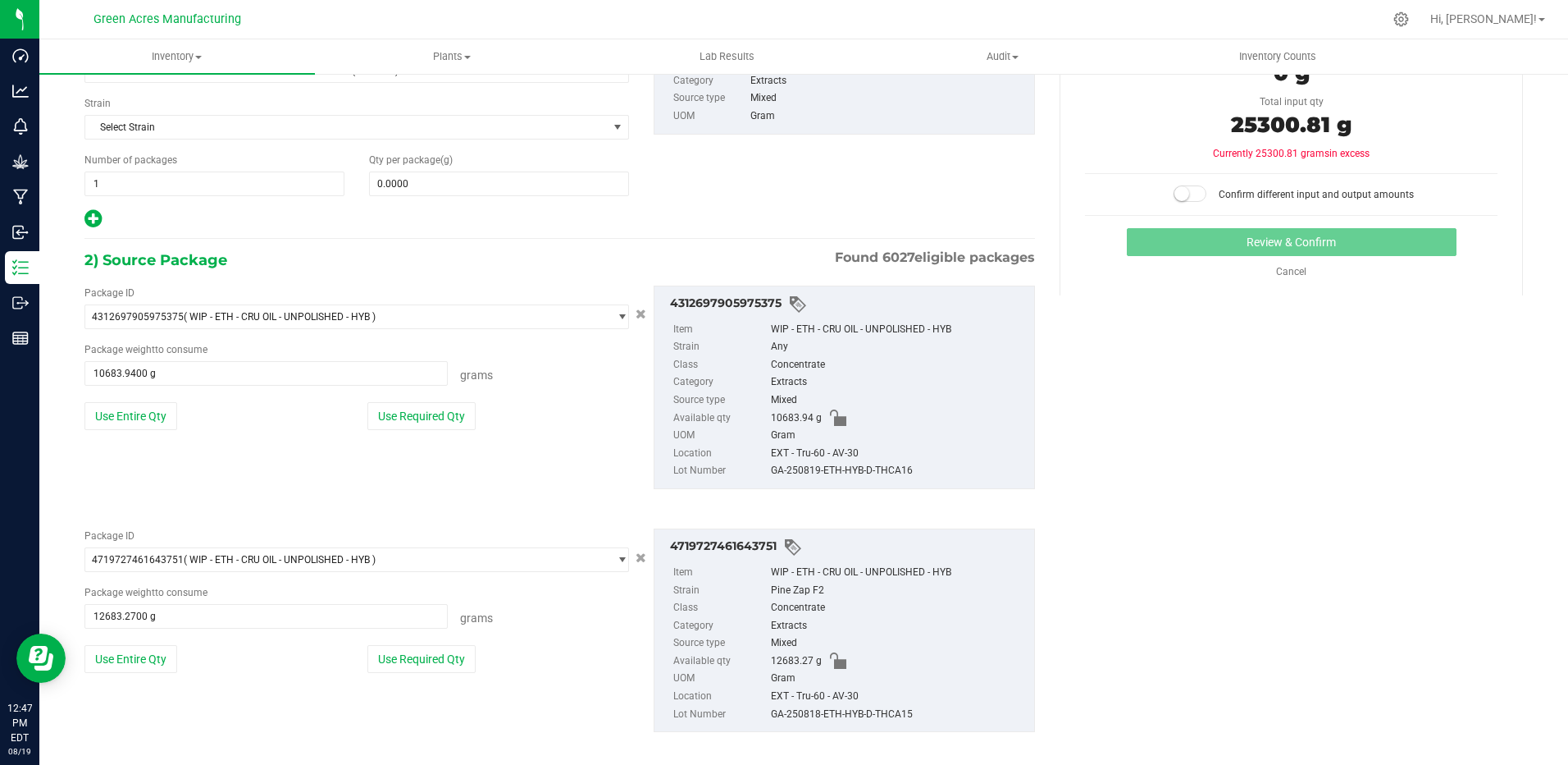
scroll to position [78, 0]
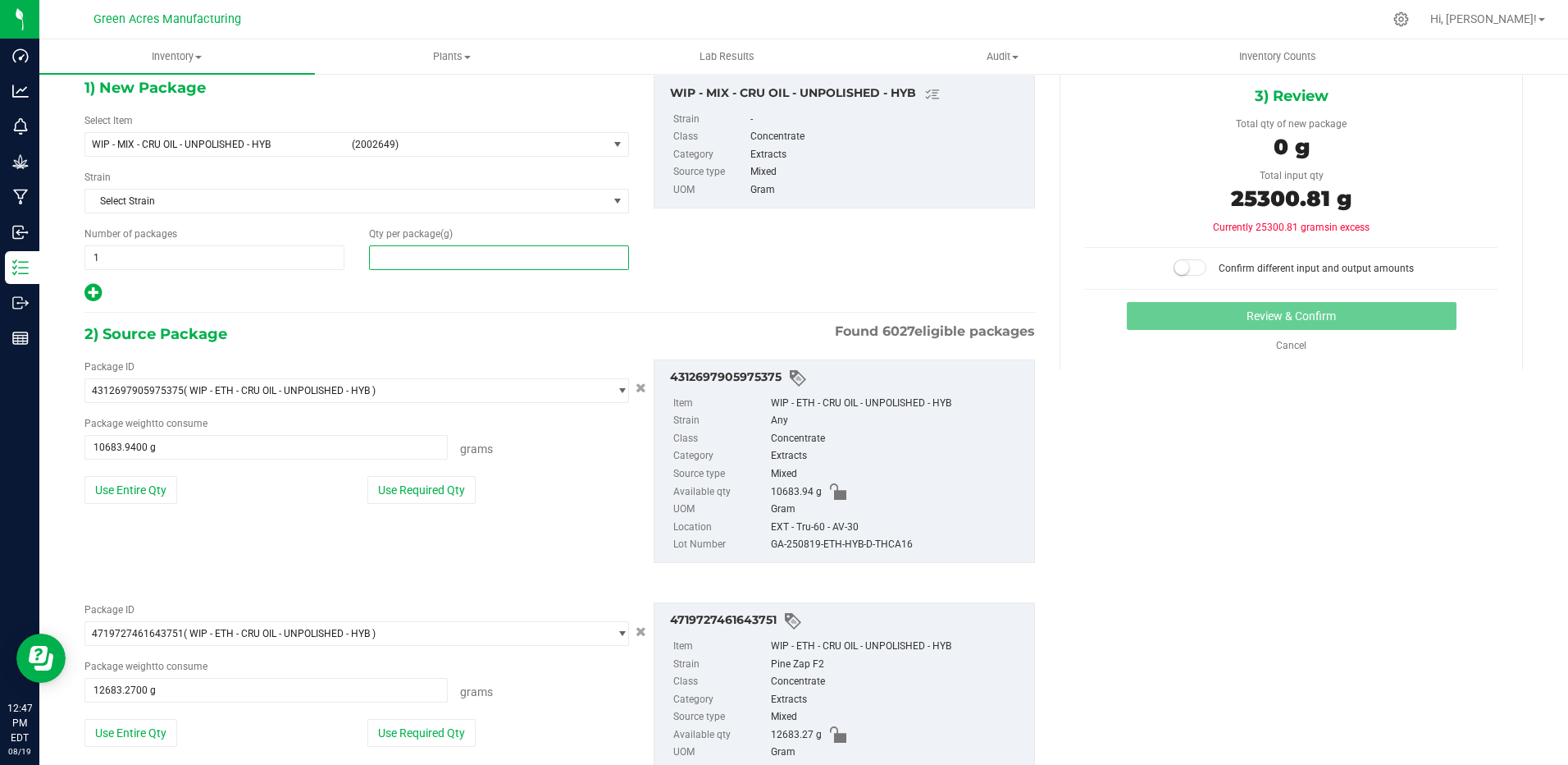
click at [485, 261] on span at bounding box center [499, 257] width 260 height 24
type input "25300.81"
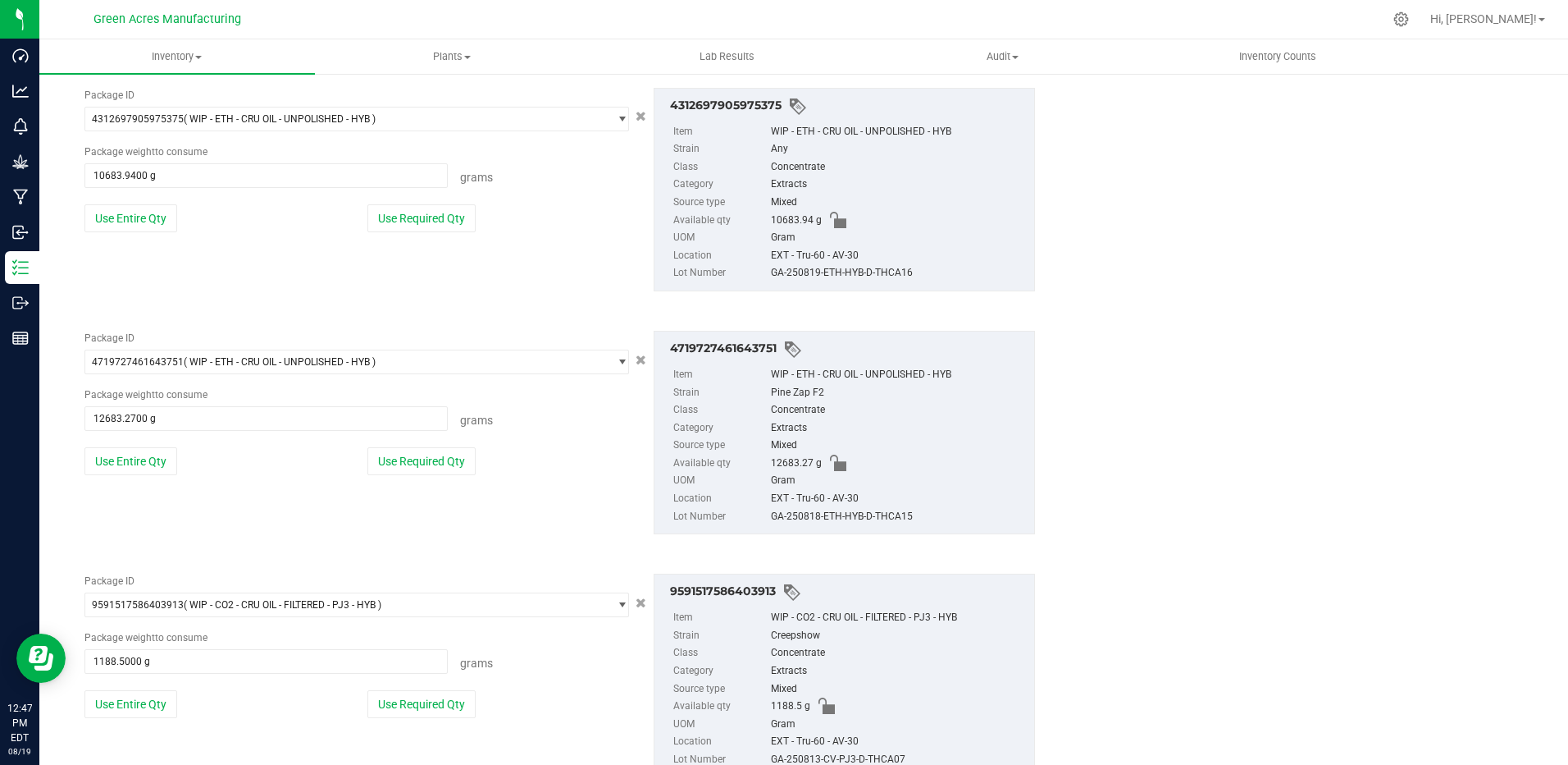
scroll to position [324, 0]
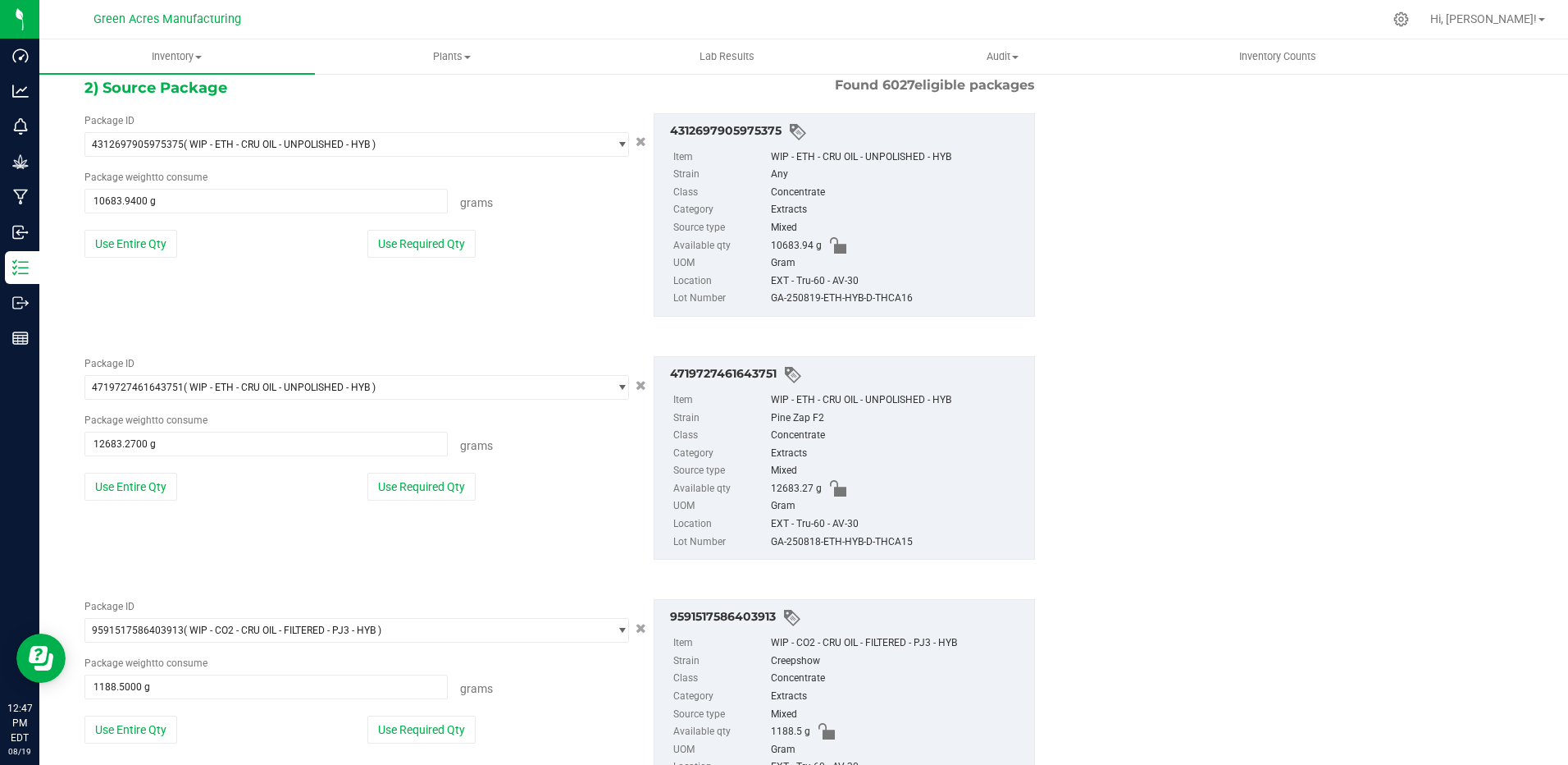
type input "25,300.8100"
drag, startPoint x: 765, startPoint y: 297, endPoint x: 905, endPoint y: 300, distance: 140.0
click at [905, 300] on div "GA-250819-ETH-HYB-D-THCA16" at bounding box center [898, 299] width 255 height 18
copy div "GA-250819-ETH-HYB-D-THCA16"
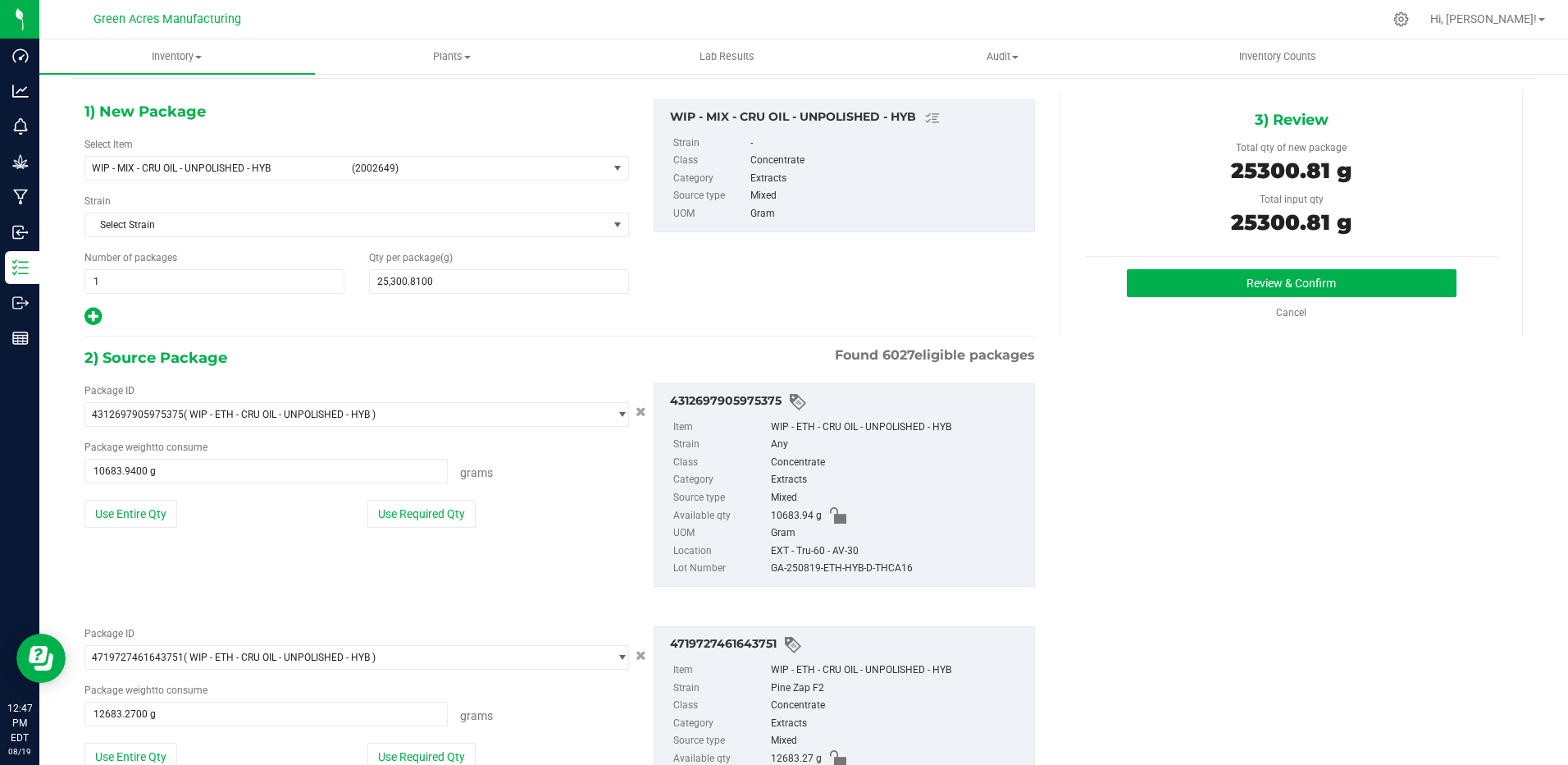
scroll to position [0, 0]
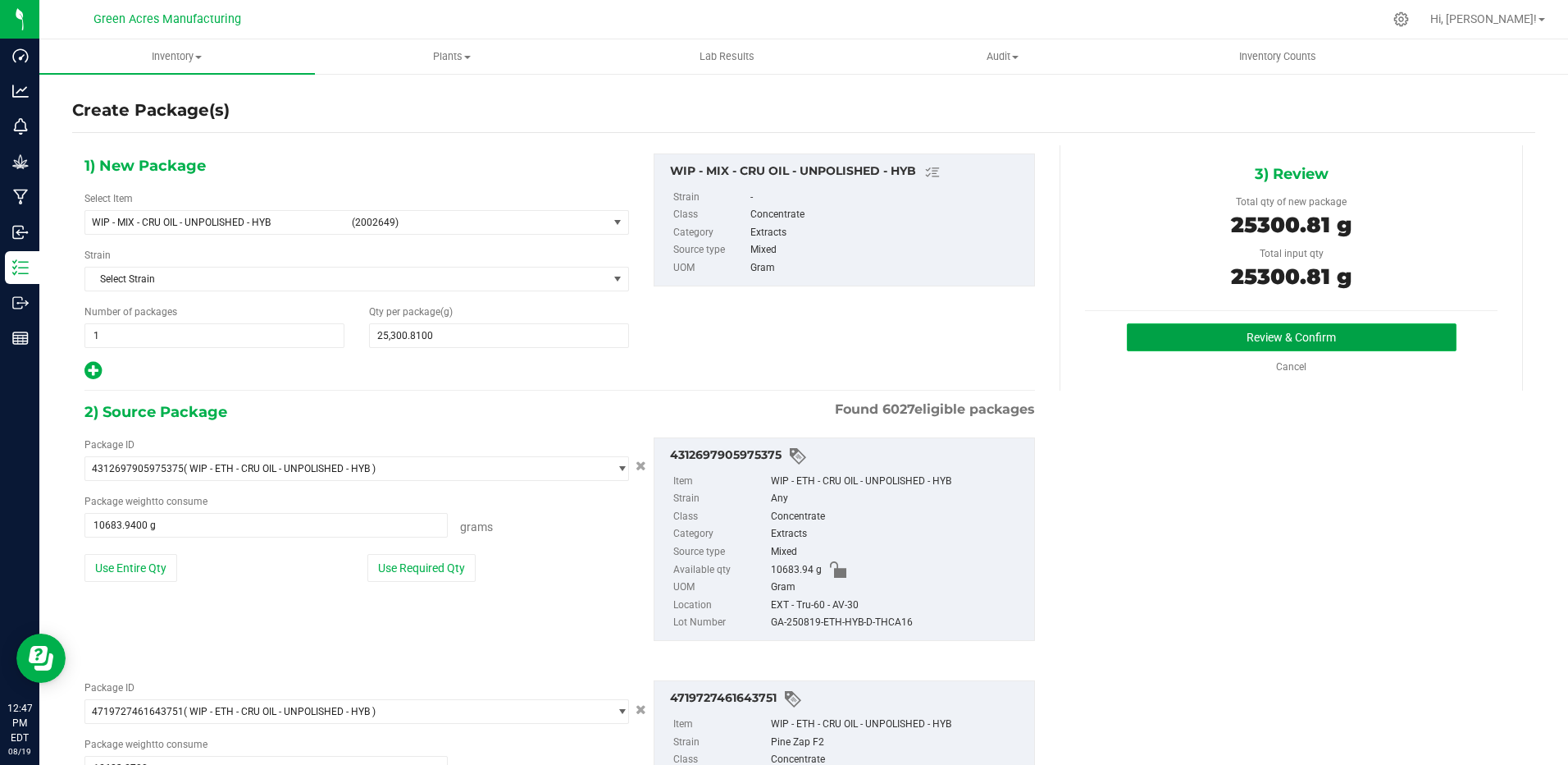
click at [1244, 331] on button "Review & Confirm" at bounding box center [1291, 337] width 329 height 28
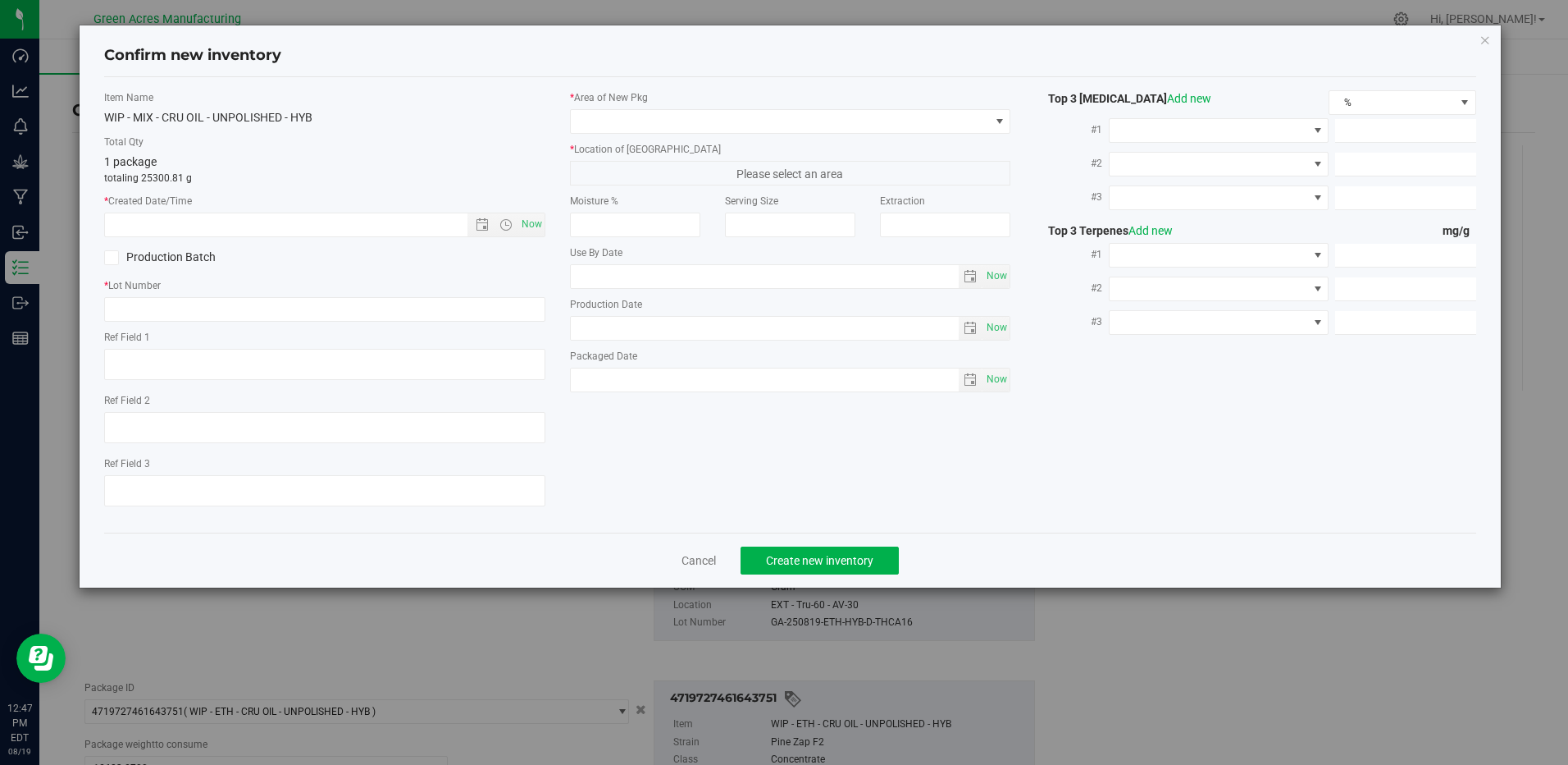
type textarea "EXT"
type textarea "19.5%/1.6% Terps"
click at [537, 221] on span "Now" at bounding box center [531, 225] width 28 height 24
type input "[DATE] 12:47 PM"
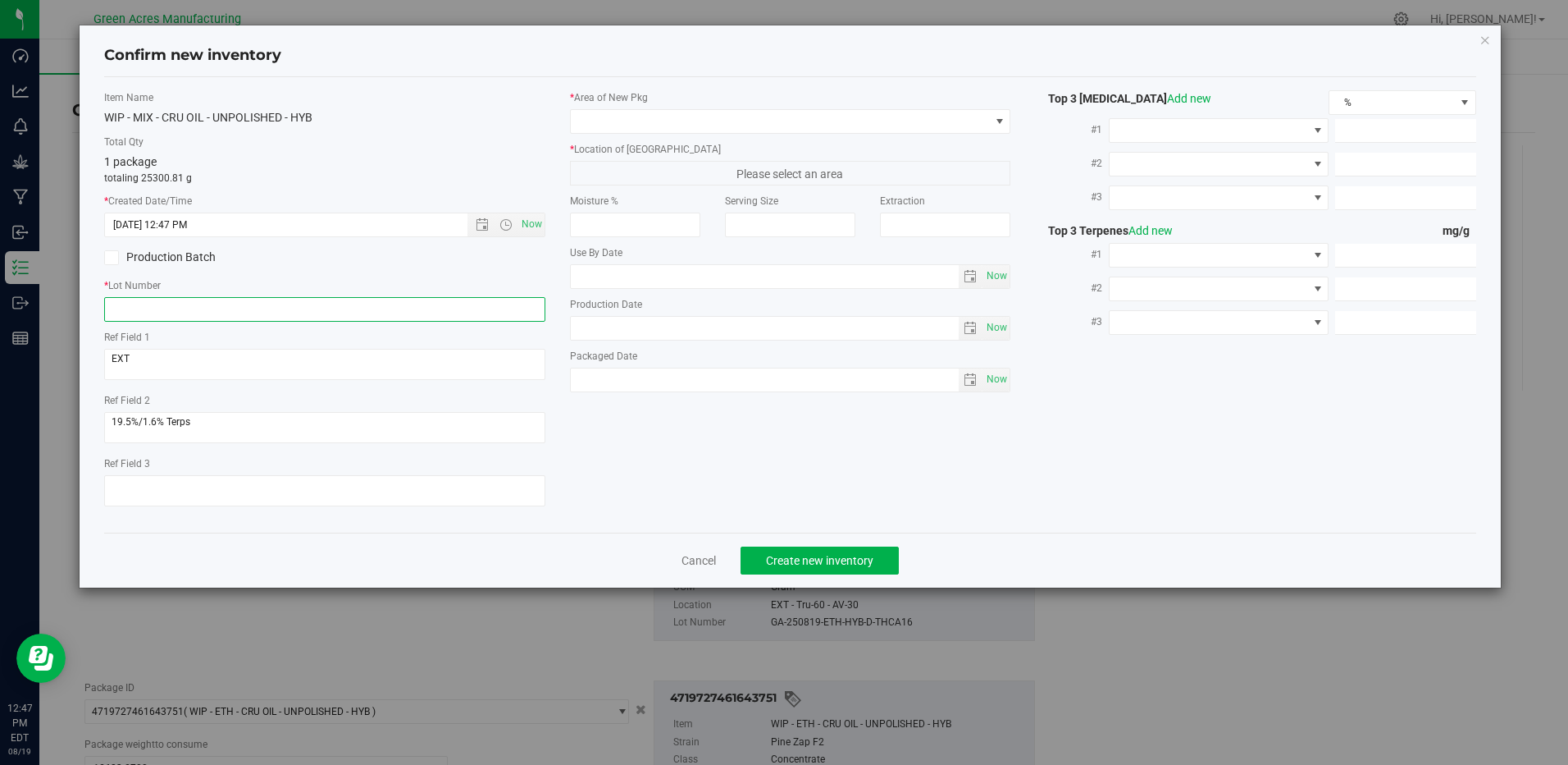
click at [318, 307] on input "text" at bounding box center [324, 309] width 441 height 24
paste input "GA-250819-ETH-HYB-D-THCA16"
click at [245, 310] on input "GA-250819-ETH-HYB-D-THCA16" at bounding box center [324, 309] width 441 height 24
click at [242, 307] on input "GA-250819-ETH-HYB-D-THCA16" at bounding box center [324, 309] width 441 height 24
type input "GA-250819-ETH-HYB-D-THCA15/16"
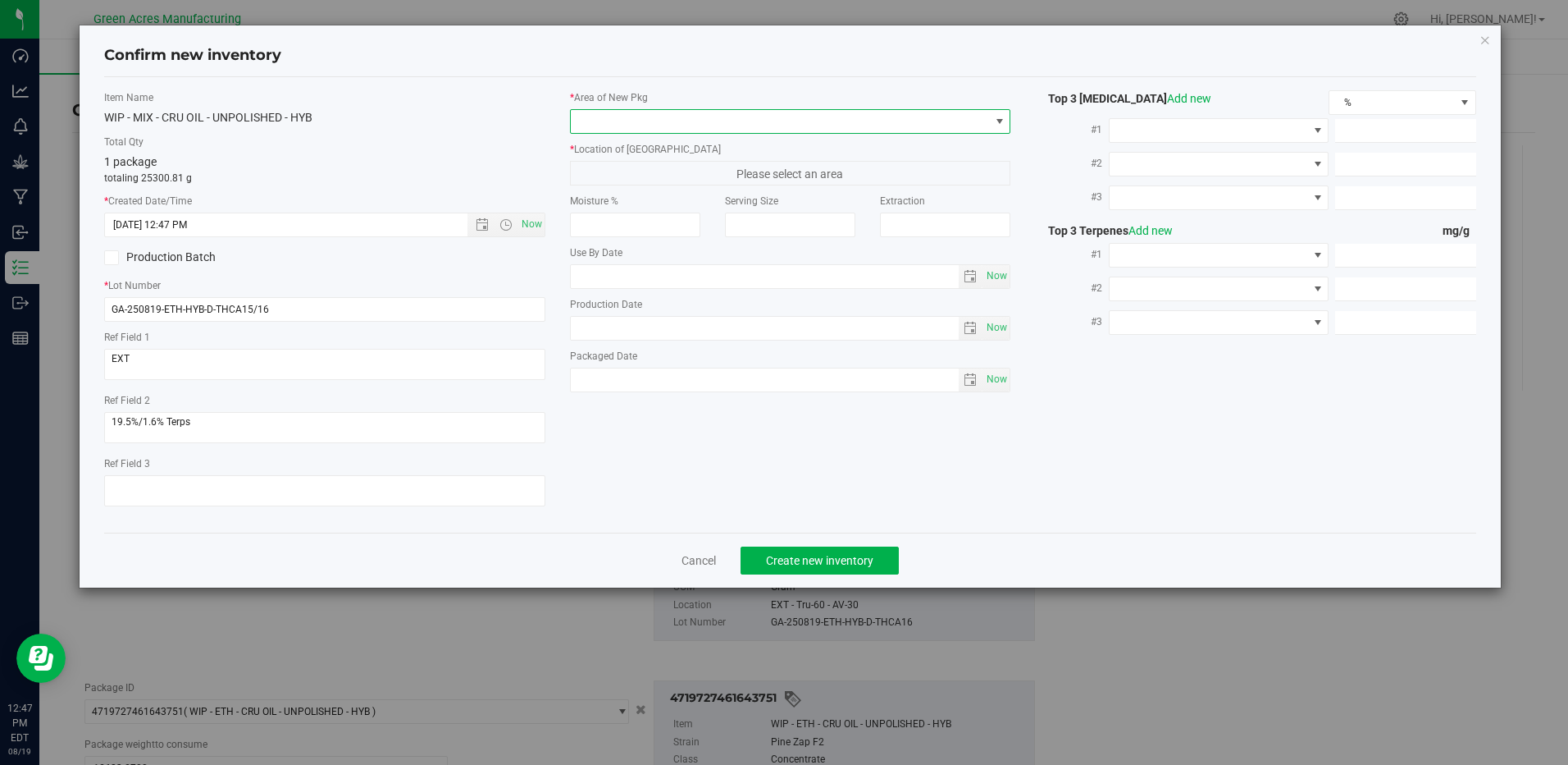
click at [1001, 120] on span at bounding box center [999, 121] width 13 height 13
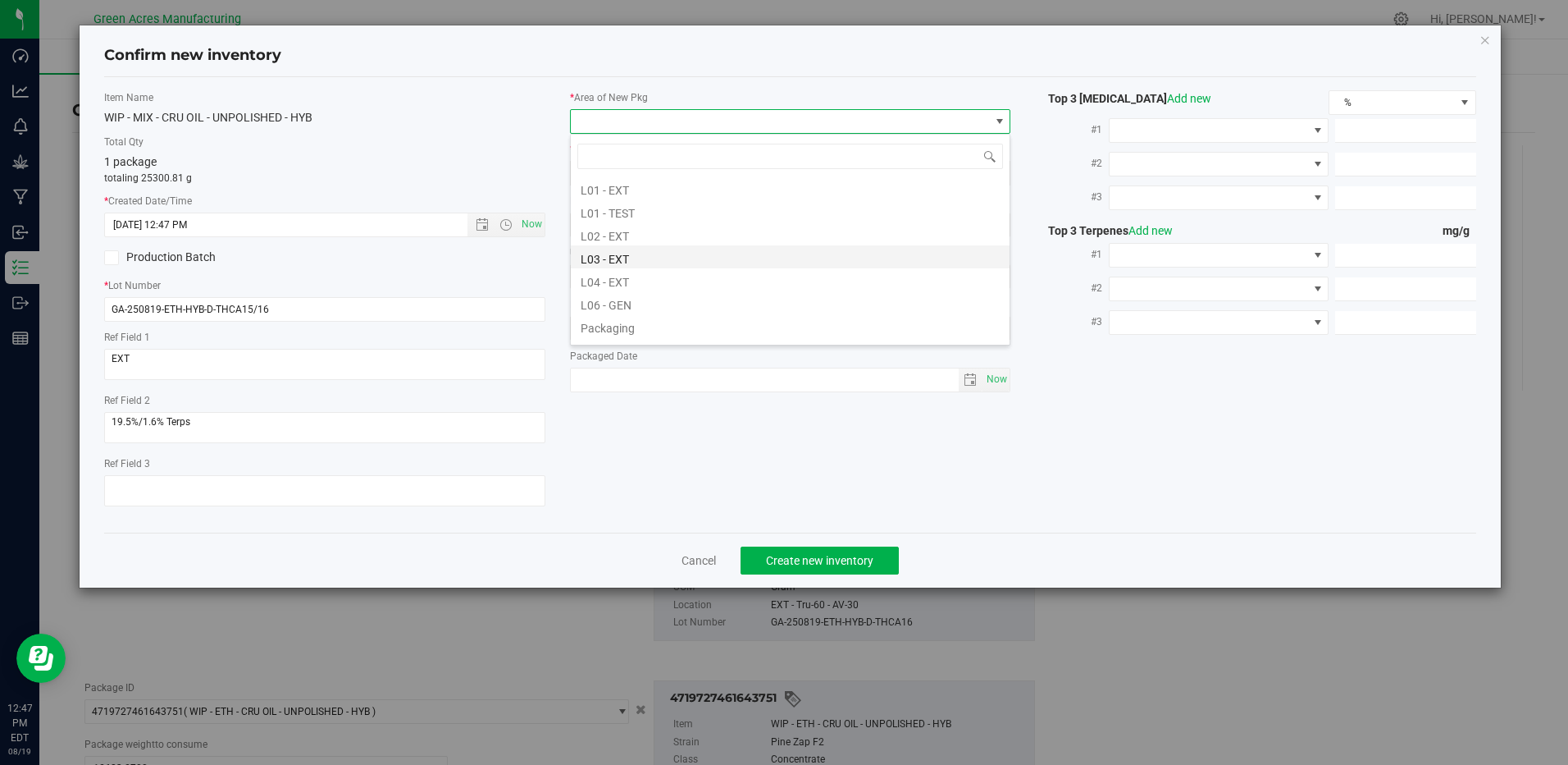
scroll to position [328, 0]
click at [643, 249] on li "L04 - EXT" at bounding box center [790, 251] width 439 height 23
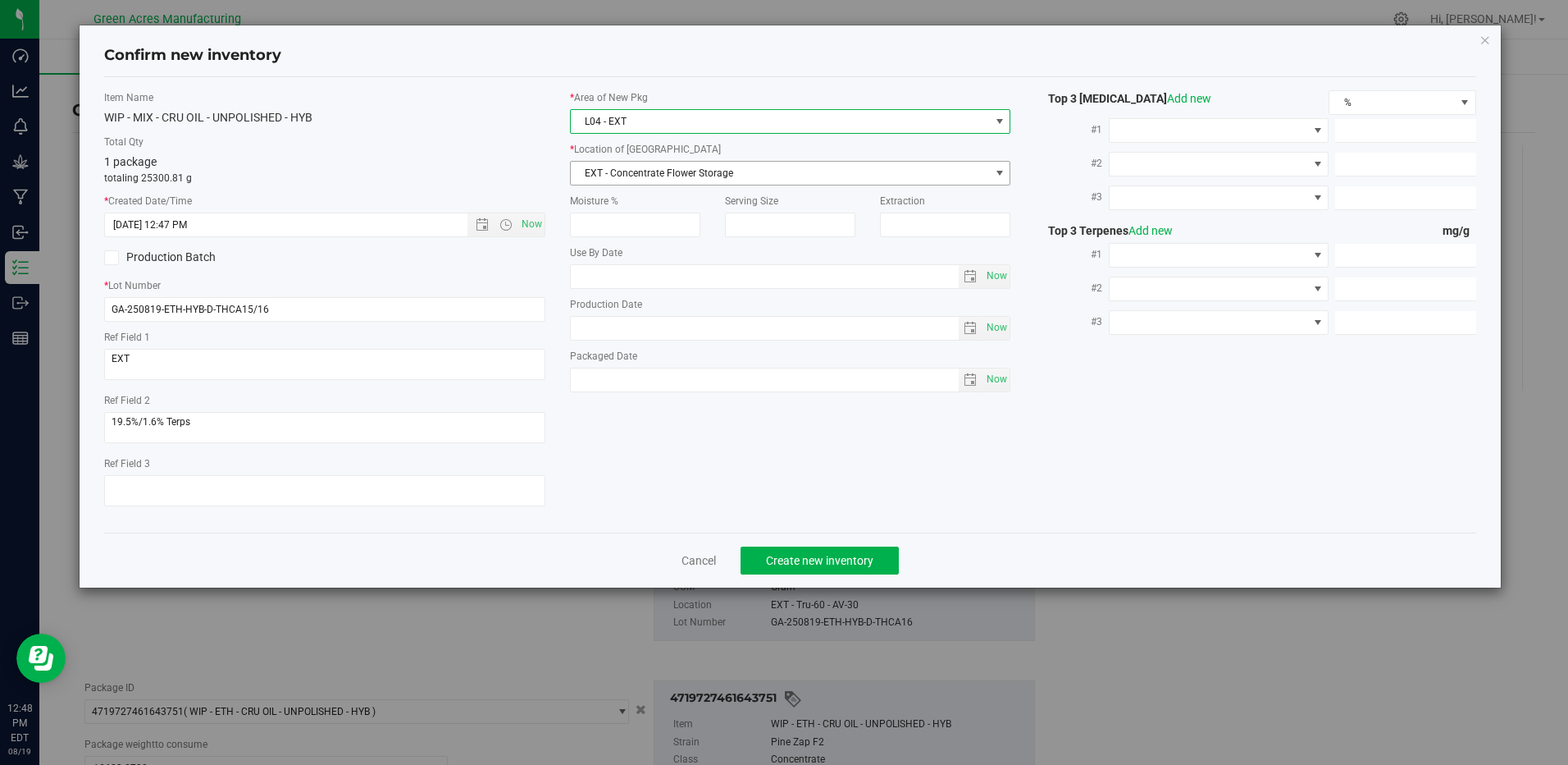
click at [668, 181] on span "EXT - Concentrate Flower Storage" at bounding box center [780, 173] width 418 height 23
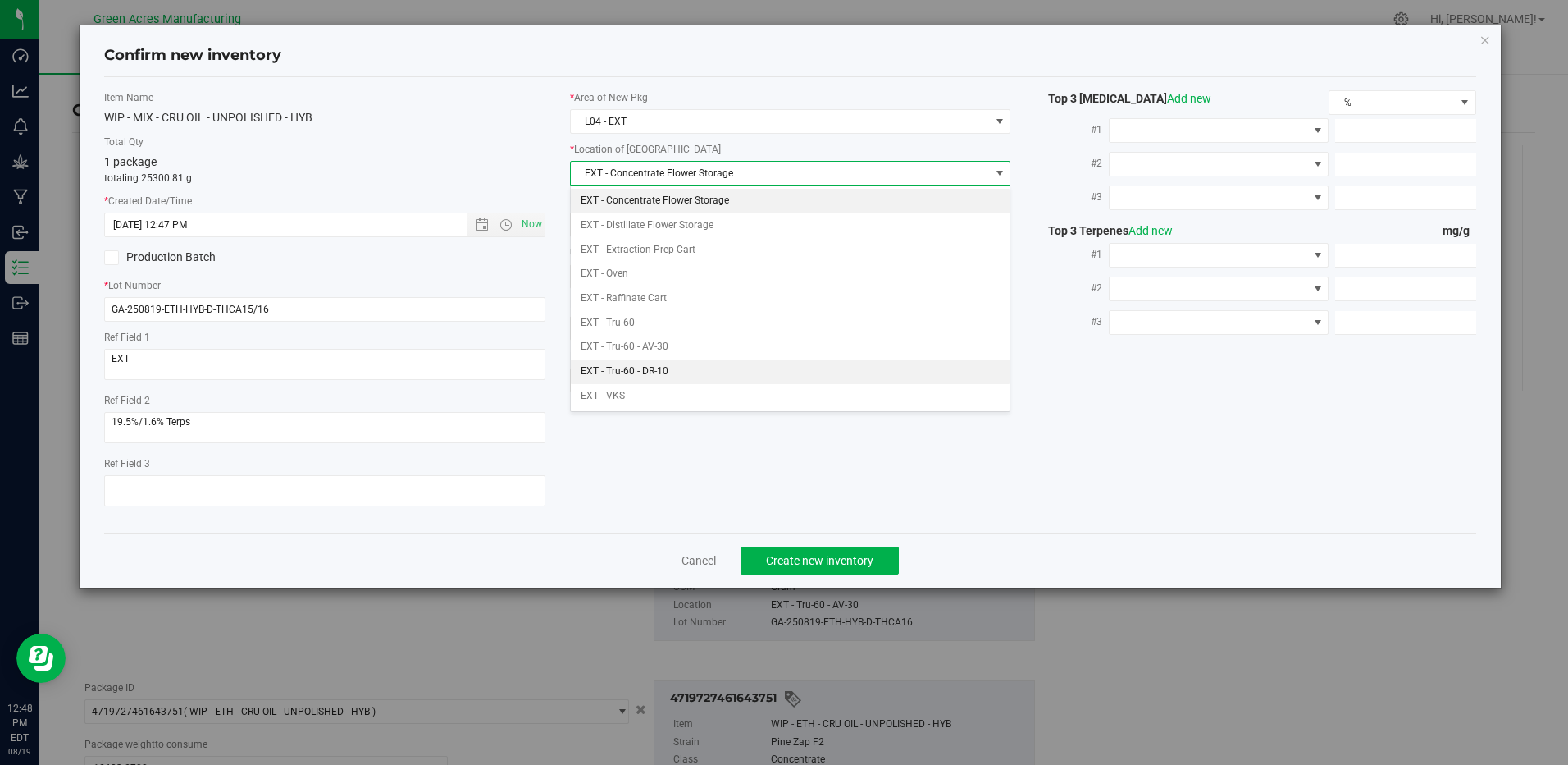
click at [671, 371] on li "EXT - Tru-60 - DR-10" at bounding box center [790, 371] width 439 height 24
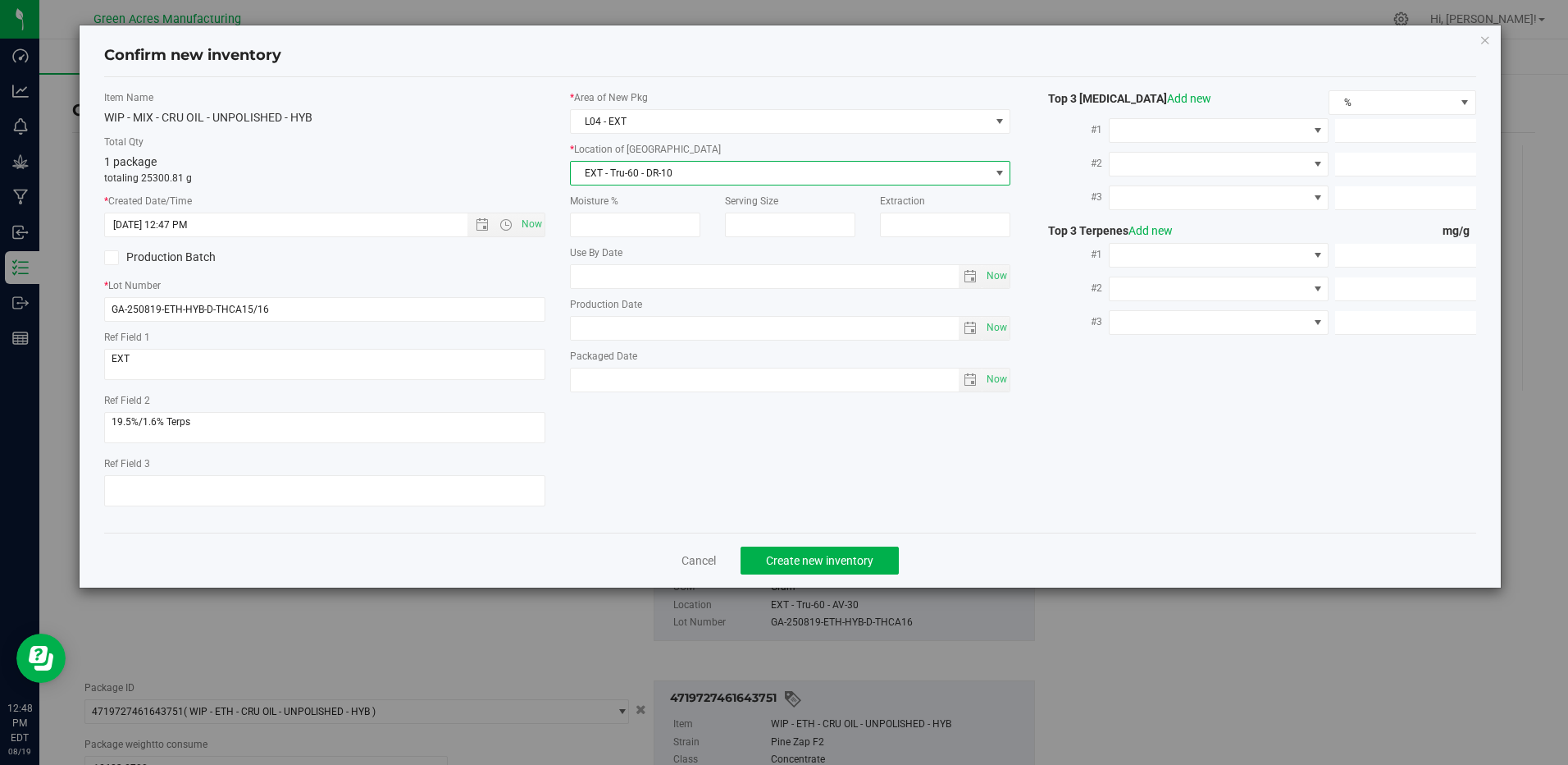
click at [682, 179] on span "EXT - Tru-60 - DR-10" at bounding box center [780, 173] width 418 height 23
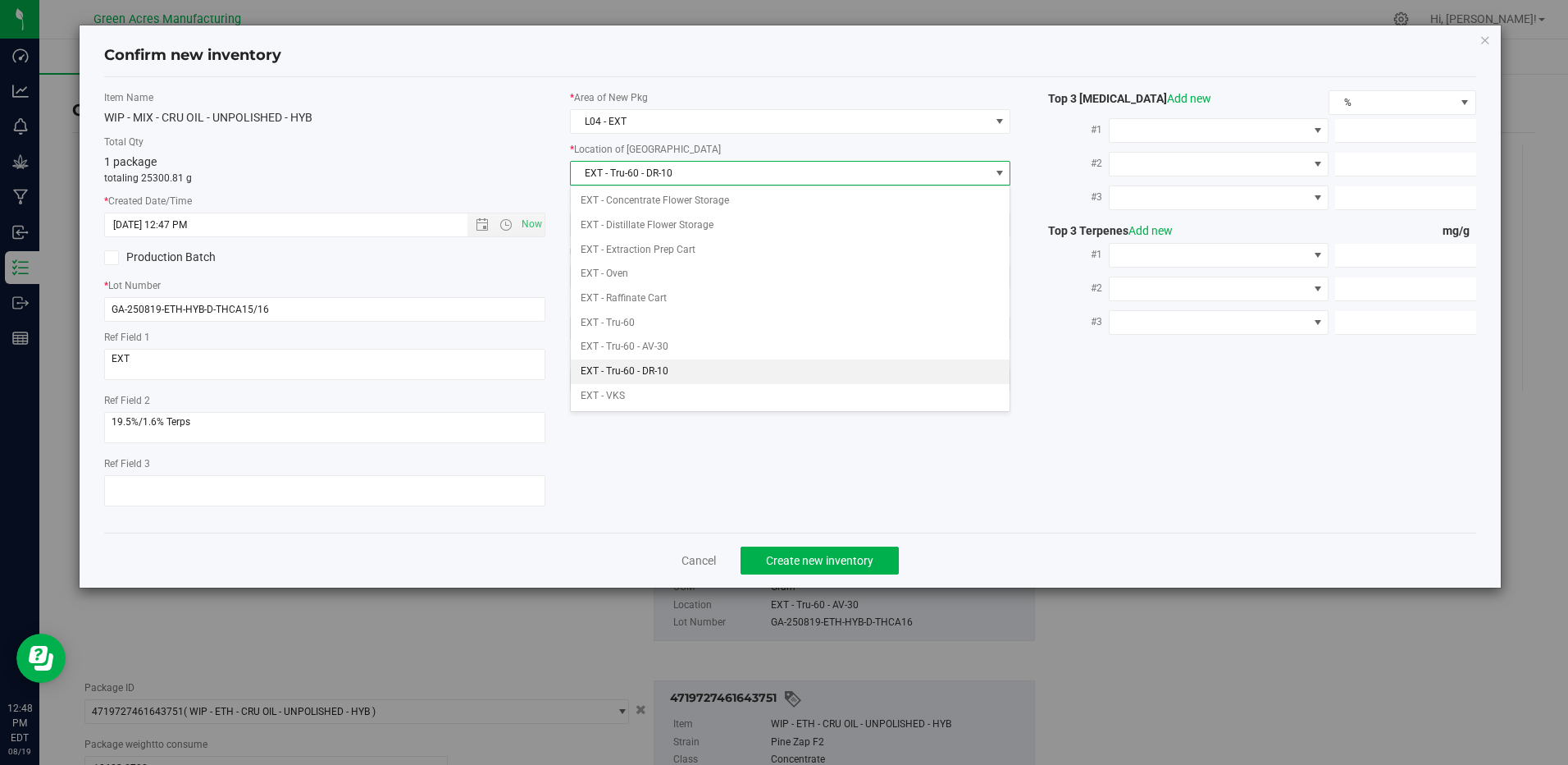
click at [672, 368] on li "EXT - Tru-60 - DR-10" at bounding box center [790, 371] width 439 height 24
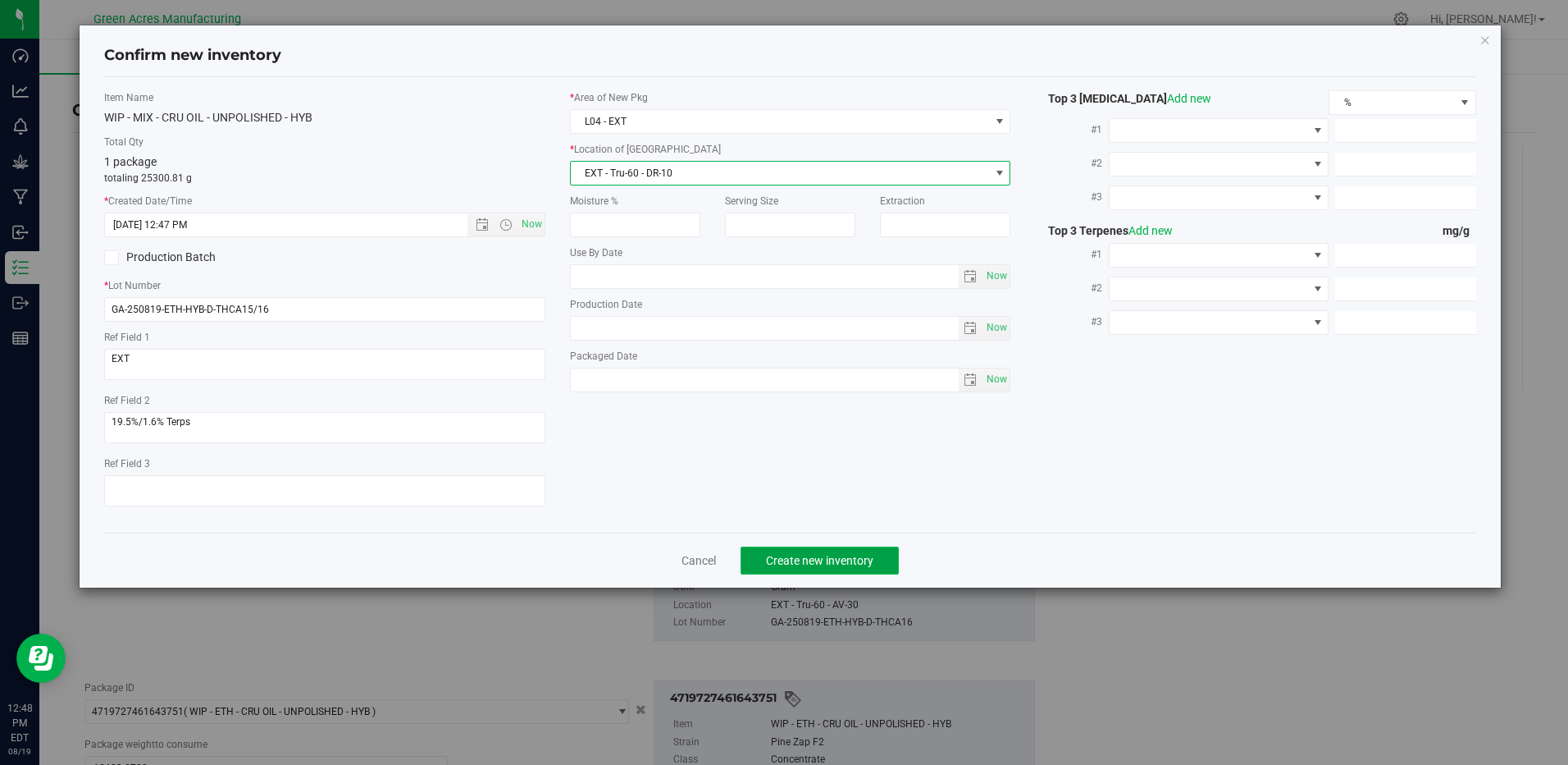
click at [851, 561] on span "Create new inventory" at bounding box center [819, 560] width 108 height 13
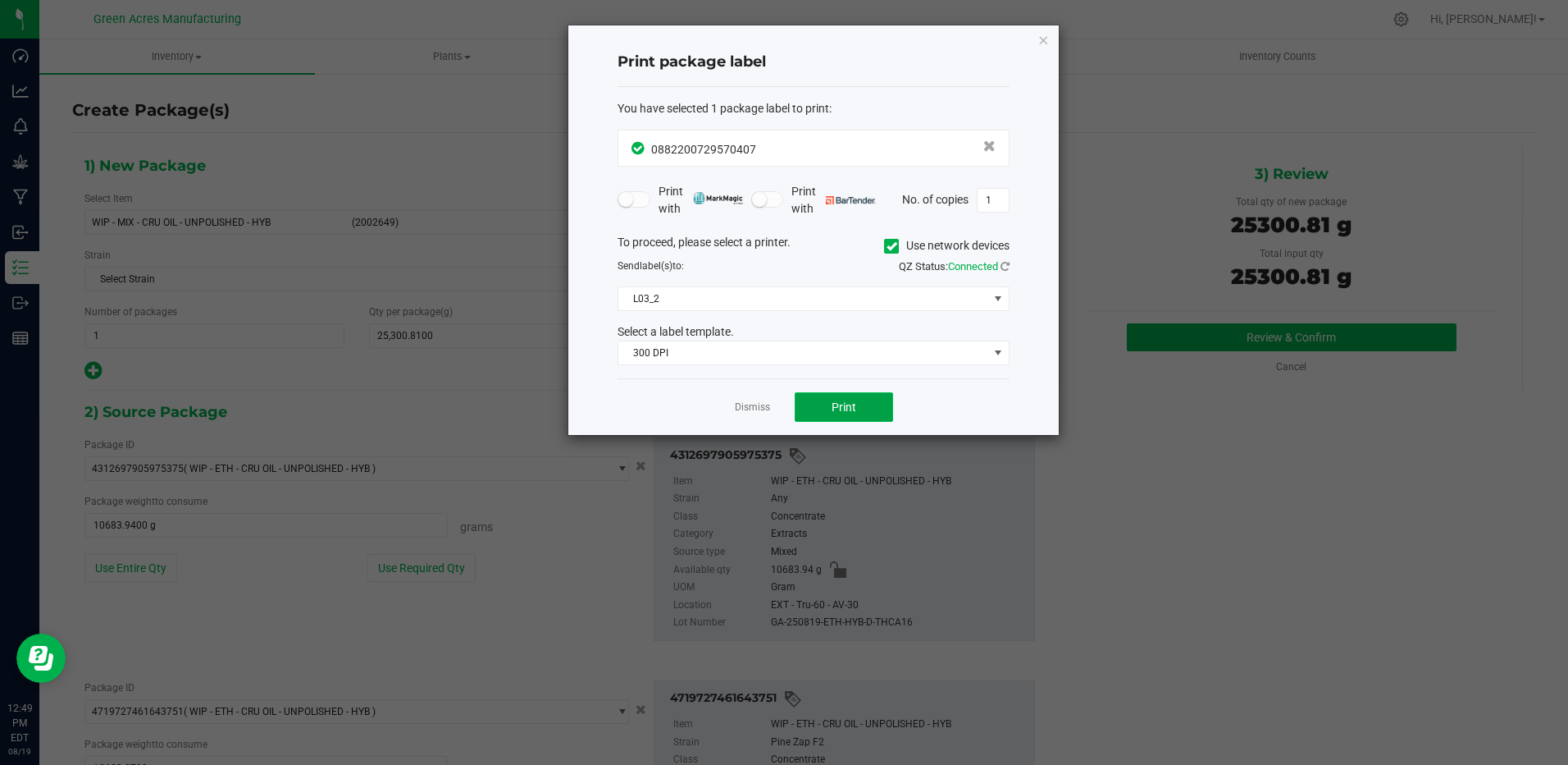
click at [848, 400] on span "Print" at bounding box center [843, 406] width 24 height 13
click at [847, 400] on span "Print" at bounding box center [843, 406] width 24 height 13
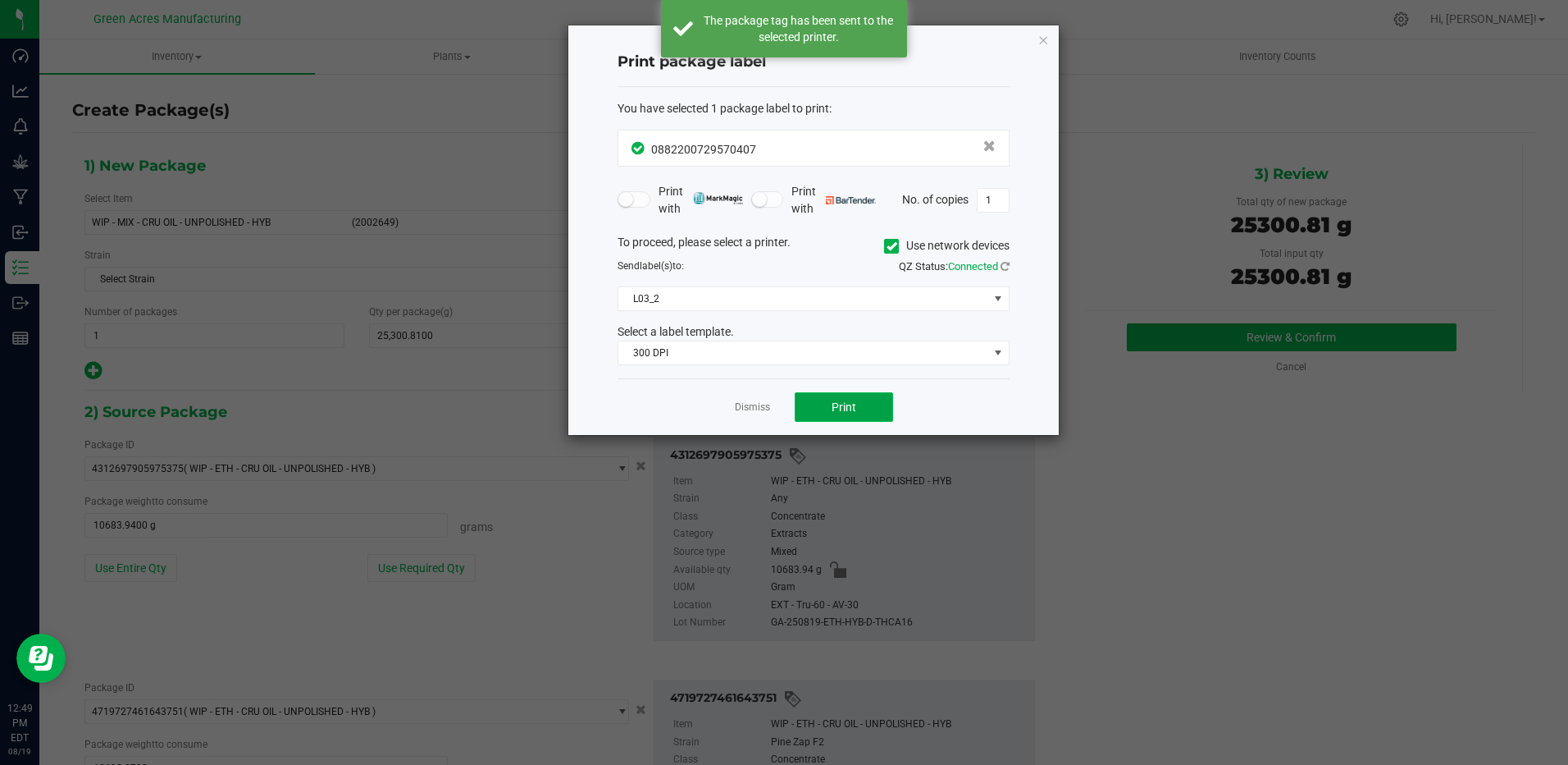
click at [847, 400] on span "Print" at bounding box center [843, 406] width 24 height 13
